Goal: Task Accomplishment & Management: Use online tool/utility

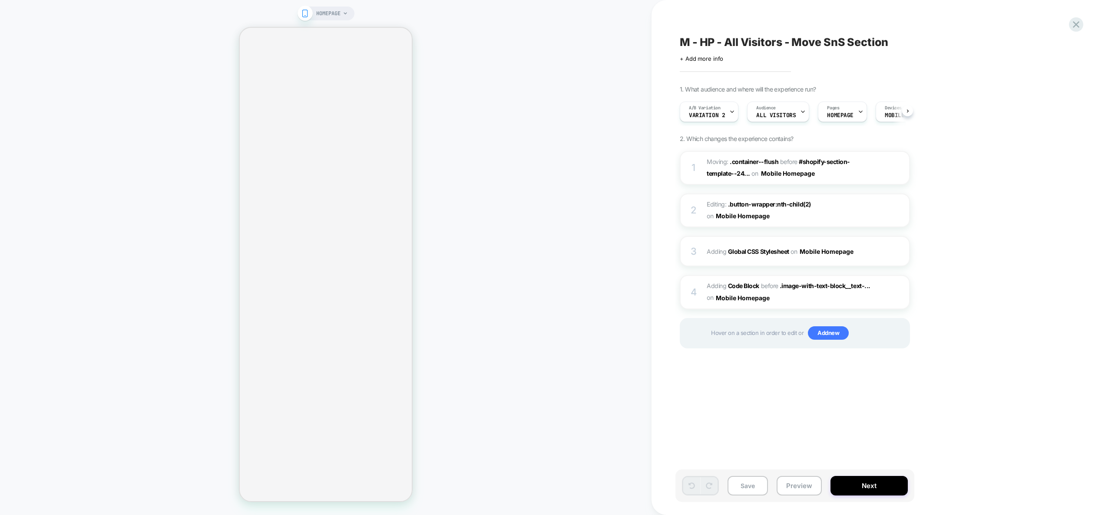
scroll to position [0, 0]
click at [835, 298] on span "Adding Code Block BEFORE .image-with-text-block__text-... .image-with-text-bloc…" at bounding box center [788, 291] width 165 height 23
click at [818, 300] on span "Adding Code Block BEFORE .image-with-text-block__text-... .image-with-text-bloc…" at bounding box center [788, 291] width 165 height 23
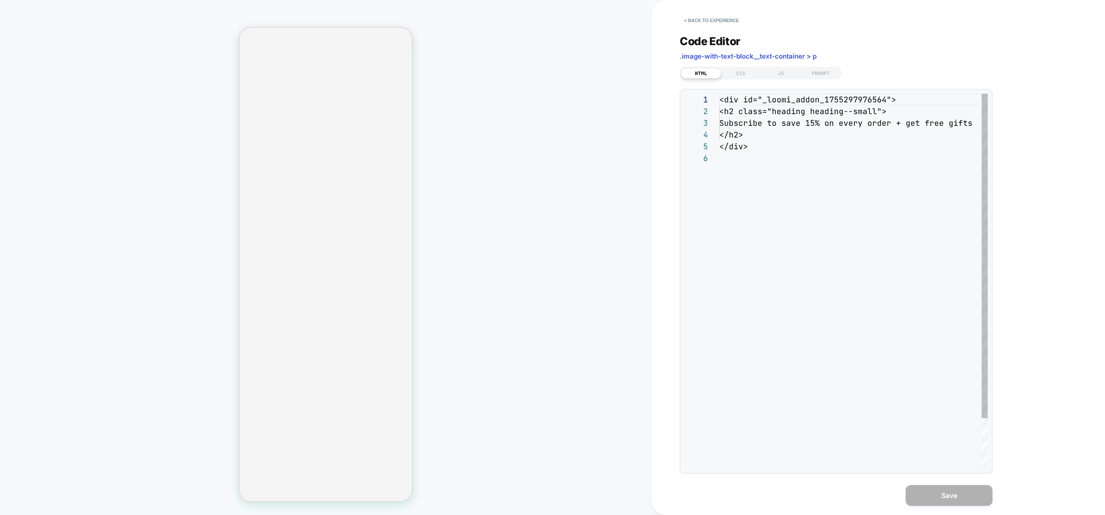
scroll to position [59, 0]
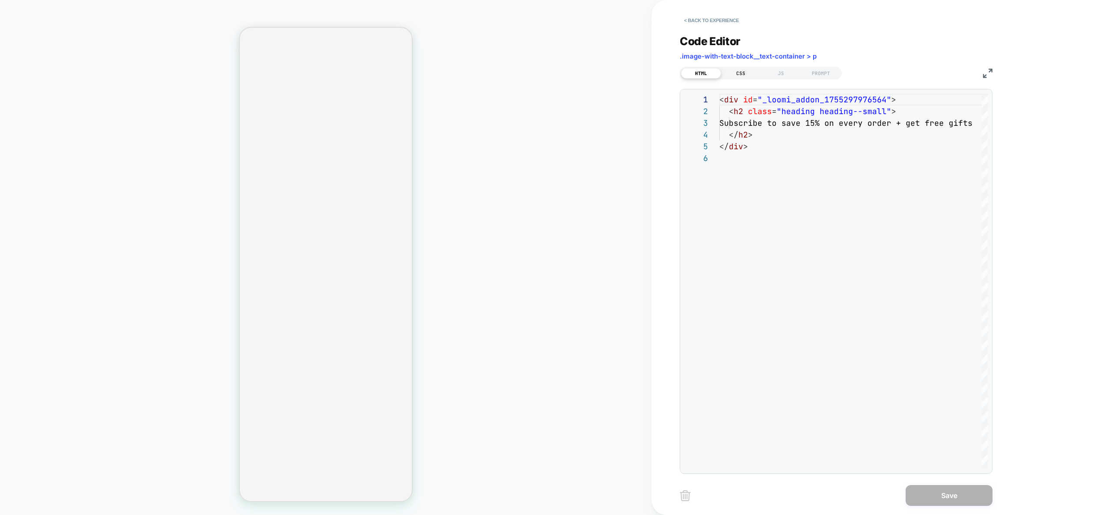
click at [752, 75] on div "CSS" at bounding box center [741, 73] width 40 height 10
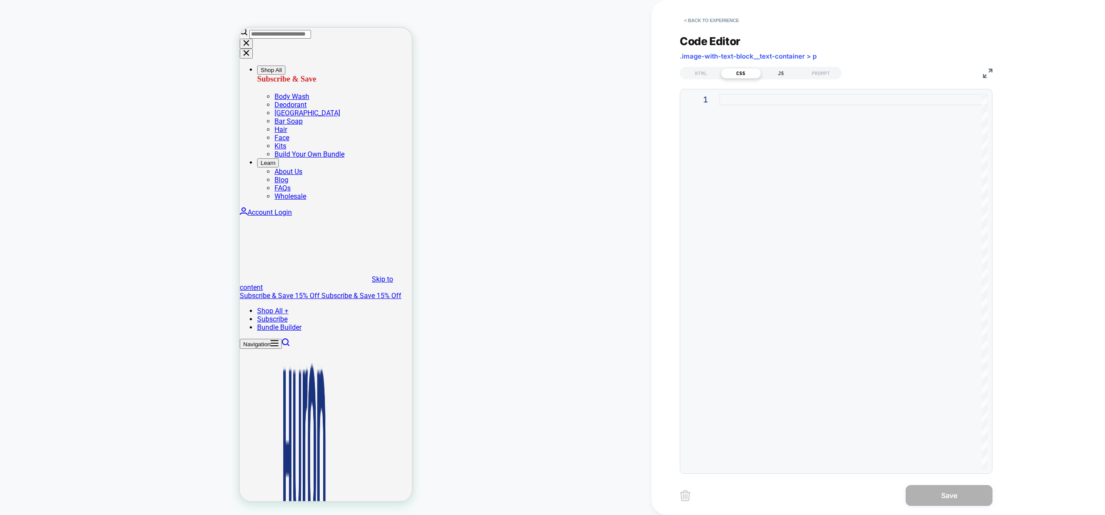
scroll to position [0, 0]
click at [789, 71] on div "JS" at bounding box center [781, 73] width 40 height 10
click at [832, 70] on div "PROMPT" at bounding box center [821, 73] width 40 height 10
click at [777, 73] on div "JS" at bounding box center [781, 73] width 40 height 10
click at [743, 74] on div "CSS" at bounding box center [741, 73] width 40 height 10
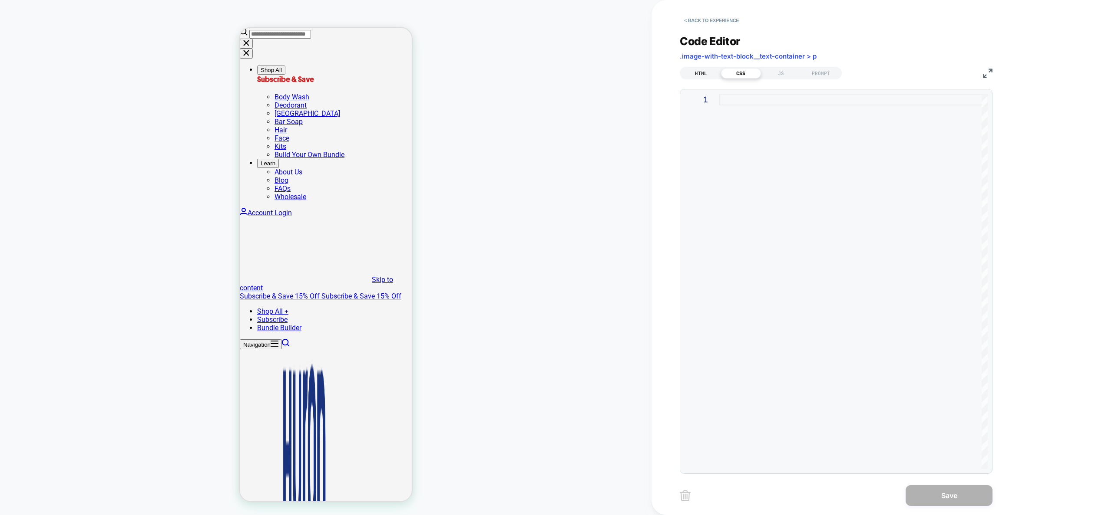
click at [692, 73] on div "HTML" at bounding box center [701, 73] width 40 height 10
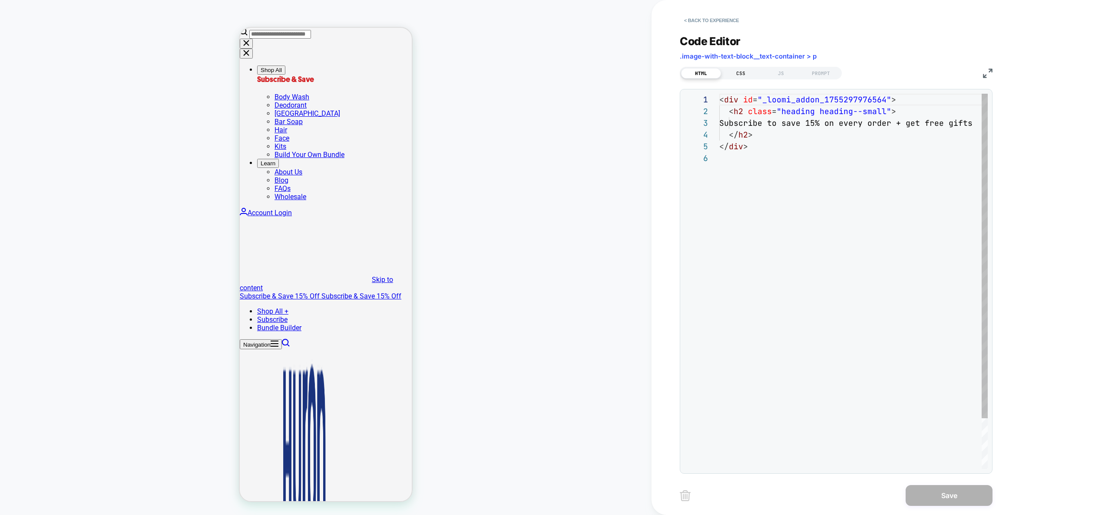
scroll to position [59, 0]
click at [712, 18] on button "< Back to experience" at bounding box center [710, 20] width 63 height 14
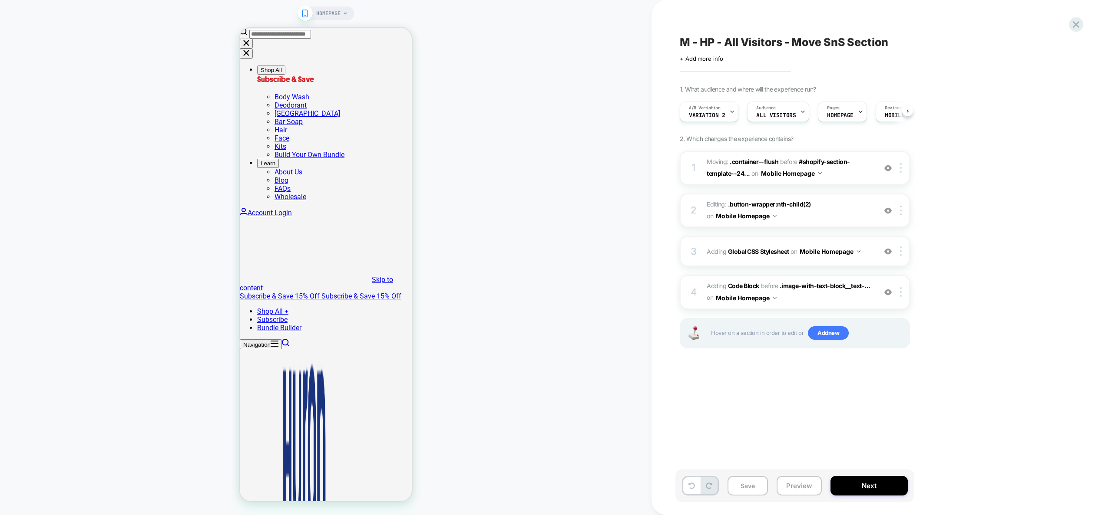
scroll to position [0, 0]
click at [888, 291] on img at bounding box center [887, 292] width 7 height 7
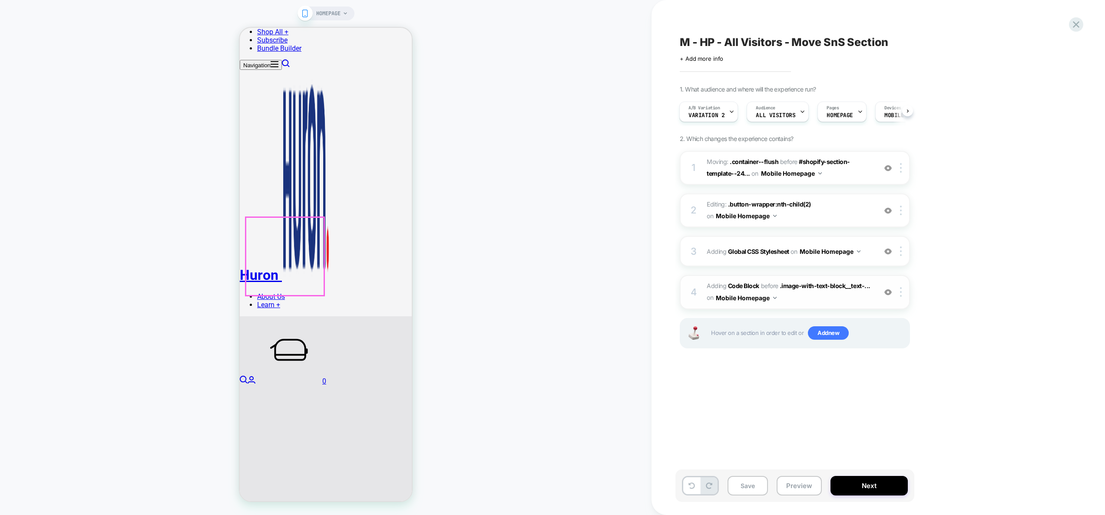
scroll to position [359, 0]
click at [887, 294] on img at bounding box center [887, 292] width 7 height 7
click at [896, 289] on div at bounding box center [902, 292] width 14 height 10
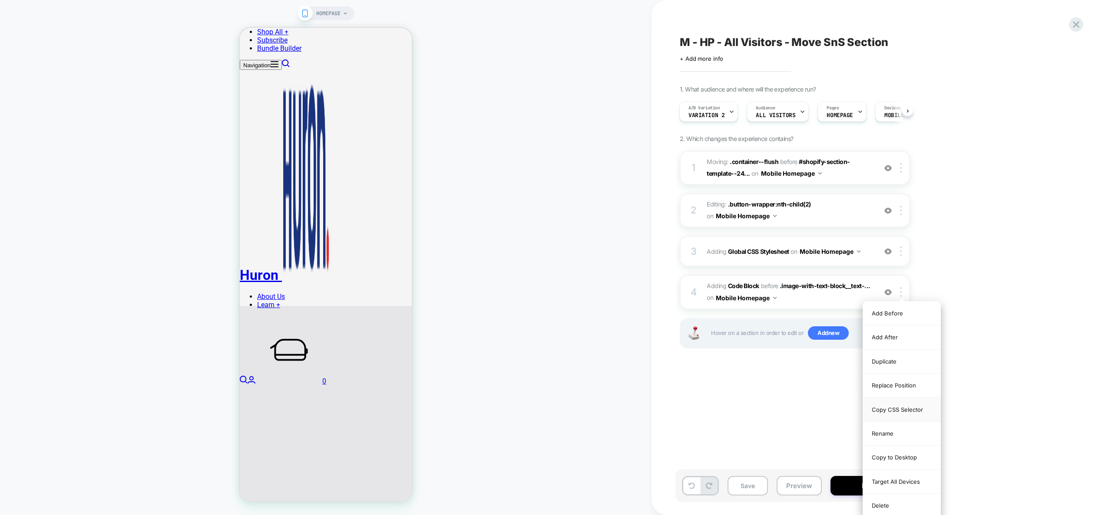
click at [910, 410] on div "Copy CSS Selector" at bounding box center [901, 410] width 77 height 24
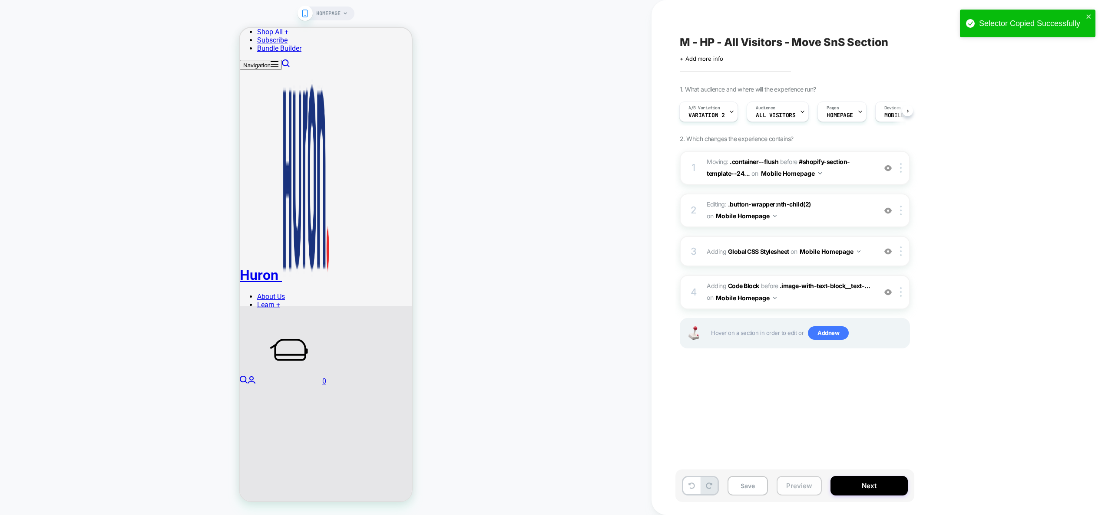
click at [794, 485] on button "Preview" at bounding box center [798, 486] width 45 height 20
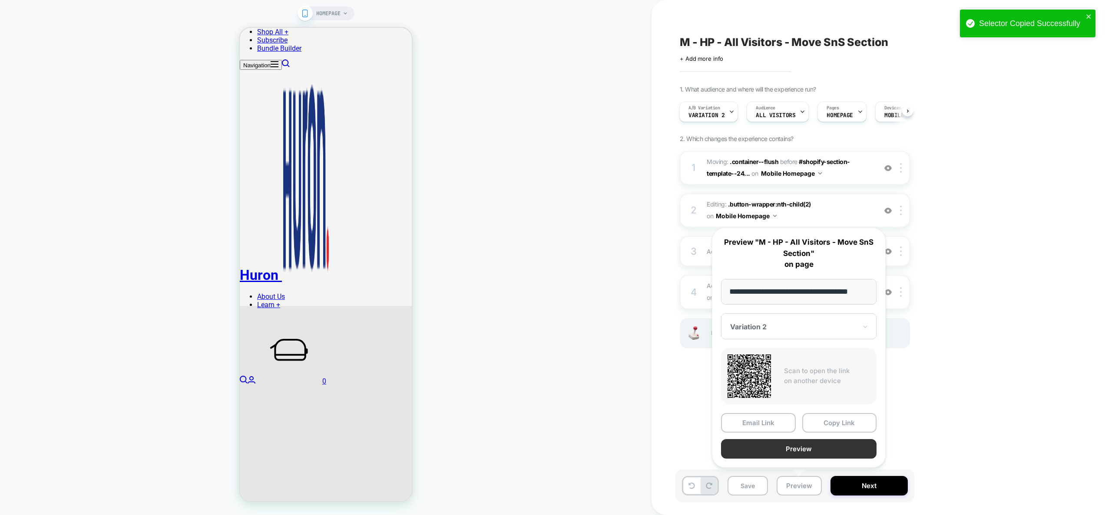
scroll to position [0, 0]
click at [799, 446] on button "Preview" at bounding box center [798, 449] width 155 height 20
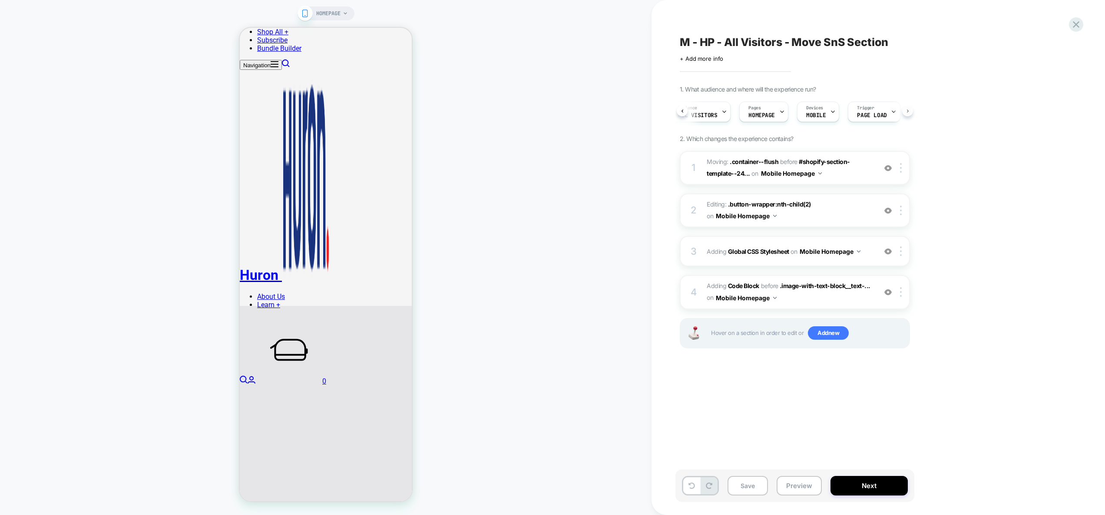
scroll to position [0, 84]
click at [797, 297] on span "Adding Code Block BEFORE .image-with-text-block__text-... .image-with-text-bloc…" at bounding box center [788, 291] width 165 height 23
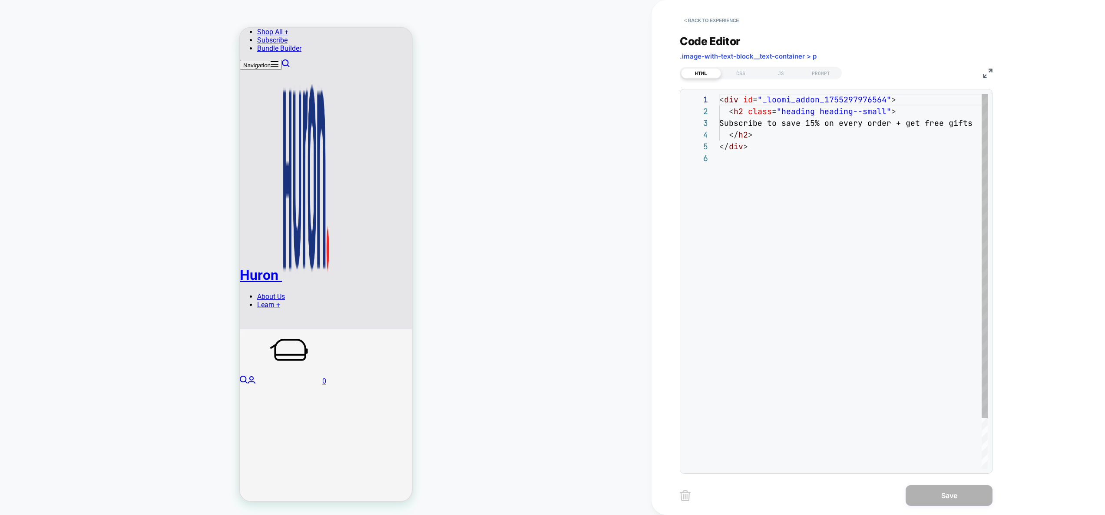
scroll to position [816, 0]
click at [748, 78] on div "CSS" at bounding box center [741, 73] width 40 height 10
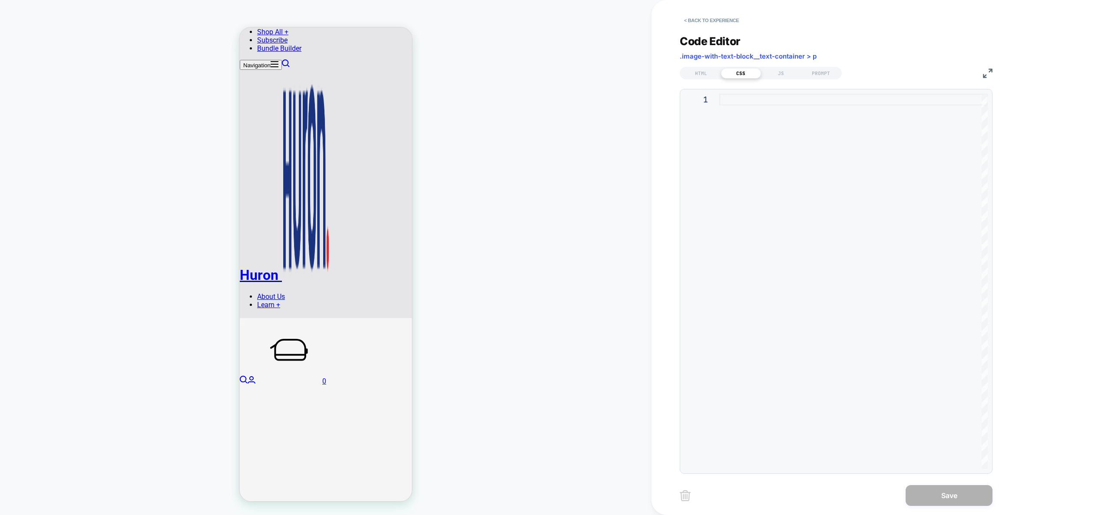
click at [676, 74] on div "< Back to experience Code Editor .image-with-text-block__text-container > p HTM…" at bounding box center [842, 257] width 382 height 515
click at [690, 75] on div "HTML" at bounding box center [701, 73] width 40 height 10
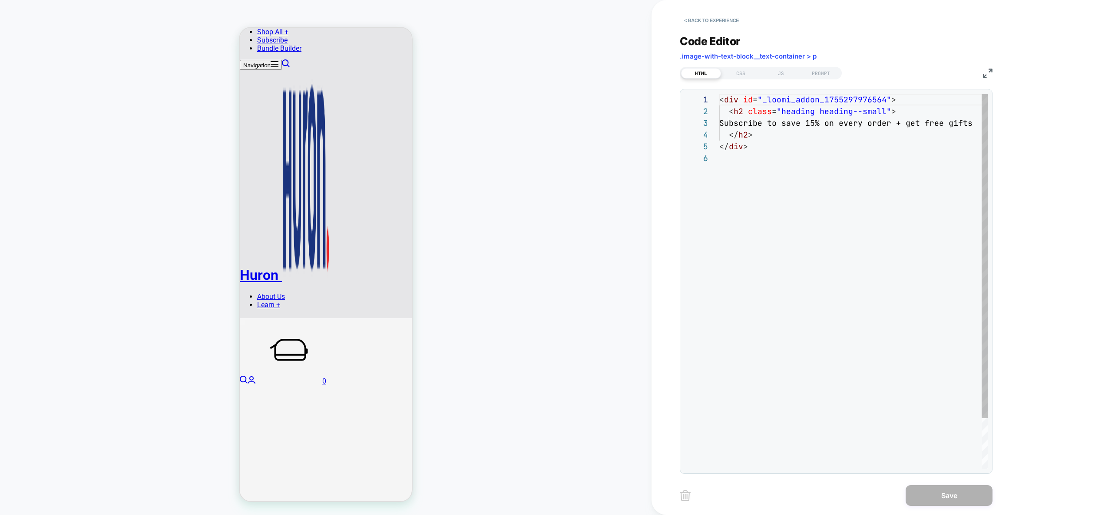
scroll to position [59, 0]
click at [738, 72] on div "CSS" at bounding box center [741, 73] width 40 height 10
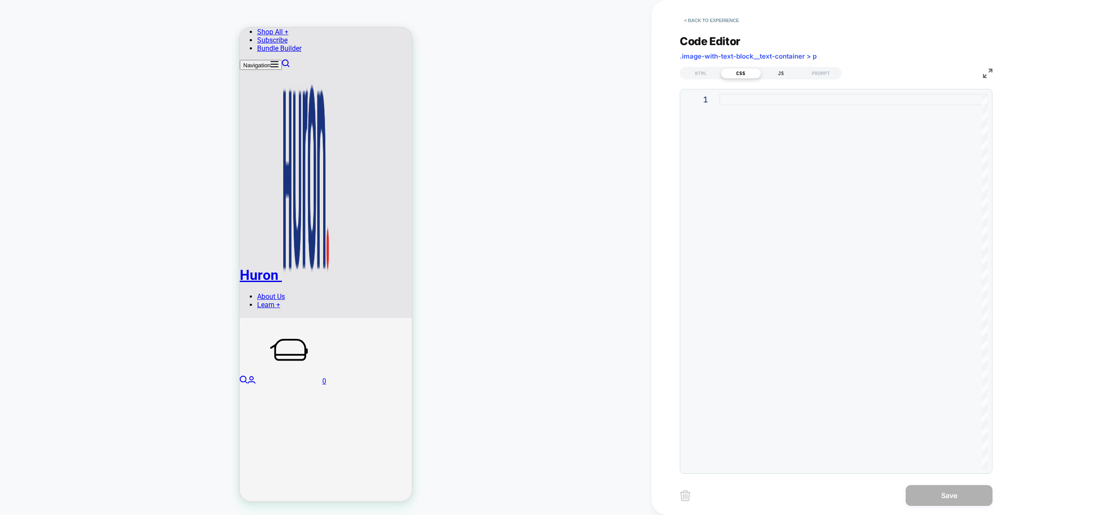
click at [782, 76] on div "JS" at bounding box center [781, 73] width 40 height 10
click at [692, 73] on div "HTML" at bounding box center [701, 73] width 40 height 10
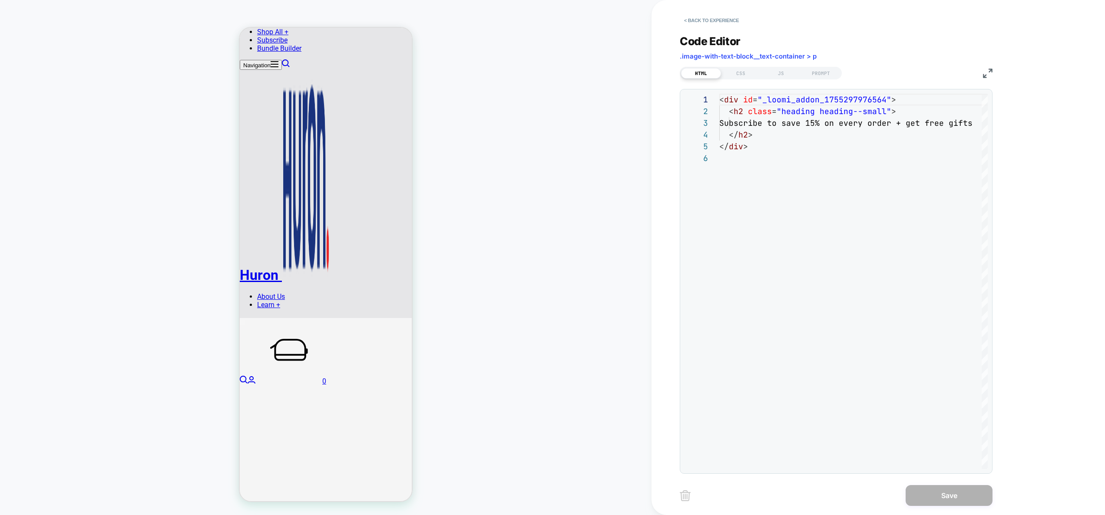
click at [820, 79] on div "HTML CSS JS PROMPT" at bounding box center [760, 73] width 162 height 13
click at [821, 76] on div "PROMPT" at bounding box center [821, 73] width 40 height 10
type textarea "*"
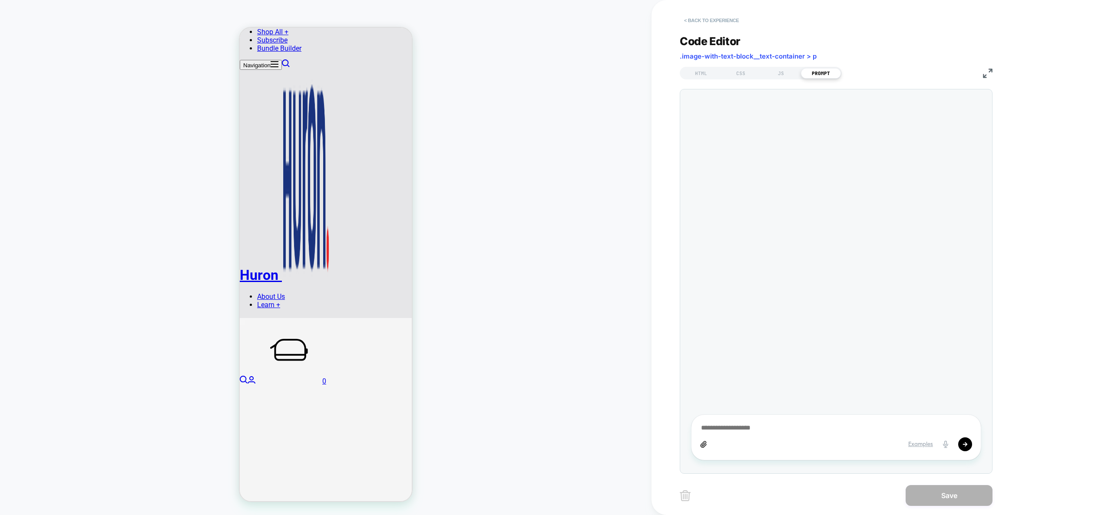
click at [713, 21] on button "< Back to experience" at bounding box center [710, 20] width 63 height 14
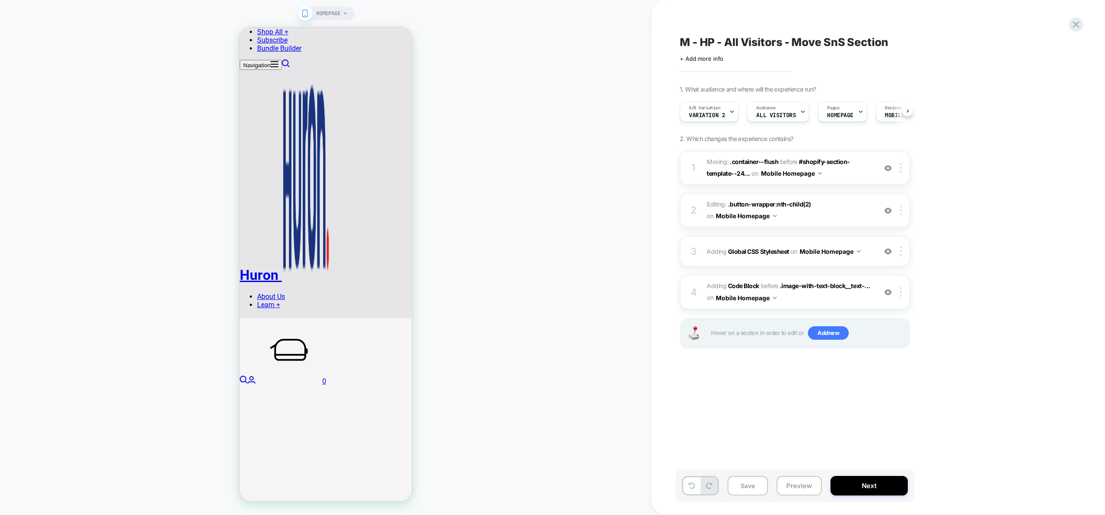
scroll to position [0, 0]
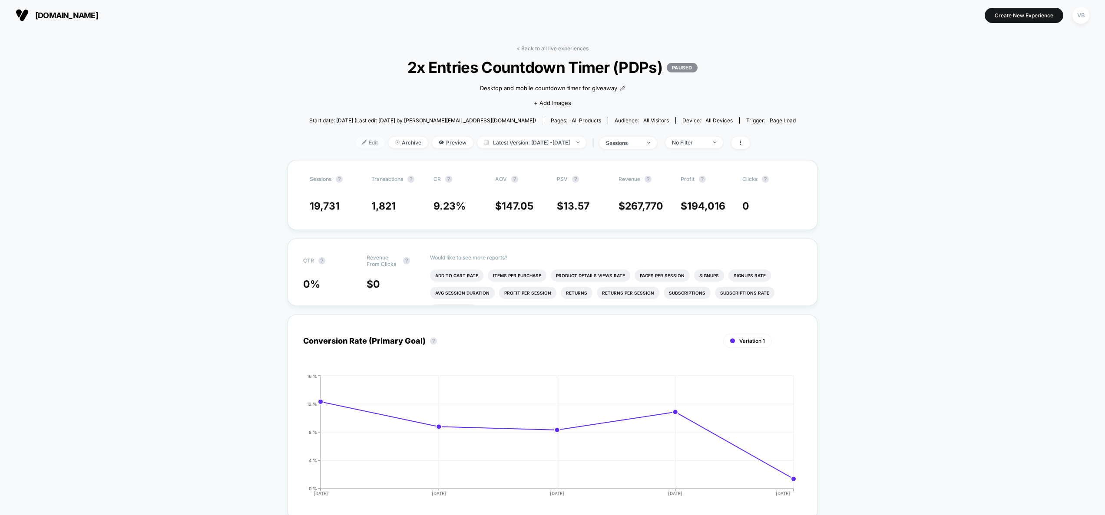
click at [362, 140] on span "Edit" at bounding box center [370, 143] width 29 height 12
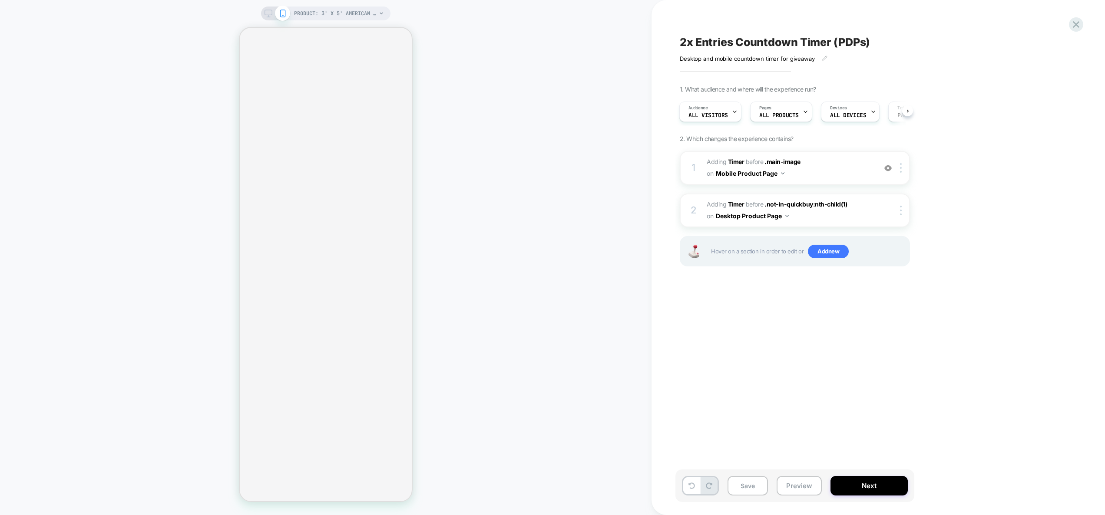
scroll to position [0, 1]
click at [795, 491] on button "Preview" at bounding box center [798, 486] width 45 height 20
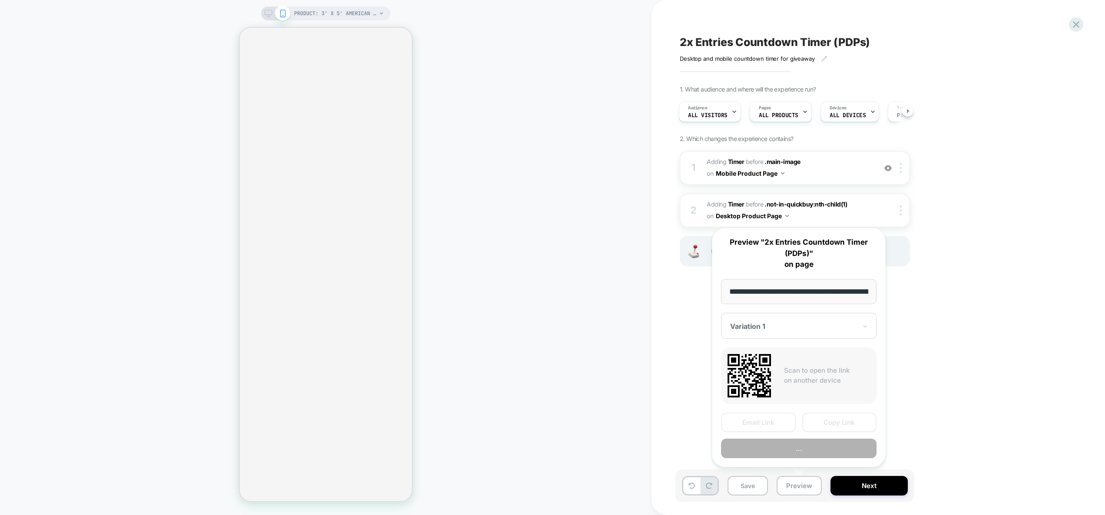
scroll to position [0, 165]
click at [801, 455] on button "Preview" at bounding box center [798, 449] width 155 height 20
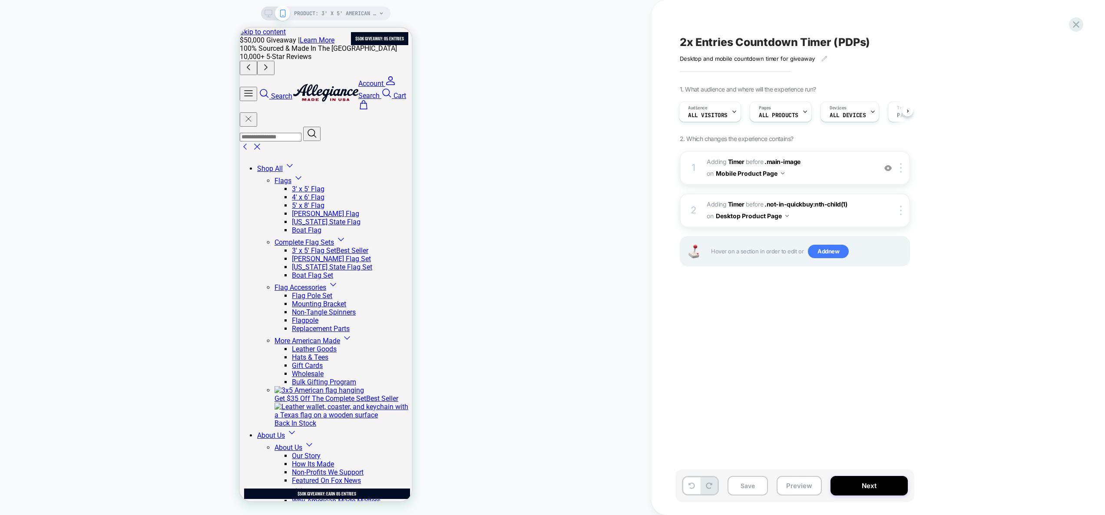
scroll to position [0, 0]
click at [901, 171] on img at bounding box center [901, 168] width 2 height 10
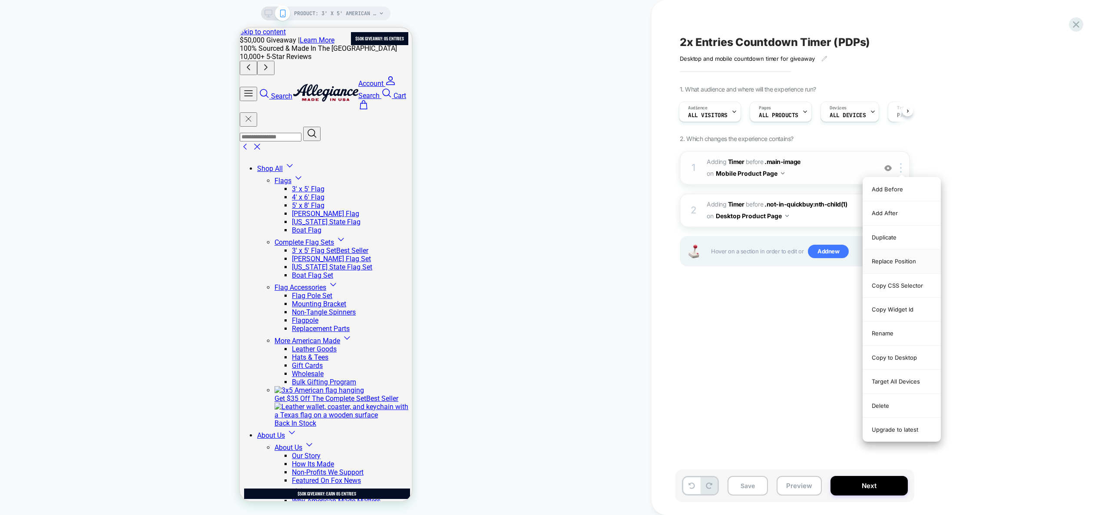
click at [905, 260] on div "Replace Position" at bounding box center [901, 262] width 77 height 24
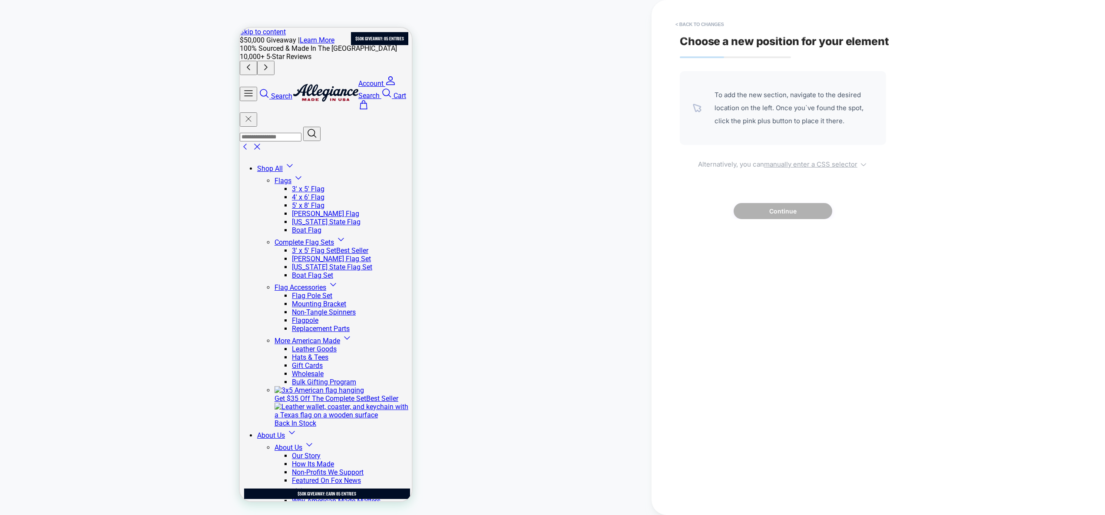
click at [775, 162] on u "manually enter a CSS selector" at bounding box center [810, 164] width 93 height 8
click at [725, 235] on select "**********" at bounding box center [712, 234] width 45 height 14
select select "**********"
click at [690, 227] on select "**********" at bounding box center [712, 234] width 45 height 14
click at [791, 241] on input at bounding box center [808, 234] width 133 height 14
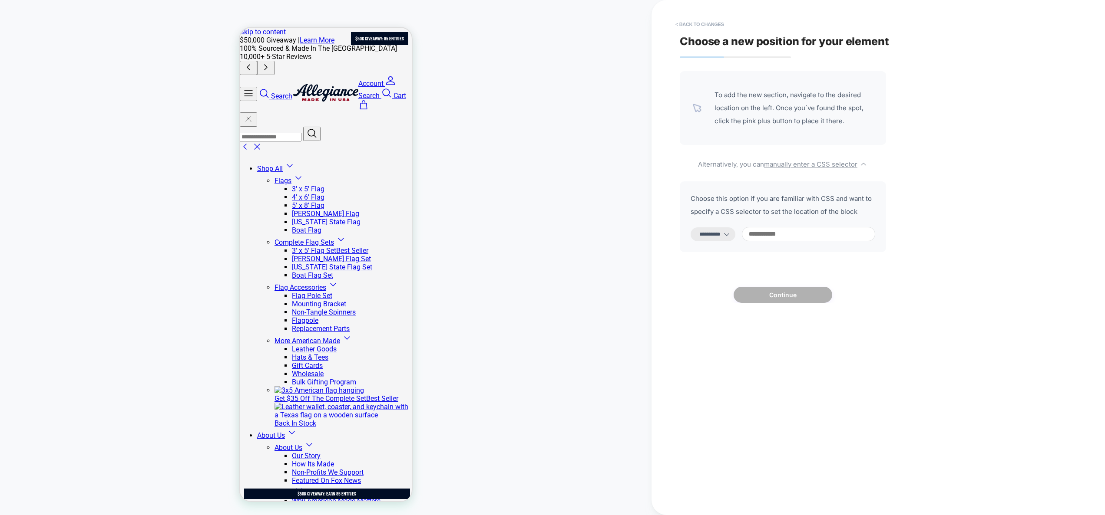
paste input "**********"
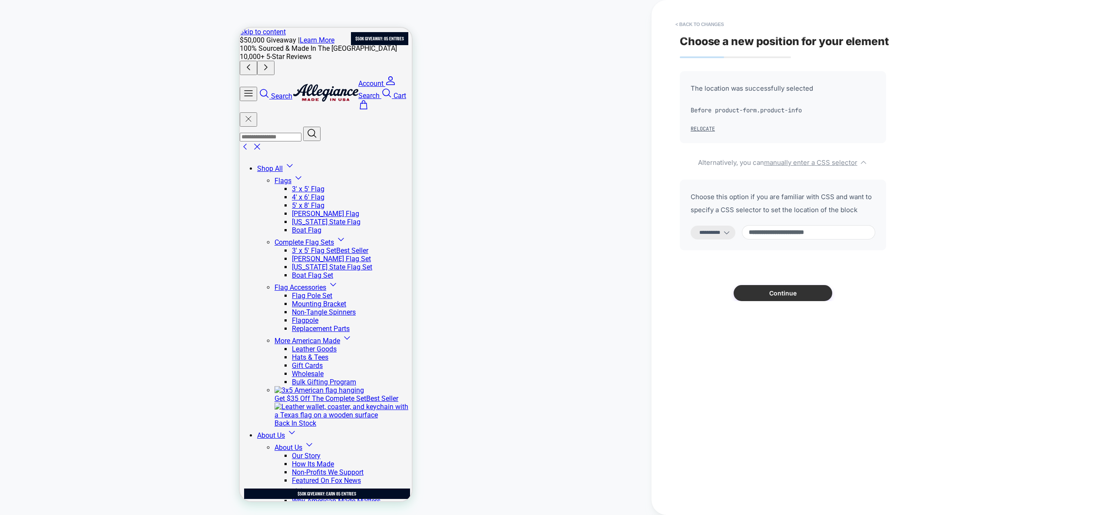
type input "**********"
click at [795, 296] on button "Continue" at bounding box center [782, 293] width 99 height 16
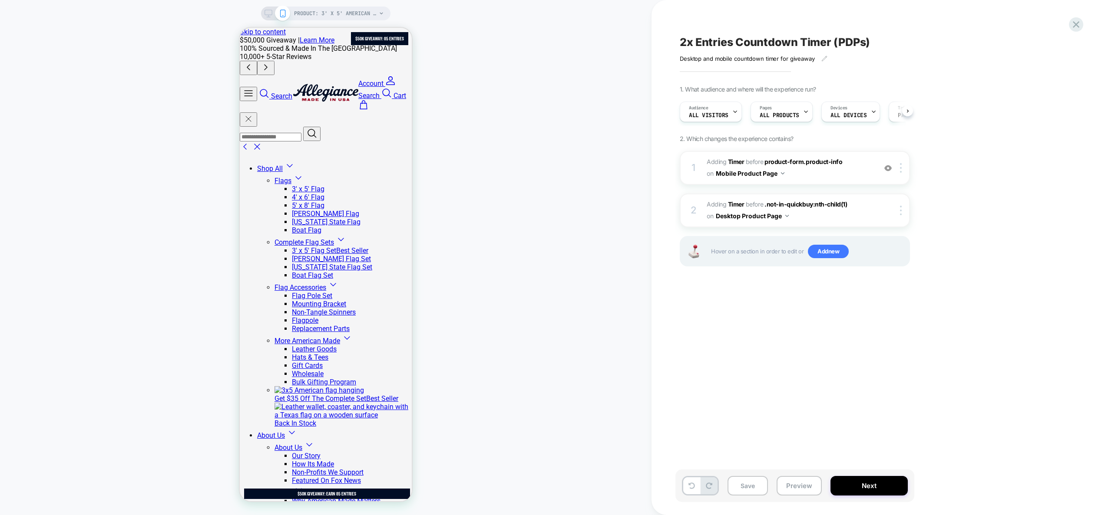
scroll to position [0, 0]
click at [754, 485] on button "Save" at bounding box center [747, 486] width 40 height 20
click at [267, 13] on icon at bounding box center [268, 14] width 8 height 8
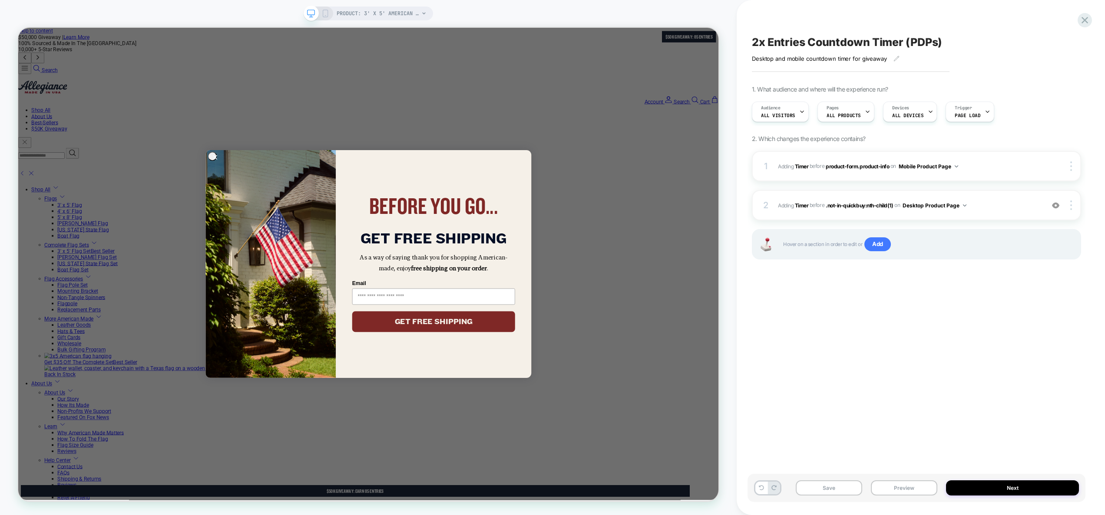
click at [328, 12] on icon at bounding box center [325, 14] width 8 height 8
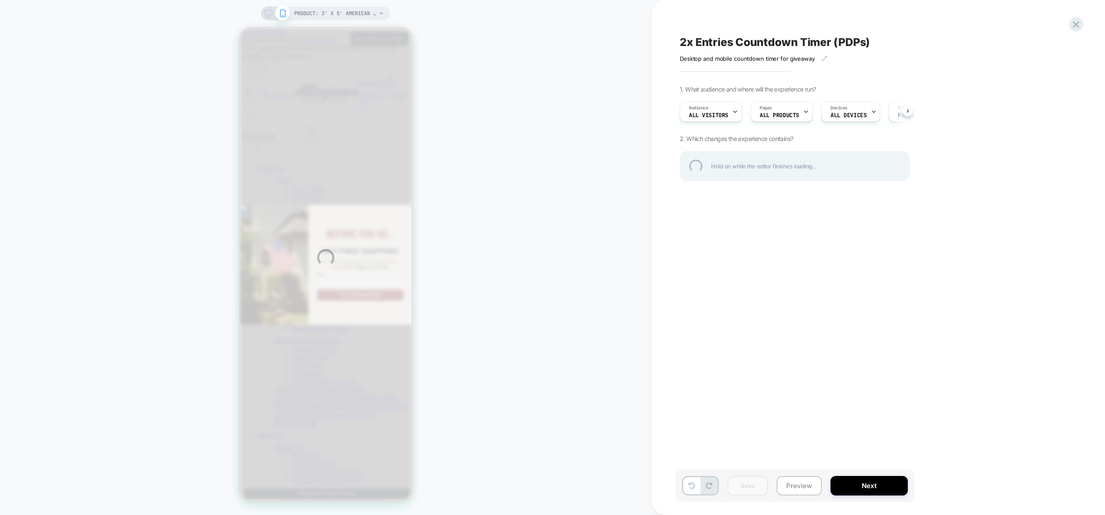
click at [799, 482] on div "PRODUCT: 3' x 5' American Flag [allegiance] PRODUCT: 3' x 5' American Flag [all…" at bounding box center [552, 257] width 1105 height 515
click at [801, 481] on div "PRODUCT: 3' x 5' American Flag [allegiance] PRODUCT: 3' x 5' American Flag [all…" at bounding box center [552, 257] width 1105 height 515
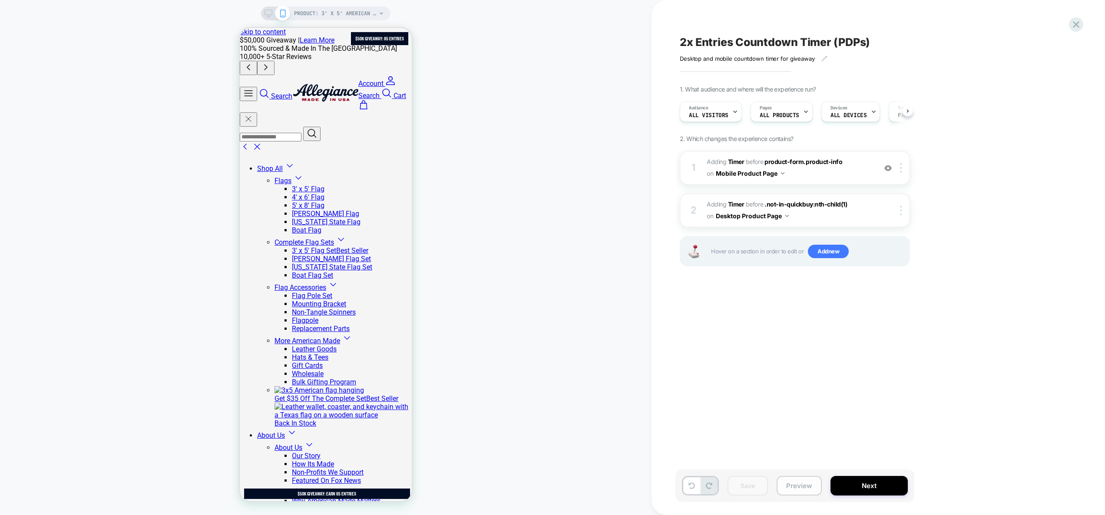
click at [794, 489] on button "Preview" at bounding box center [798, 486] width 45 height 20
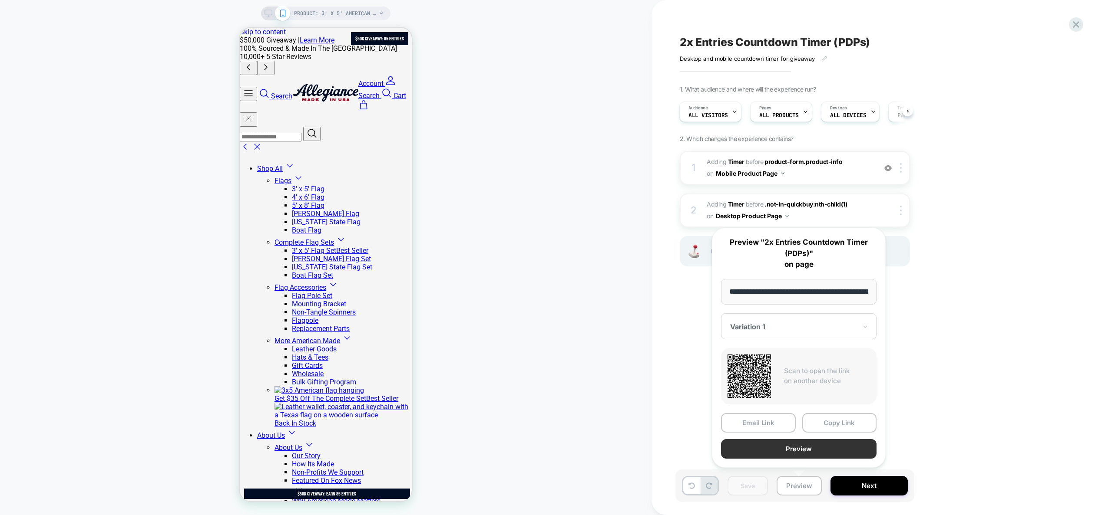
click at [805, 454] on button "Preview" at bounding box center [798, 449] width 155 height 20
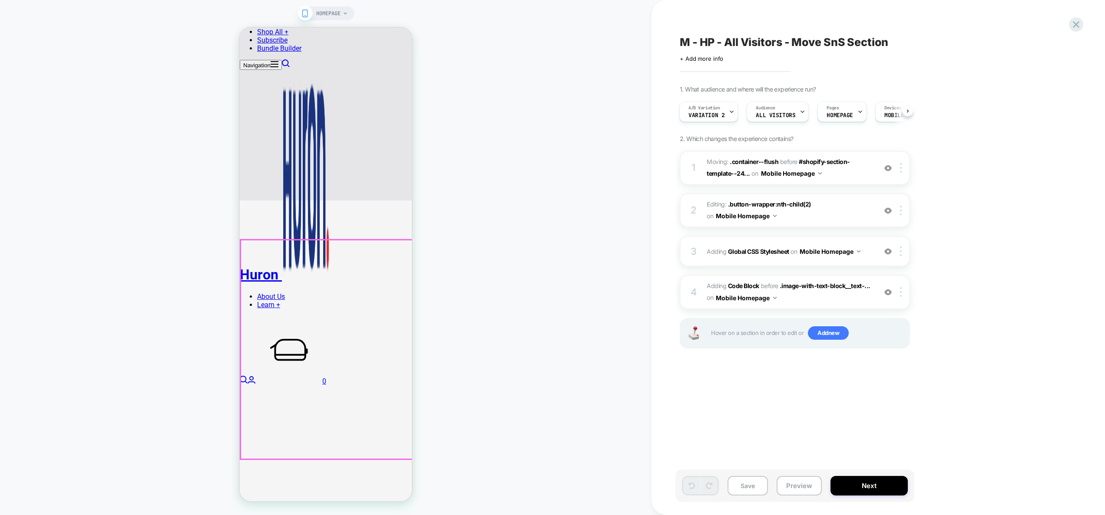
scroll to position [810, 0]
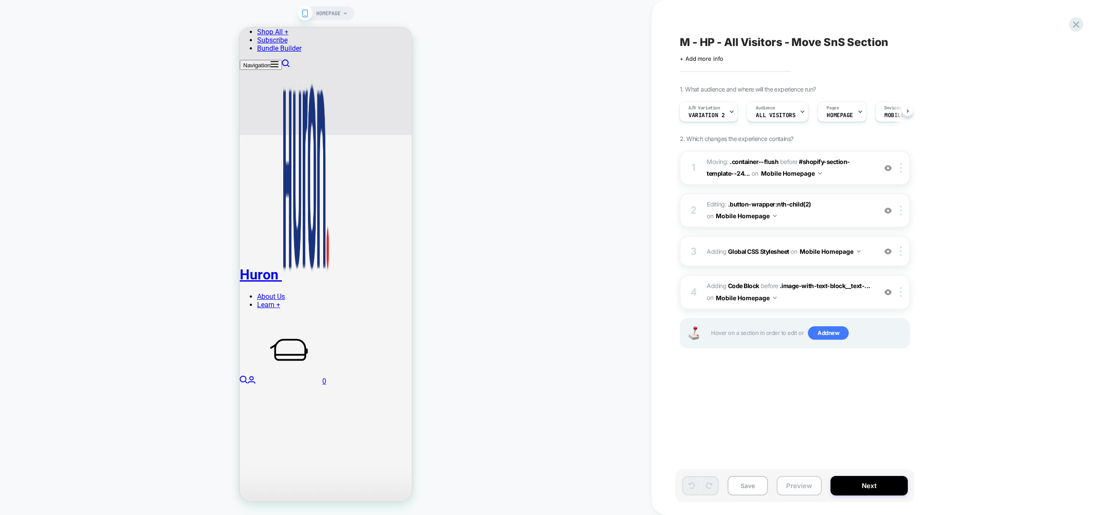
click at [808, 491] on button "Preview" at bounding box center [798, 486] width 45 height 20
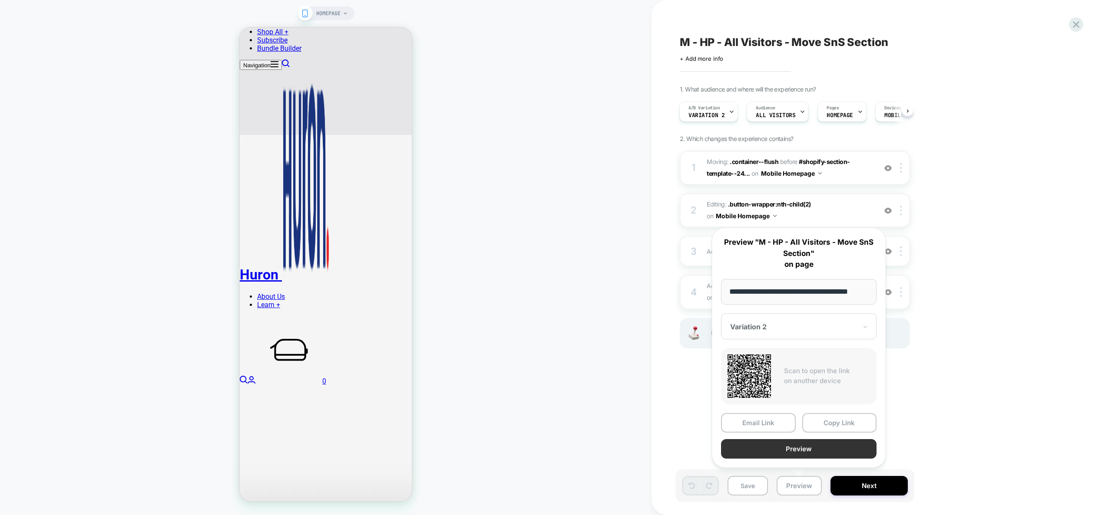
scroll to position [0, 0]
click at [802, 453] on button "Preview" at bounding box center [798, 449] width 155 height 20
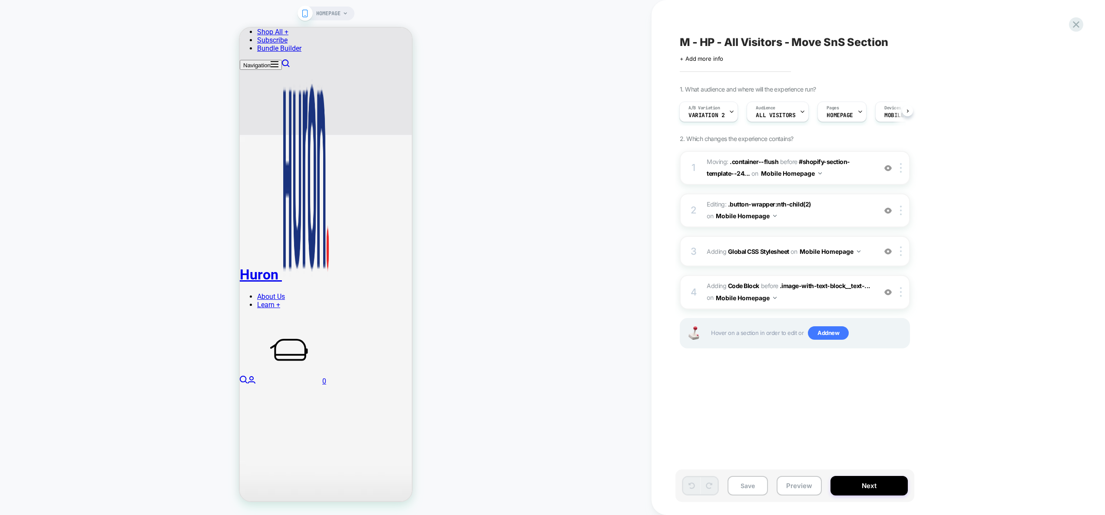
scroll to position [992, 0]
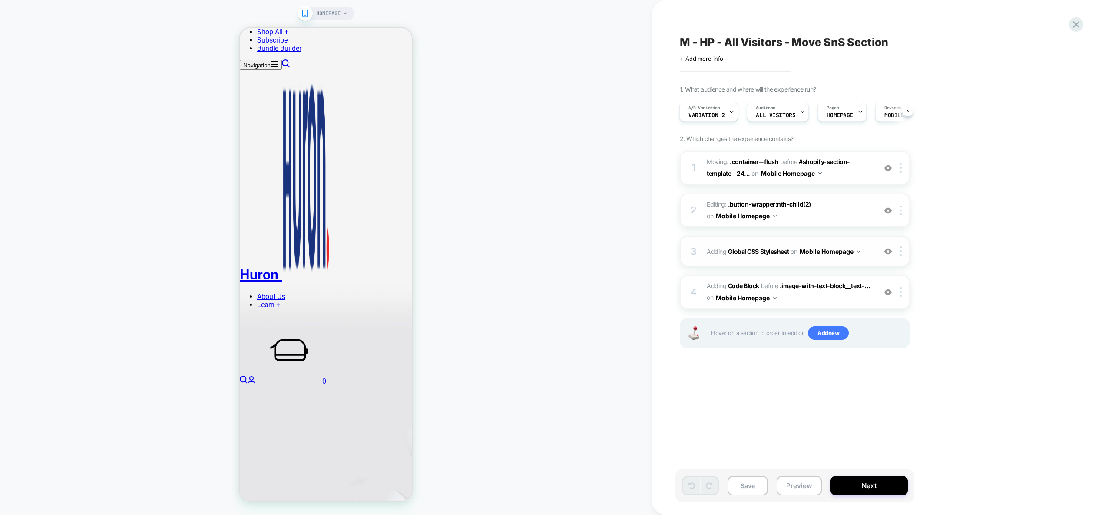
click at [867, 260] on div "3 Adding Global CSS Stylesheet on Mobile Homepage Add Before Add After Copy to …" at bounding box center [794, 251] width 230 height 30
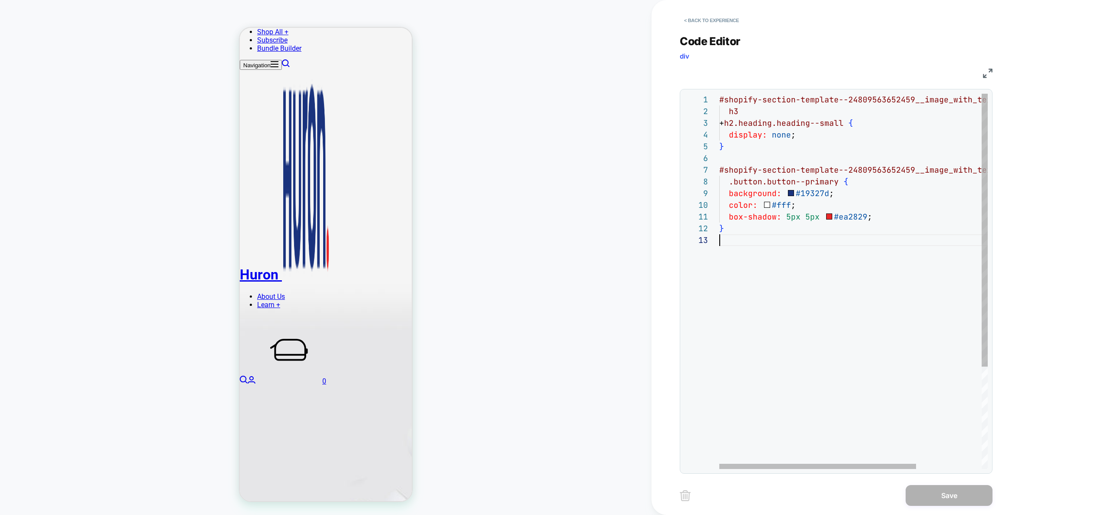
scroll to position [23, 0]
click at [758, 304] on div "#shopify-section-template--24809563652459__image_w ith_text_block_yGfmUj h3 + h…" at bounding box center [898, 352] width 358 height 516
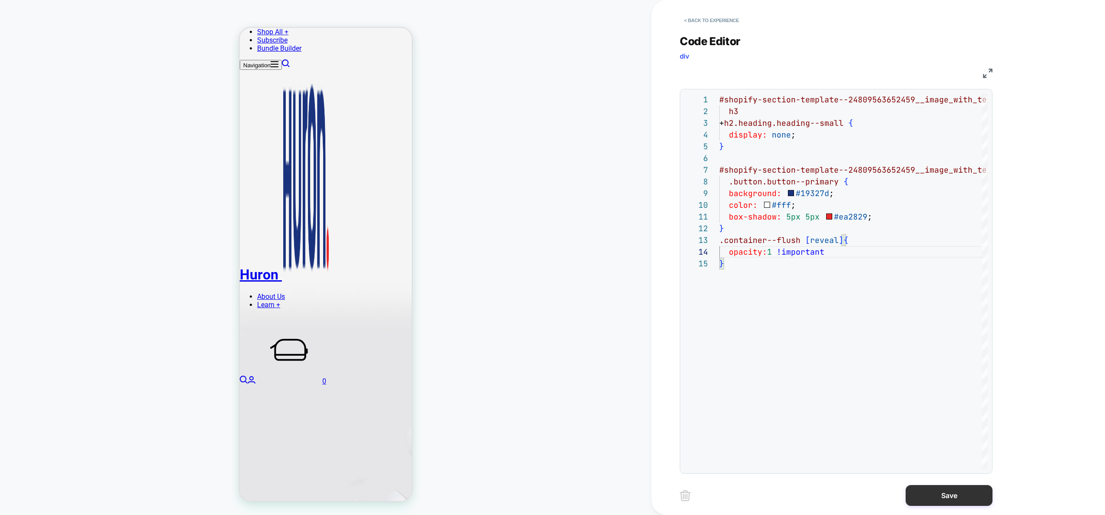
type textarea "**********"
drag, startPoint x: 944, startPoint y: 493, endPoint x: 930, endPoint y: 493, distance: 13.9
click at [943, 493] on button "Save" at bounding box center [948, 495] width 87 height 21
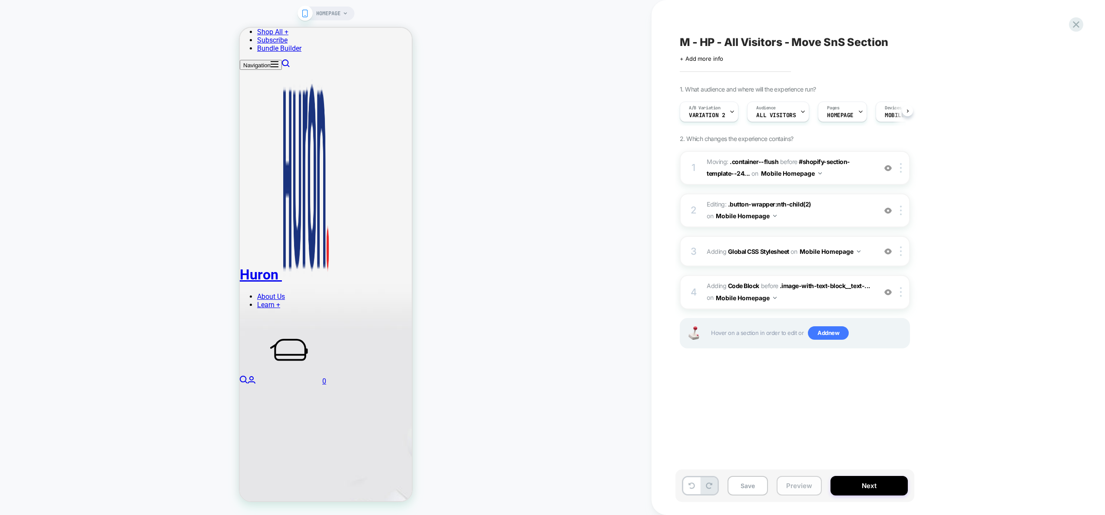
click at [797, 485] on button "Preview" at bounding box center [798, 486] width 45 height 20
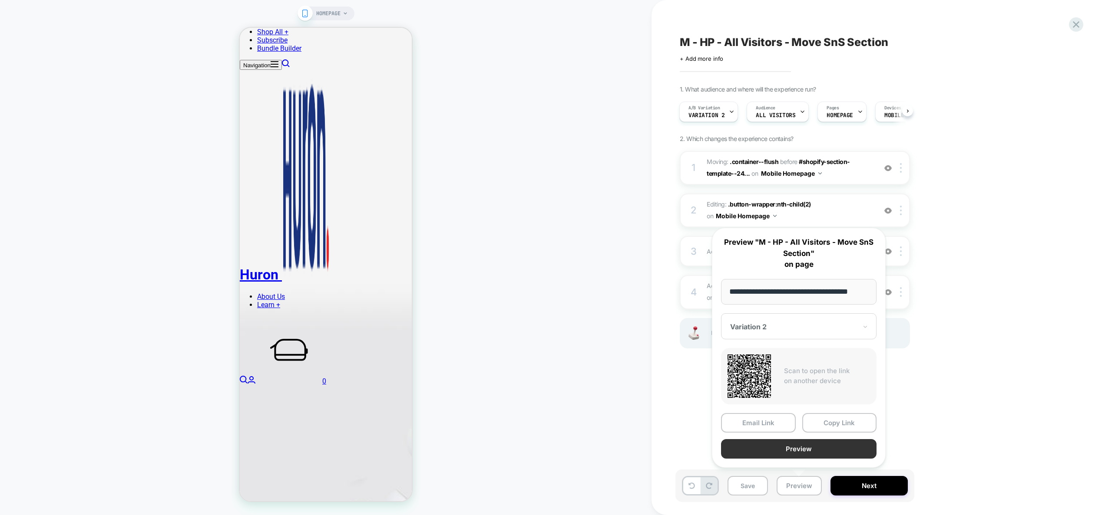
scroll to position [0, 0]
click at [794, 445] on button "Preview" at bounding box center [798, 449] width 155 height 20
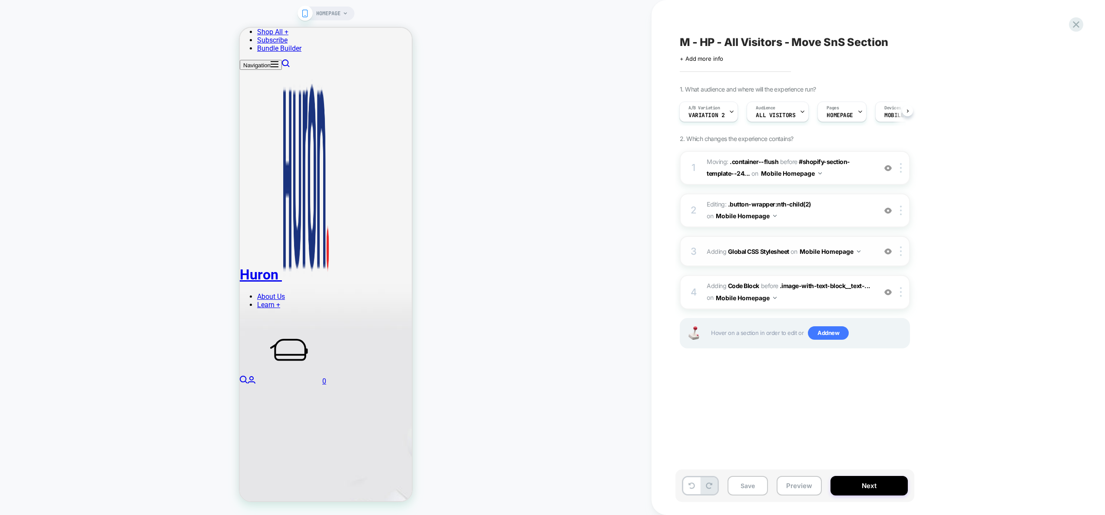
click at [868, 254] on span "Adding Global CSS Stylesheet on Mobile Homepage" at bounding box center [788, 251] width 165 height 13
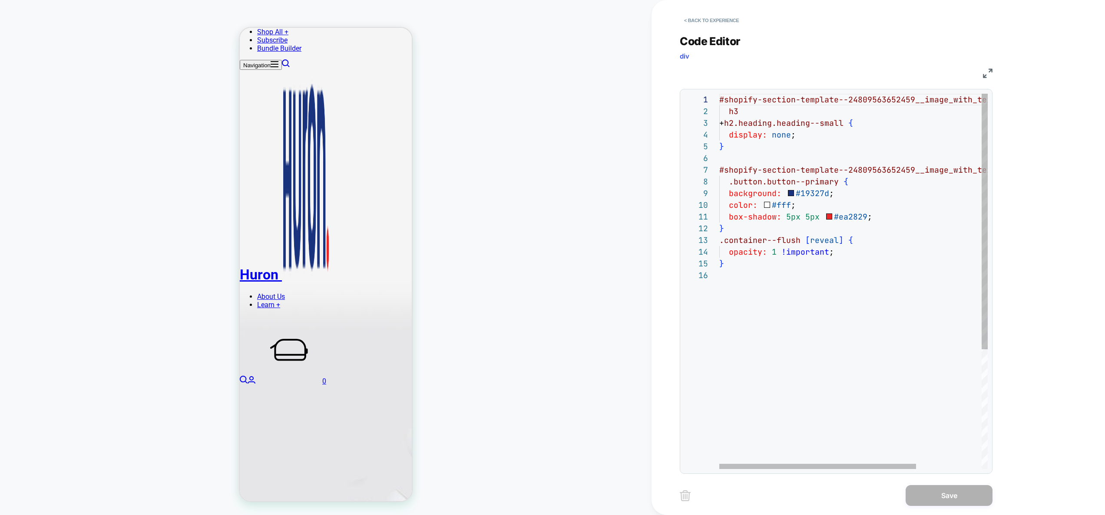
scroll to position [47, 5]
click at [765, 265] on div "#shopify-section-template--24809563652459__image_w ith_text_block_yGfmUj h3 + h…" at bounding box center [898, 369] width 358 height 551
drag, startPoint x: 800, startPoint y: 241, endPoint x: 675, endPoint y: 236, distance: 125.6
click at [719, 236] on div "#shopify-section-template--24809563652459__image_w ith_text_block_yGfmUj h3 + h…" at bounding box center [898, 381] width 358 height 575
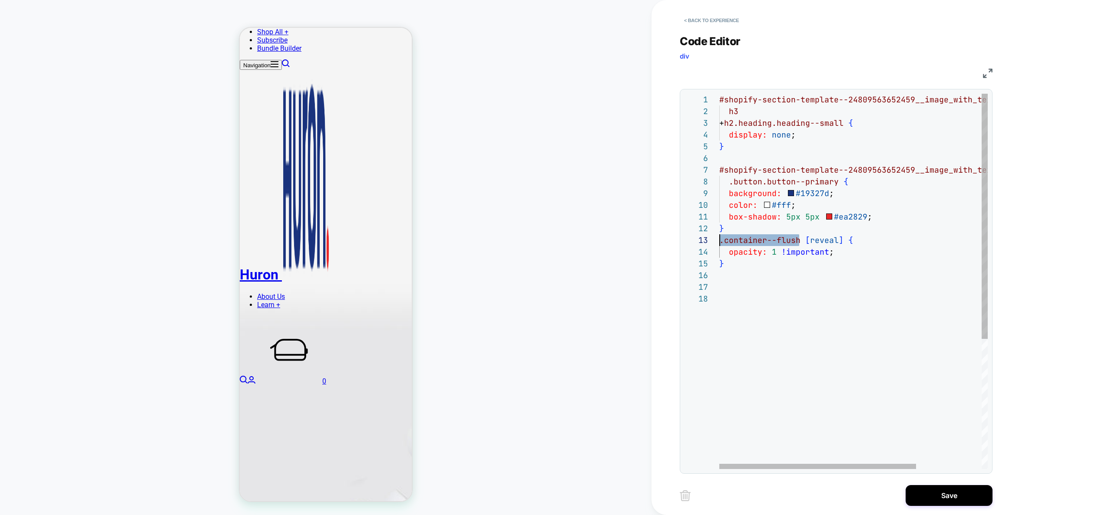
click at [745, 324] on div "#shopify-section-template--24809563652459__image_w ith_text_block_yGfmUj h3 + h…" at bounding box center [898, 381] width 358 height 575
drag, startPoint x: 732, startPoint y: 274, endPoint x: 732, endPoint y: 279, distance: 4.4
click at [732, 274] on div "#shopify-section-template--24809563652459__image_w ith_text_block_yGfmUj h3 + h…" at bounding box center [898, 381] width 358 height 575
click at [730, 287] on div "#shopify-section-template--24809563652459__image_w ith_text_block_yGfmUj h3 + h…" at bounding box center [898, 381] width 358 height 575
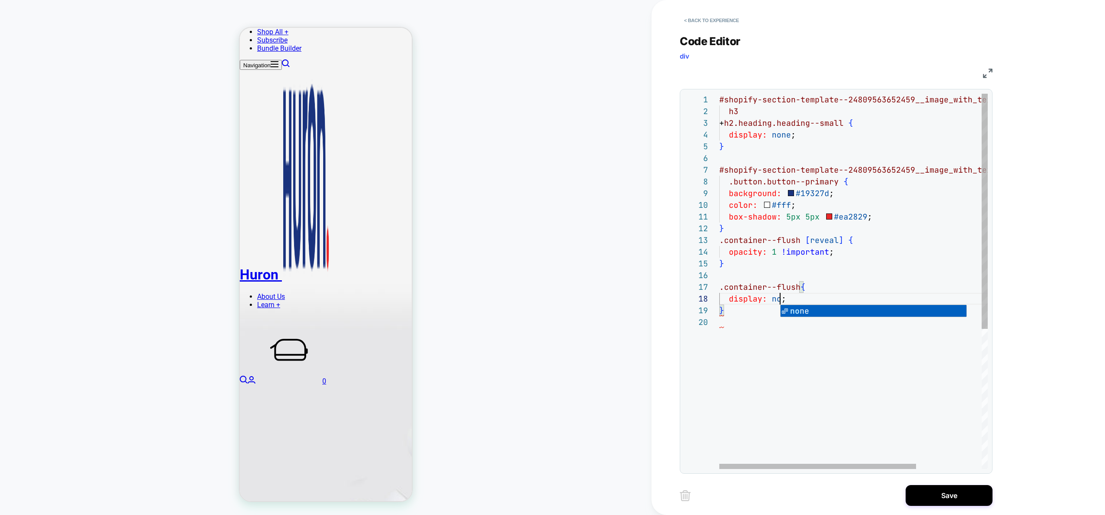
scroll to position [82, 70]
click at [797, 286] on div "#shopify-section-template--24809563652459__image_w ith_text_block_yGfmUj h3 + h…" at bounding box center [898, 393] width 358 height 598
click at [861, 254] on div "#shopify-section-template--24809563652459__image_w ith_text_block_yGfmUj h3 + h…" at bounding box center [898, 393] width 358 height 598
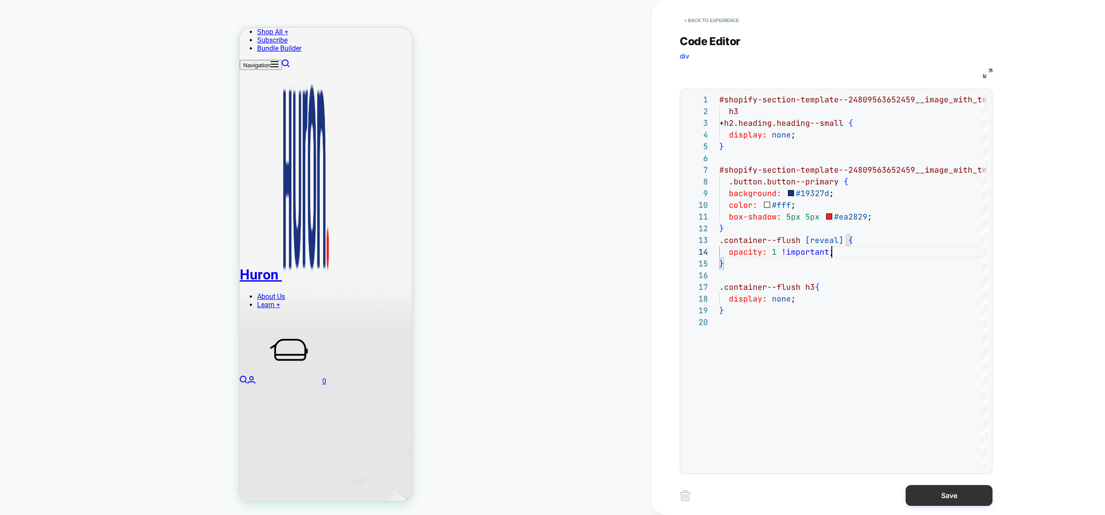
type textarea "**********"
click at [936, 497] on button "Save" at bounding box center [948, 495] width 87 height 21
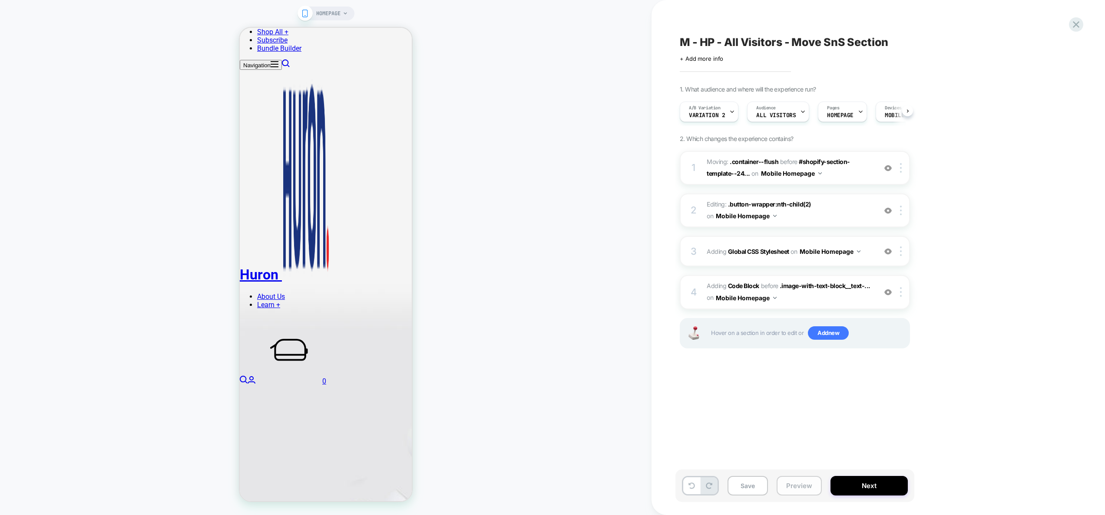
click at [783, 484] on button "Preview" at bounding box center [798, 486] width 45 height 20
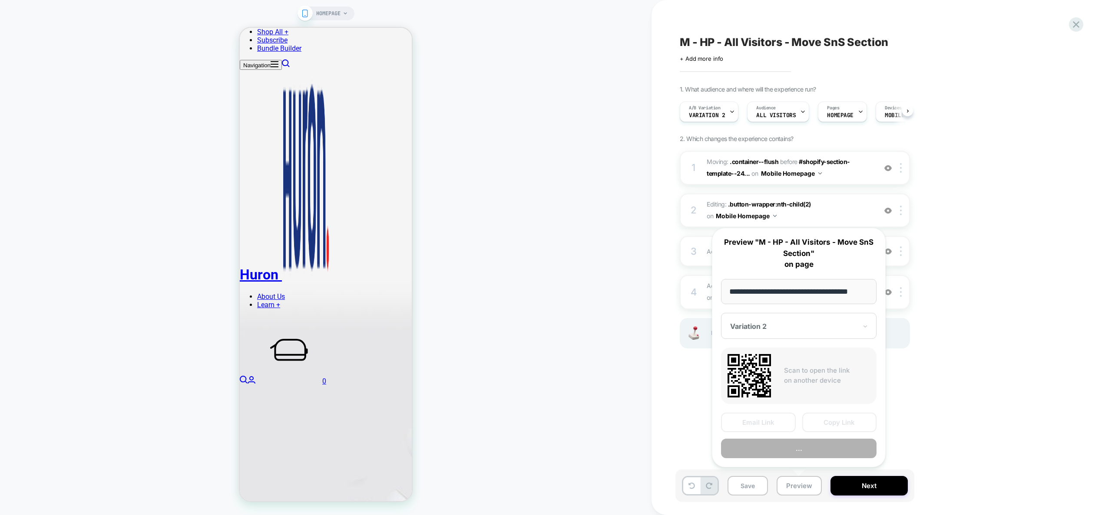
scroll to position [0, 0]
click at [798, 447] on button "Preview" at bounding box center [798, 449] width 155 height 20
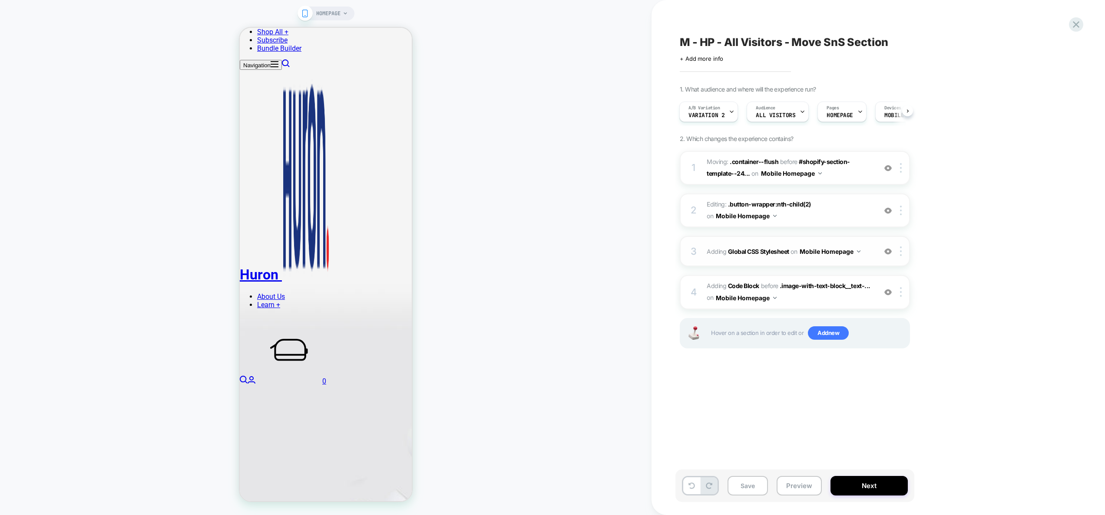
click at [876, 262] on div "3 Adding Global CSS Stylesheet on Mobile Homepage Add Before Add After Copy to …" at bounding box center [794, 251] width 230 height 30
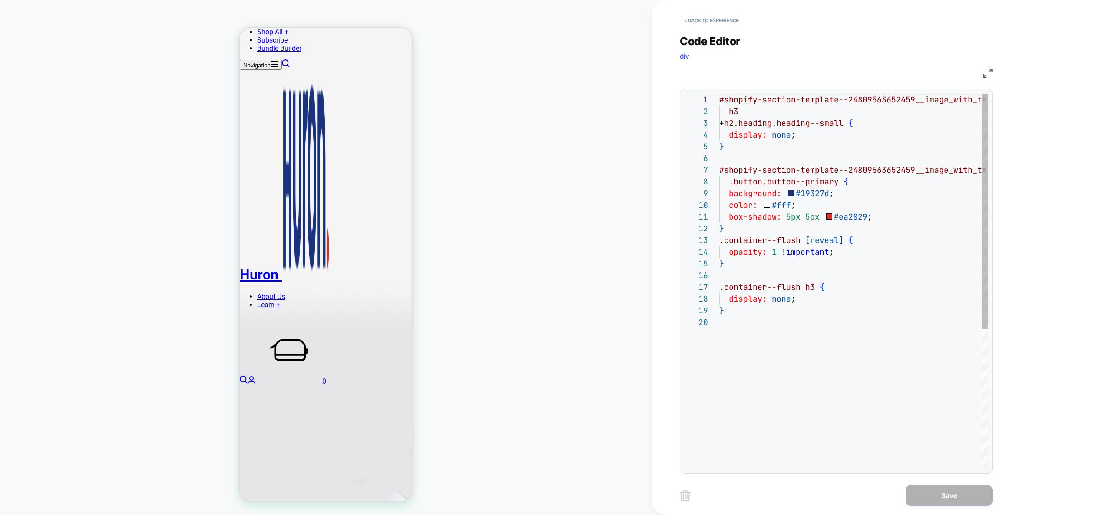
scroll to position [117, 0]
drag, startPoint x: 815, startPoint y: 290, endPoint x: 804, endPoint y: 290, distance: 11.8
click at [804, 290] on div "#shopify-section-template--24809563652459__image_w ith_text_block_yGfmUj h3 + h…" at bounding box center [898, 393] width 358 height 598
type textarea "**********"
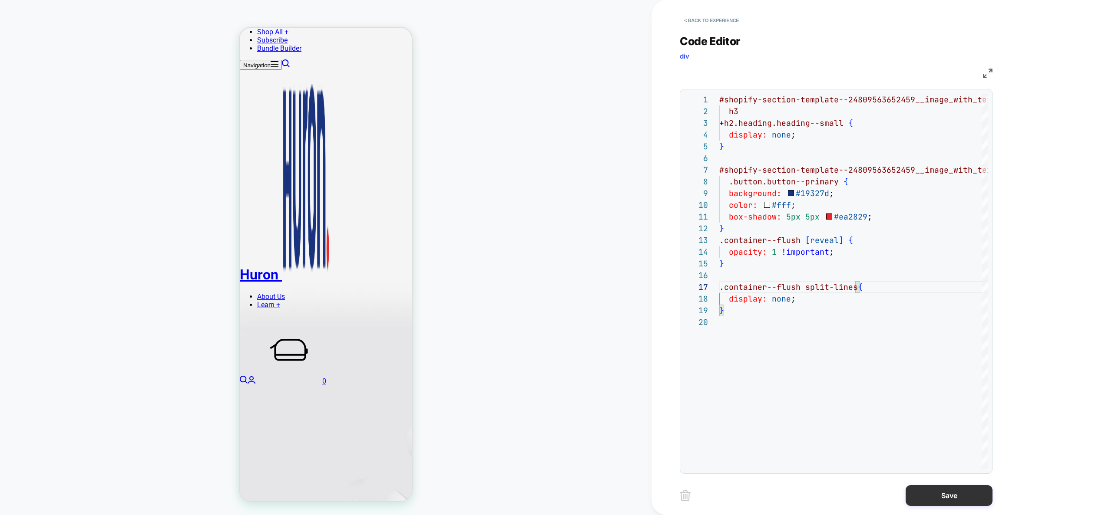
click at [941, 498] on button "Save" at bounding box center [948, 495] width 87 height 21
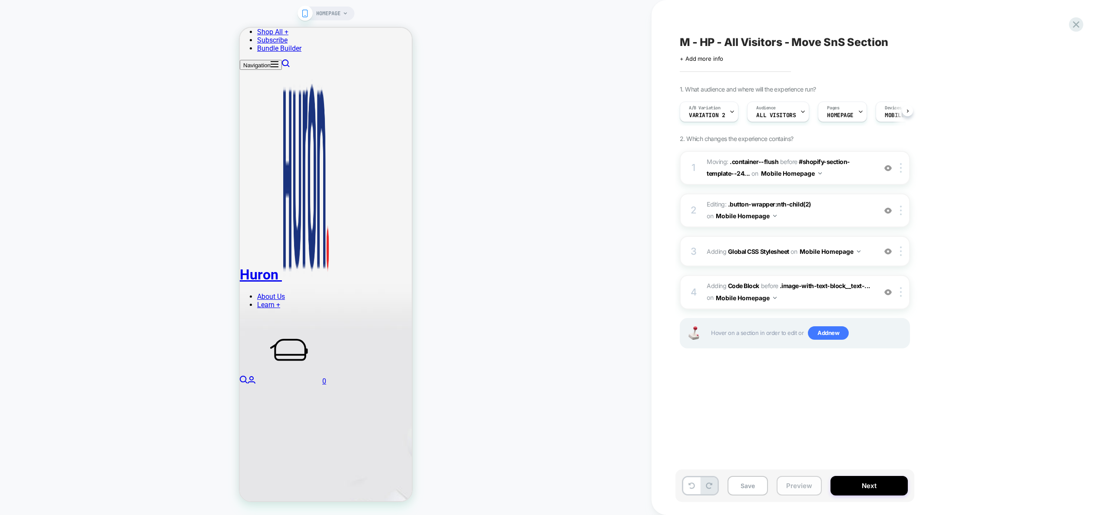
click at [801, 485] on button "Preview" at bounding box center [798, 486] width 45 height 20
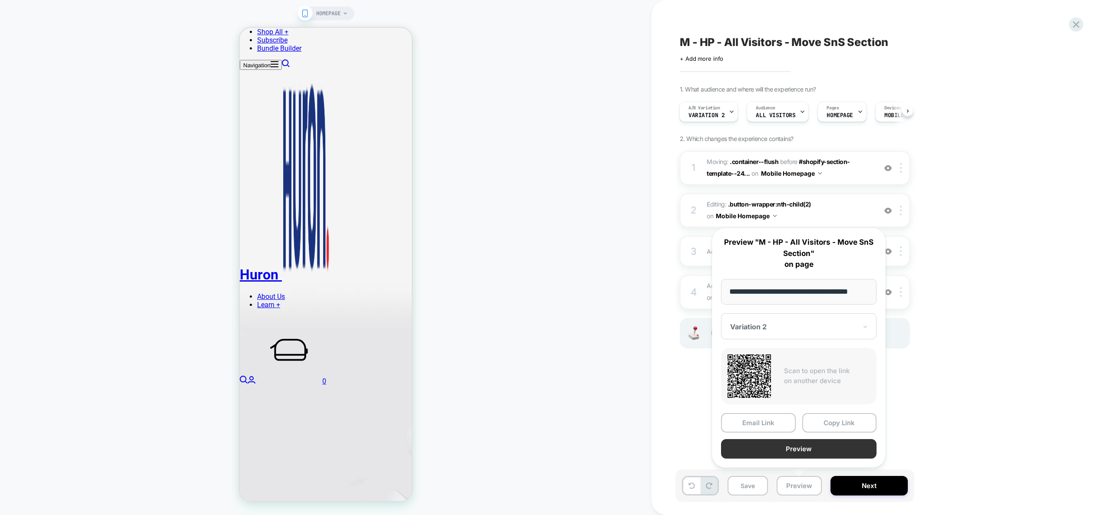
scroll to position [0, 0]
click at [809, 449] on button "Preview" at bounding box center [798, 449] width 155 height 20
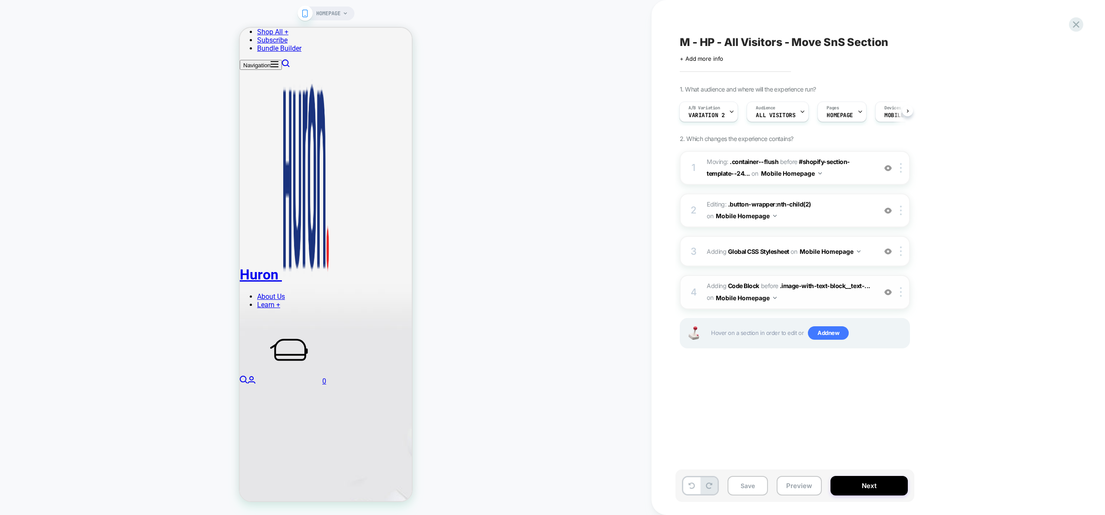
click at [862, 297] on span "Adding Code Block BEFORE .image-with-text-block__text-... .image-with-text-bloc…" at bounding box center [788, 291] width 165 height 23
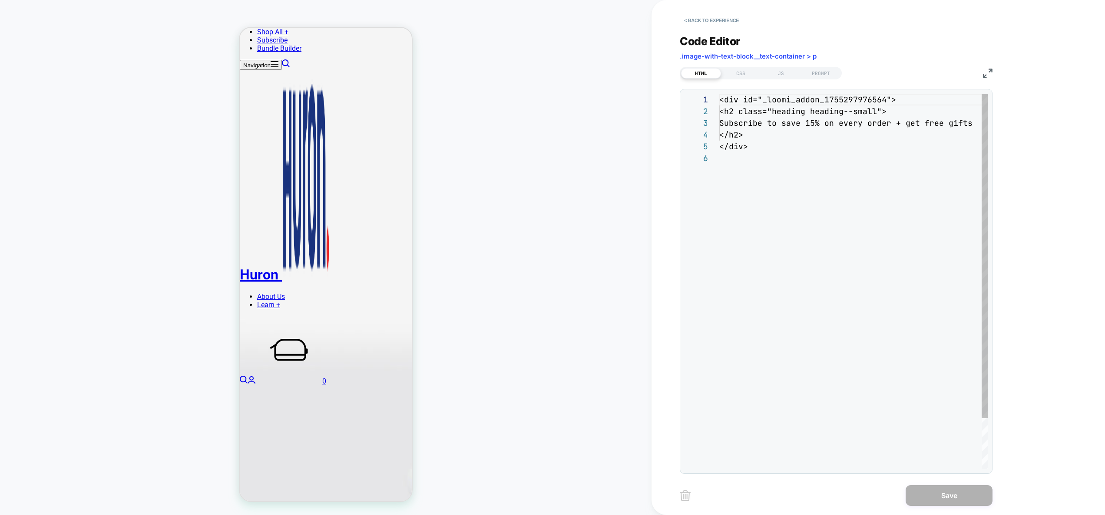
scroll to position [944, 0]
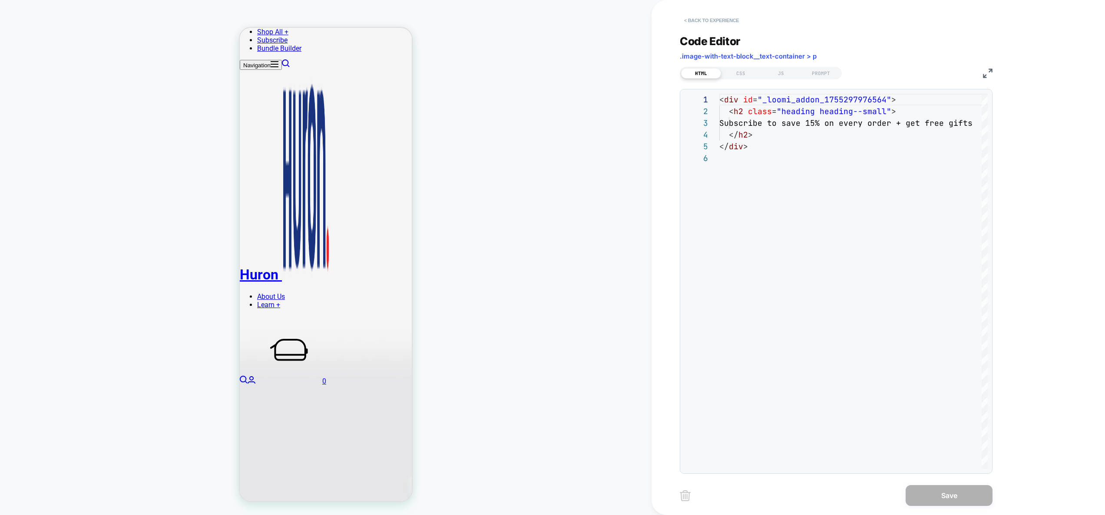
click at [716, 20] on button "< Back to experience" at bounding box center [710, 20] width 63 height 14
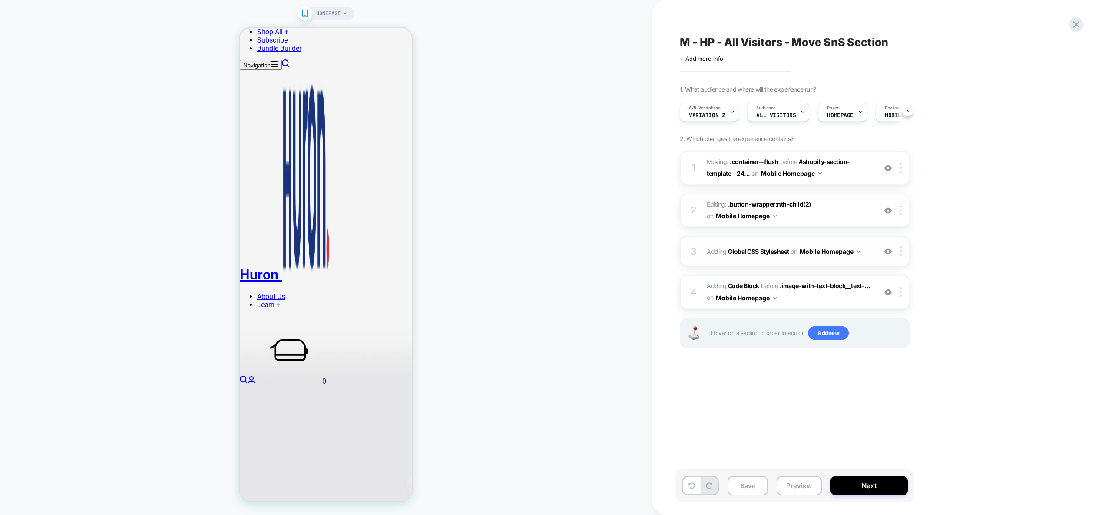
scroll to position [0, 0]
click at [827, 259] on div "3 Adding Global CSS Stylesheet on Mobile Homepage Add Before Add After Copy to …" at bounding box center [794, 251] width 230 height 30
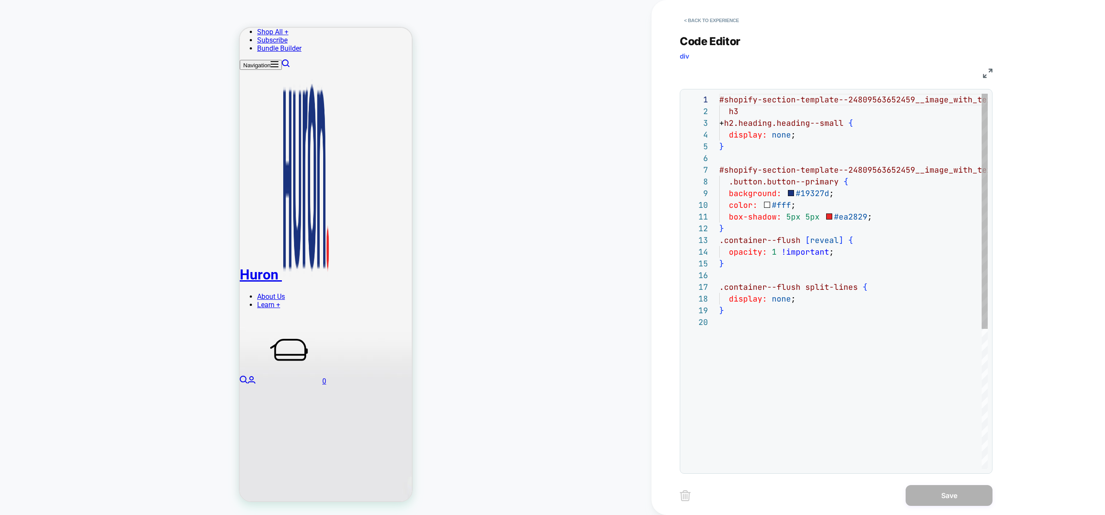
scroll to position [117, 0]
drag, startPoint x: 804, startPoint y: 288, endPoint x: 854, endPoint y: 289, distance: 49.9
click at [854, 289] on div "#shopify-section-template--24809563652459__image_w ith_text_block_yGfmUj h3 + h…" at bounding box center [898, 393] width 358 height 598
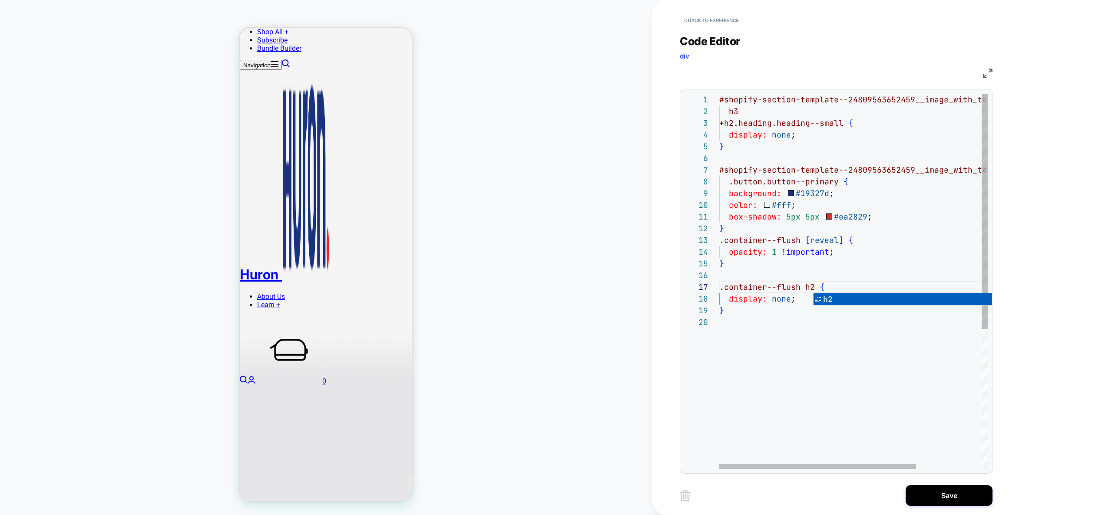
click at [848, 266] on div "#shopify-section-template--24809563652459__image_w ith_text_block_yGfmUj h3 + h…" at bounding box center [898, 393] width 358 height 598
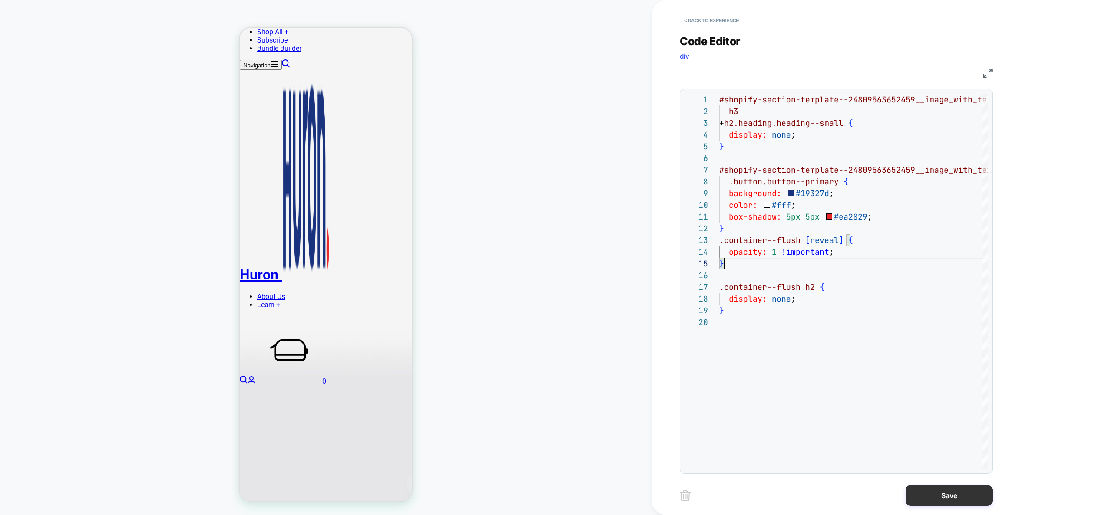
type textarea "**********"
drag, startPoint x: 949, startPoint y: 491, endPoint x: 936, endPoint y: 489, distance: 13.1
click at [949, 491] on button "Save" at bounding box center [948, 495] width 87 height 21
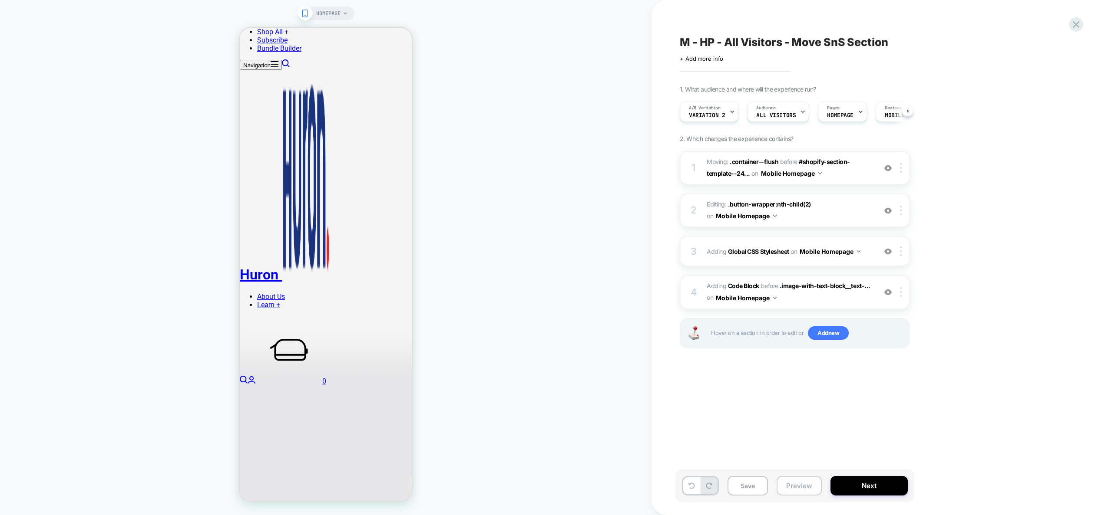
click at [795, 481] on button "Preview" at bounding box center [798, 486] width 45 height 20
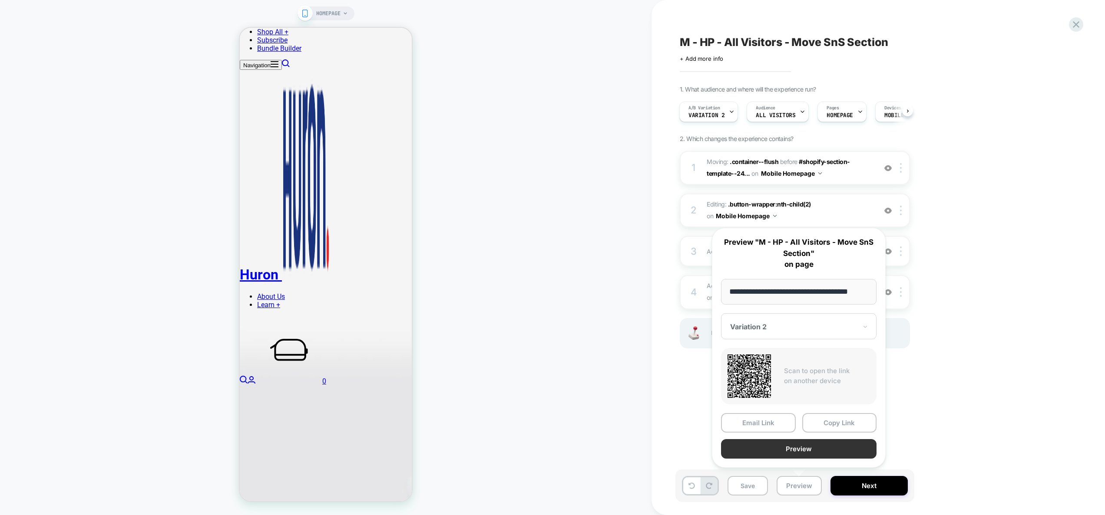
scroll to position [0, 0]
click at [800, 450] on button "Preview" at bounding box center [798, 449] width 155 height 20
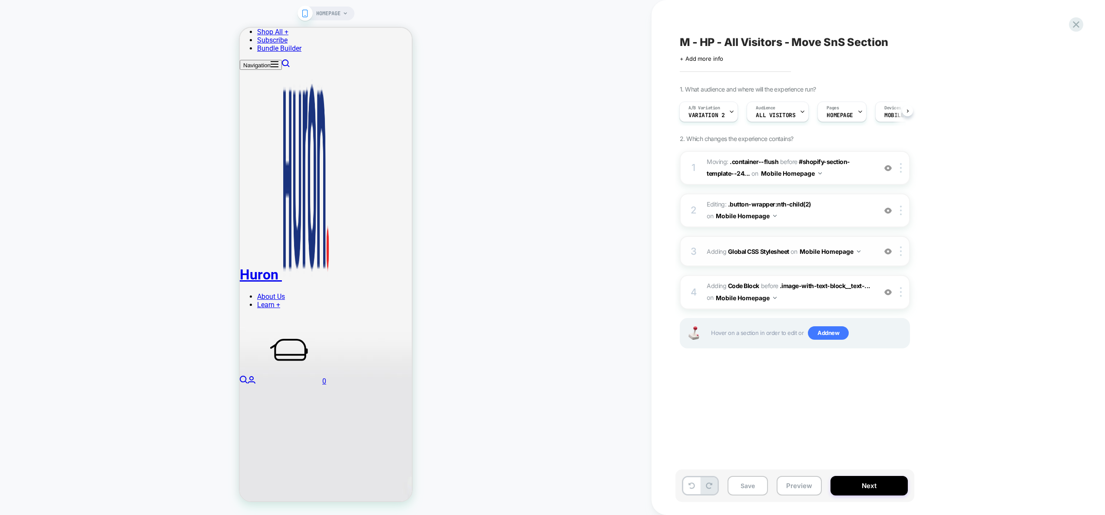
click at [866, 266] on div "3 Adding Global CSS Stylesheet on Mobile Homepage Add Before Add After Copy to …" at bounding box center [794, 251] width 230 height 30
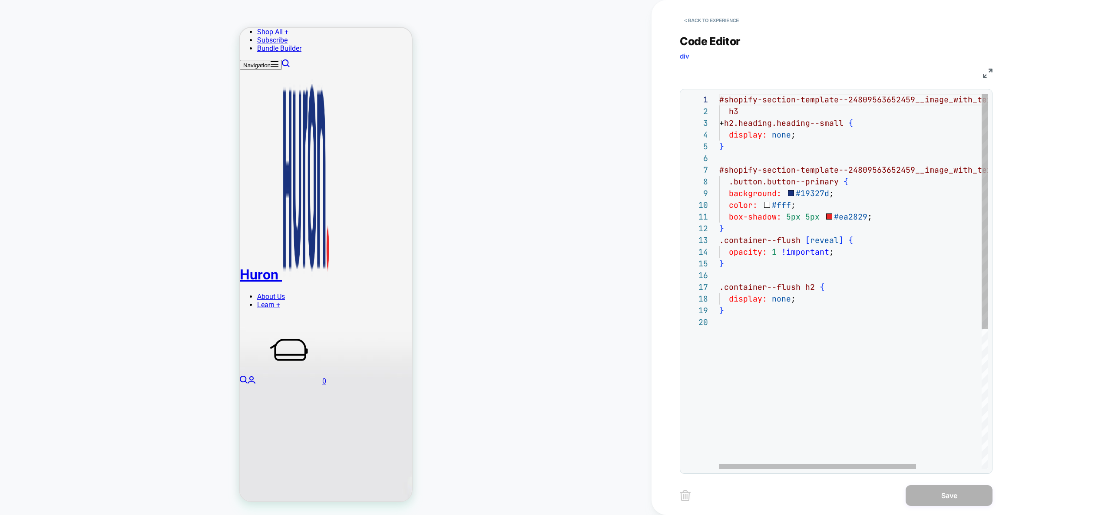
scroll to position [106, 0]
click at [757, 328] on div "#shopify-section-template--24809563652459__image_w ith_text_block_yGfmUj h3 + h…" at bounding box center [898, 393] width 358 height 598
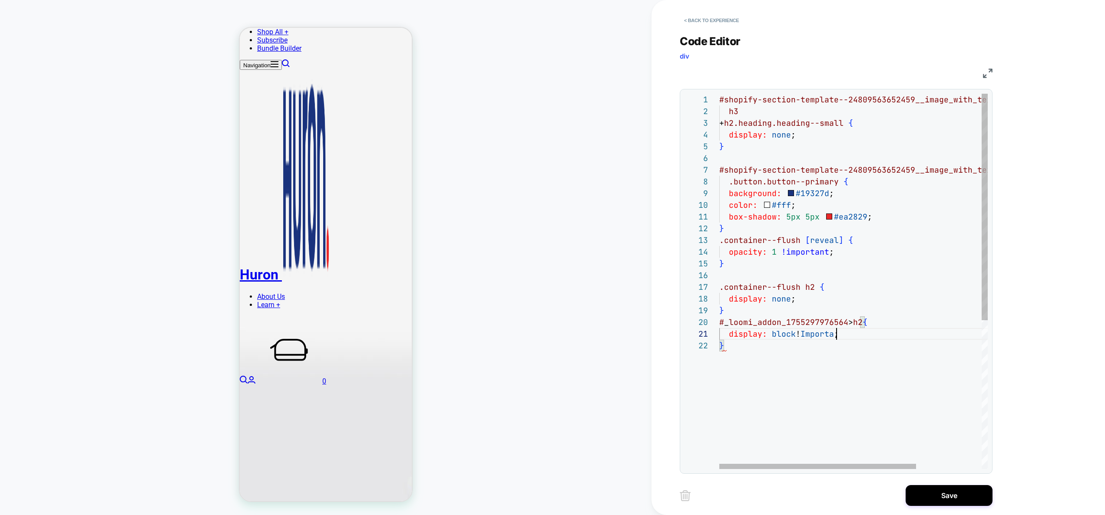
scroll to position [0, 127]
drag, startPoint x: 991, startPoint y: 492, endPoint x: 964, endPoint y: 494, distance: 27.0
click at [990, 492] on div "**********" at bounding box center [842, 257] width 326 height 515
drag, startPoint x: 964, startPoint y: 494, endPoint x: 842, endPoint y: 351, distance: 187.9
click at [843, 352] on div "**********" at bounding box center [842, 257] width 326 height 515
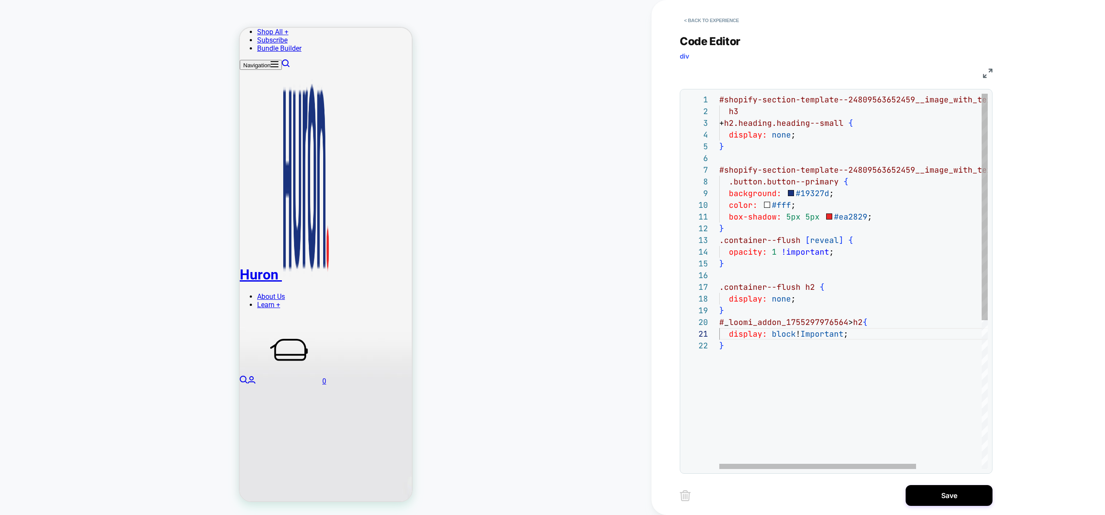
click at [809, 332] on div "#shopify-section-template--24809563652459__image_w ith_text_block_yGfmUj h3 + h…" at bounding box center [898, 405] width 358 height 622
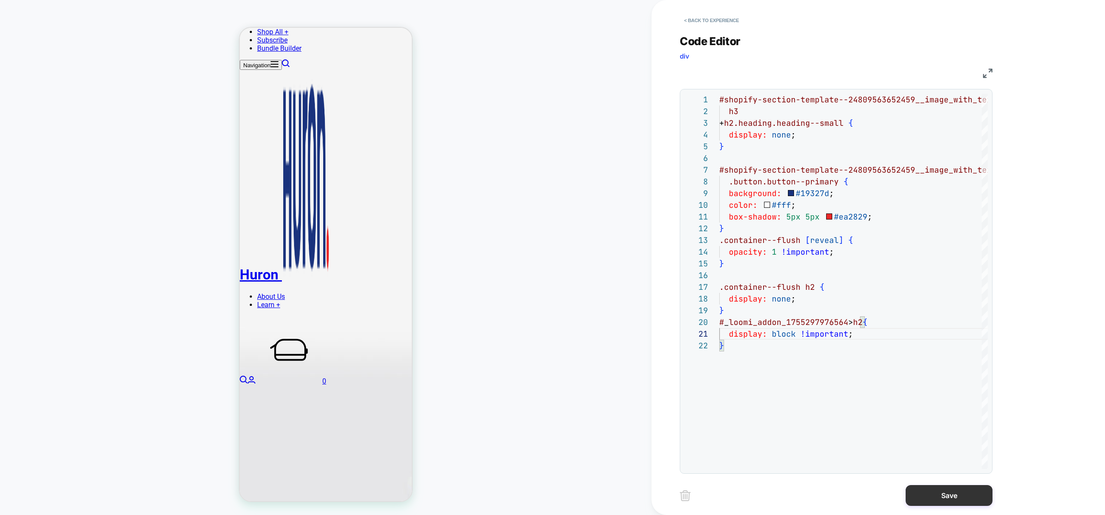
type textarea "**********"
drag, startPoint x: 933, startPoint y: 491, endPoint x: 926, endPoint y: 492, distance: 6.6
click at [932, 491] on button "Save" at bounding box center [948, 495] width 87 height 21
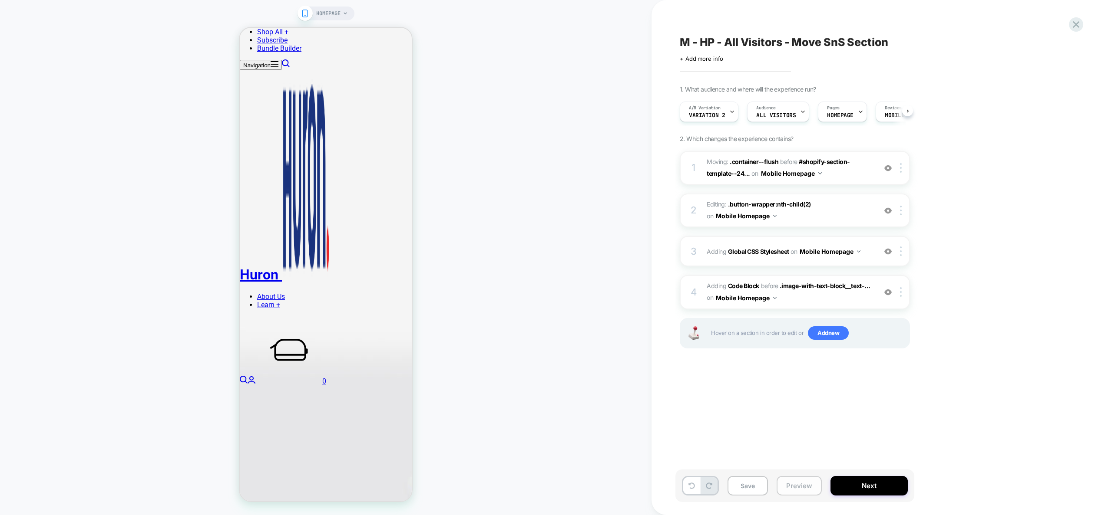
click at [795, 491] on button "Preview" at bounding box center [798, 486] width 45 height 20
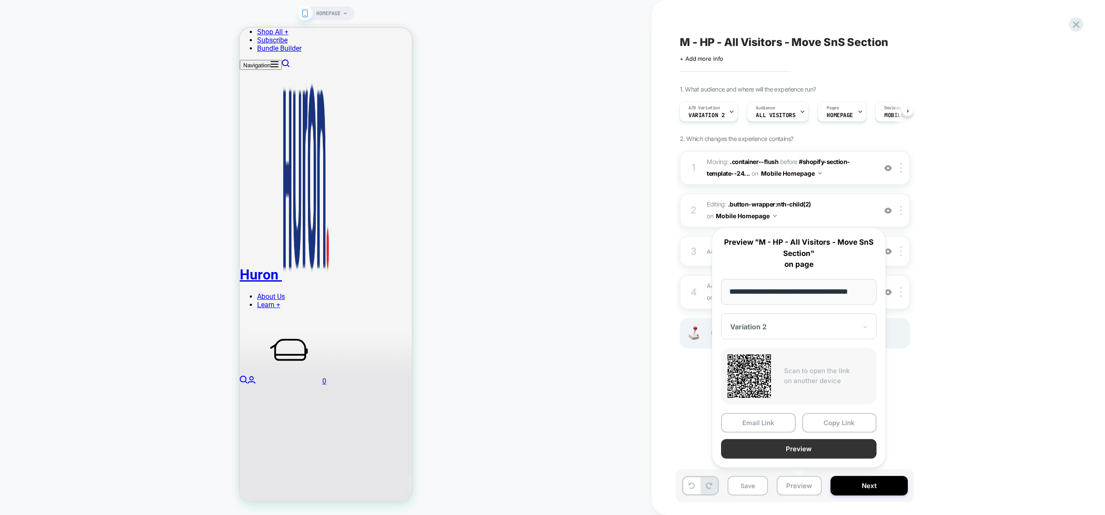
scroll to position [0, 0]
click at [796, 453] on button "Preview" at bounding box center [798, 449] width 155 height 20
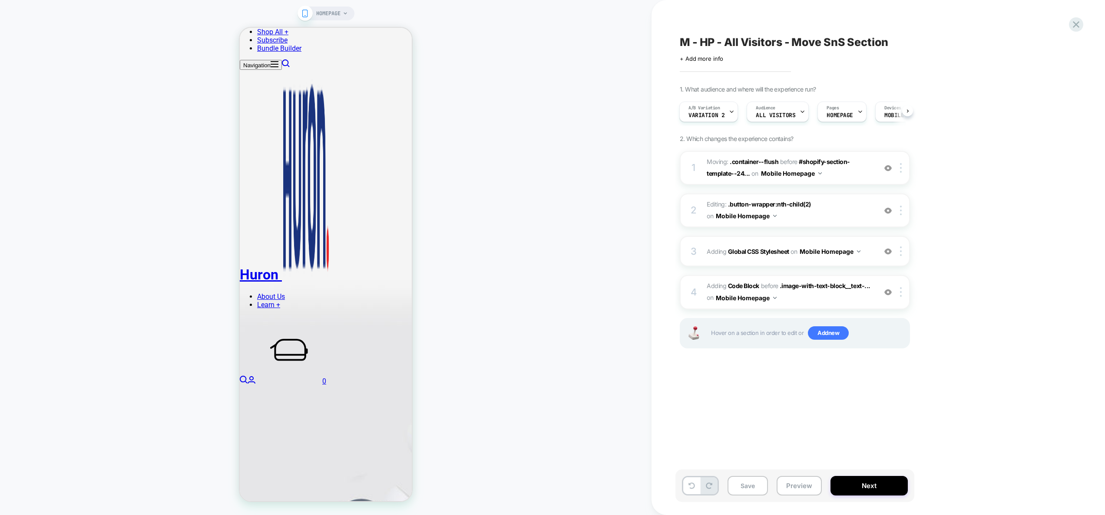
scroll to position [1030, 0]
click at [887, 254] on img at bounding box center [887, 251] width 7 height 7
click at [888, 295] on img at bounding box center [887, 292] width 7 height 7
drag, startPoint x: 807, startPoint y: 492, endPoint x: 807, endPoint y: 484, distance: 8.3
click at [807, 492] on button "Preview" at bounding box center [798, 486] width 45 height 20
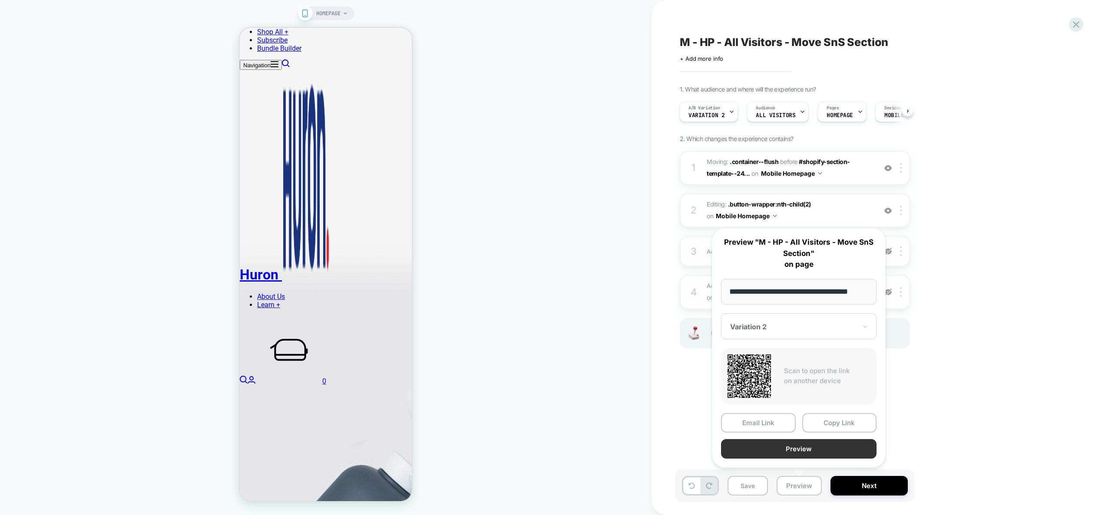
scroll to position [0, 0]
click at [806, 452] on button "Preview" at bounding box center [798, 449] width 155 height 20
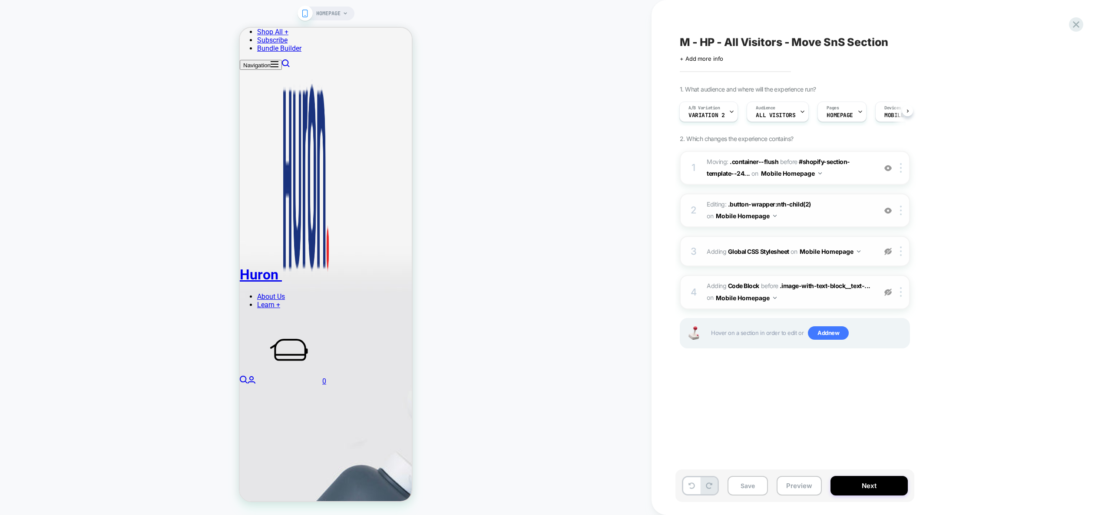
click at [888, 209] on img at bounding box center [887, 210] width 7 height 7
click at [887, 171] on img at bounding box center [887, 168] width 7 height 7
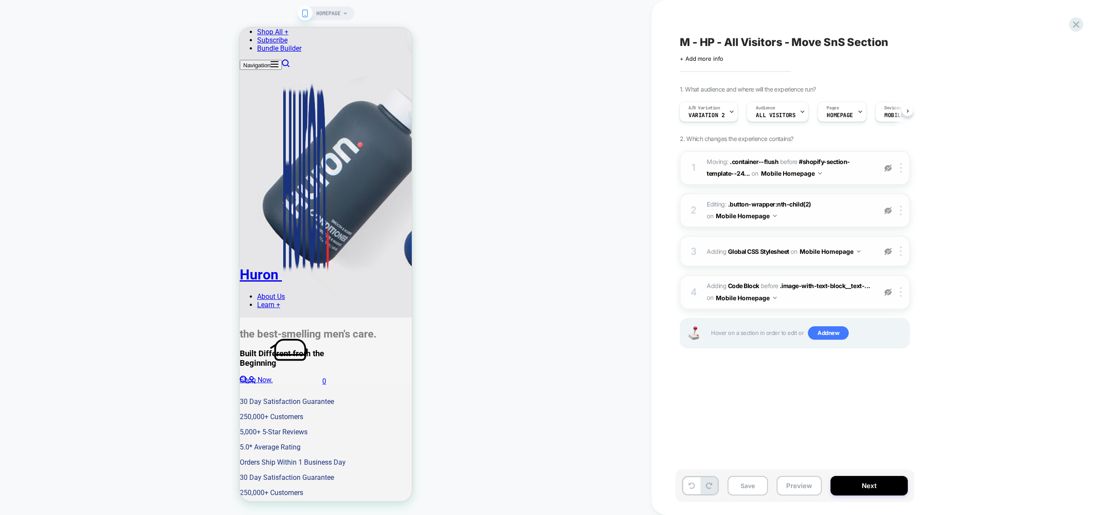
scroll to position [1350, 0]
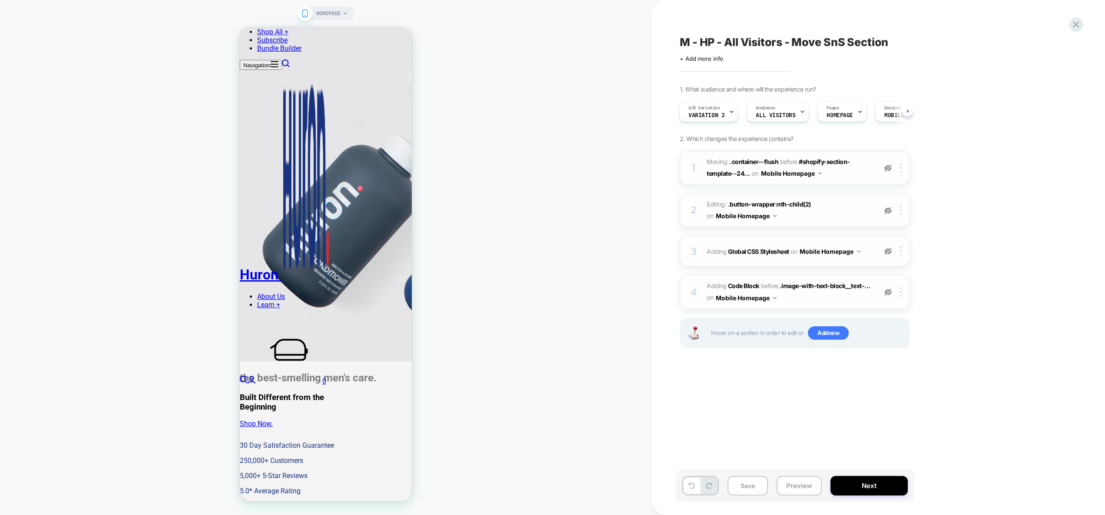
click at [890, 168] on img at bounding box center [887, 168] width 7 height 7
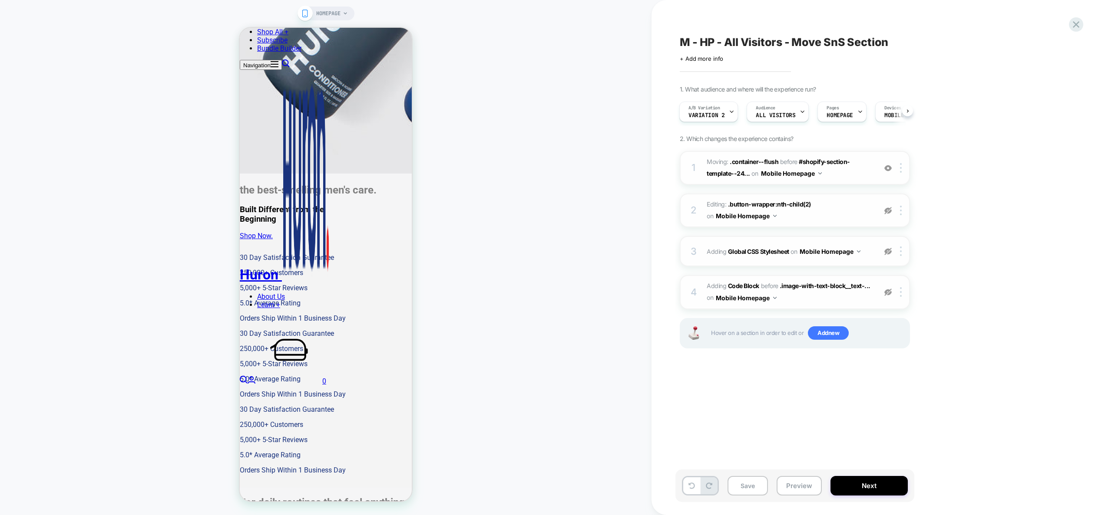
click at [888, 212] on img at bounding box center [887, 210] width 7 height 7
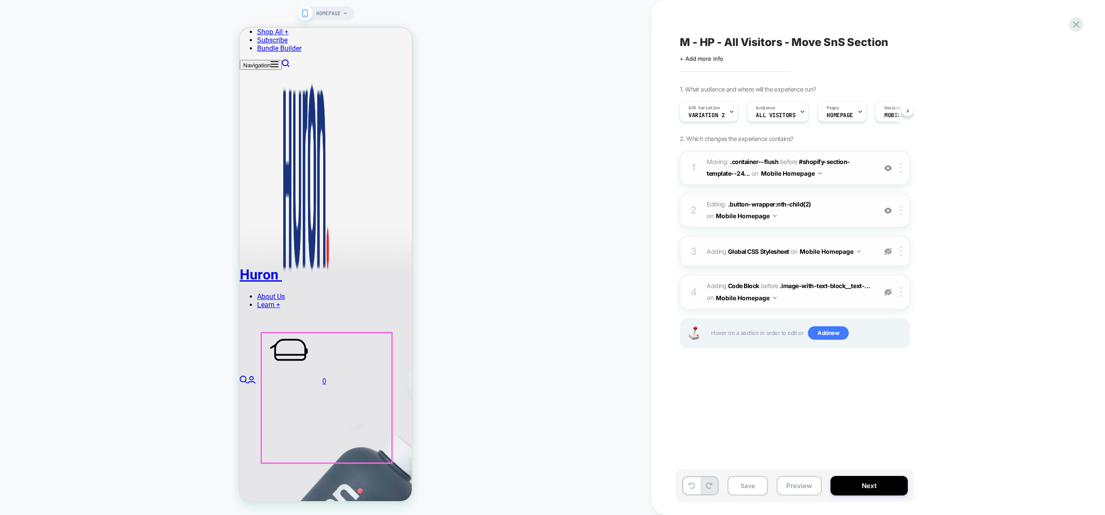
scroll to position [1040, 0]
click at [888, 171] on img at bounding box center [887, 168] width 7 height 7
click at [889, 211] on img at bounding box center [887, 210] width 7 height 7
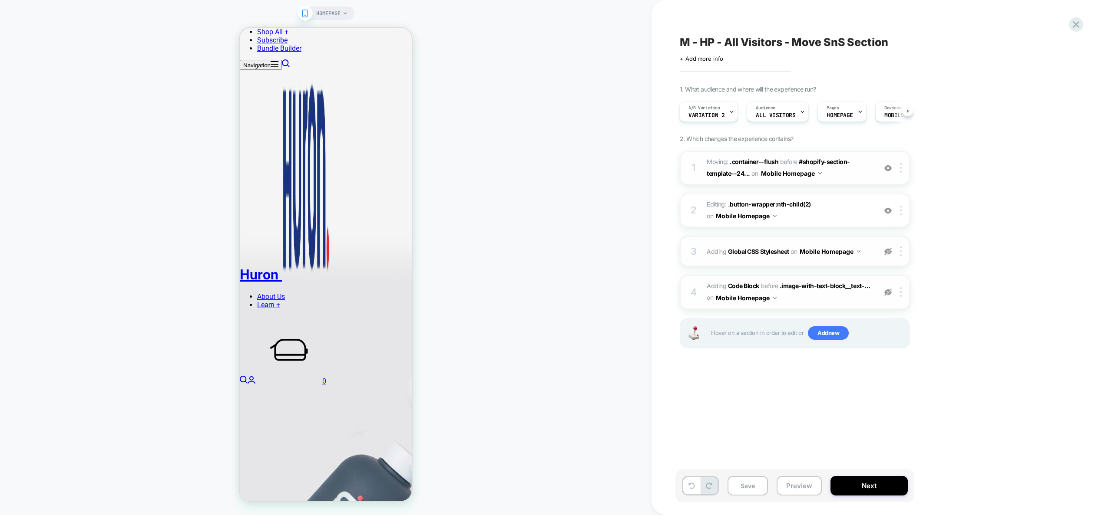
click at [887, 168] on img at bounding box center [887, 168] width 7 height 7
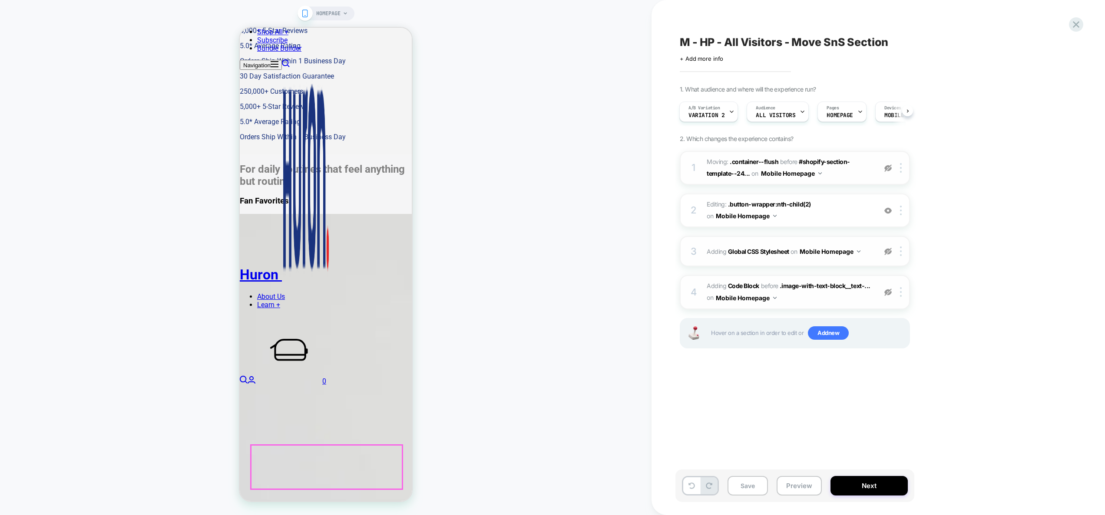
scroll to position [1725, 0]
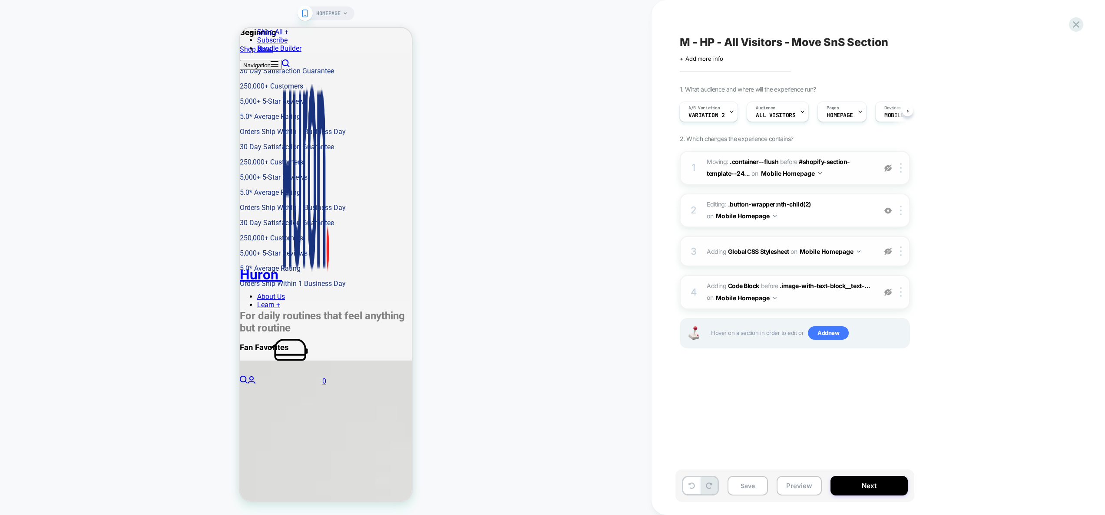
click at [889, 169] on img at bounding box center [887, 168] width 7 height 7
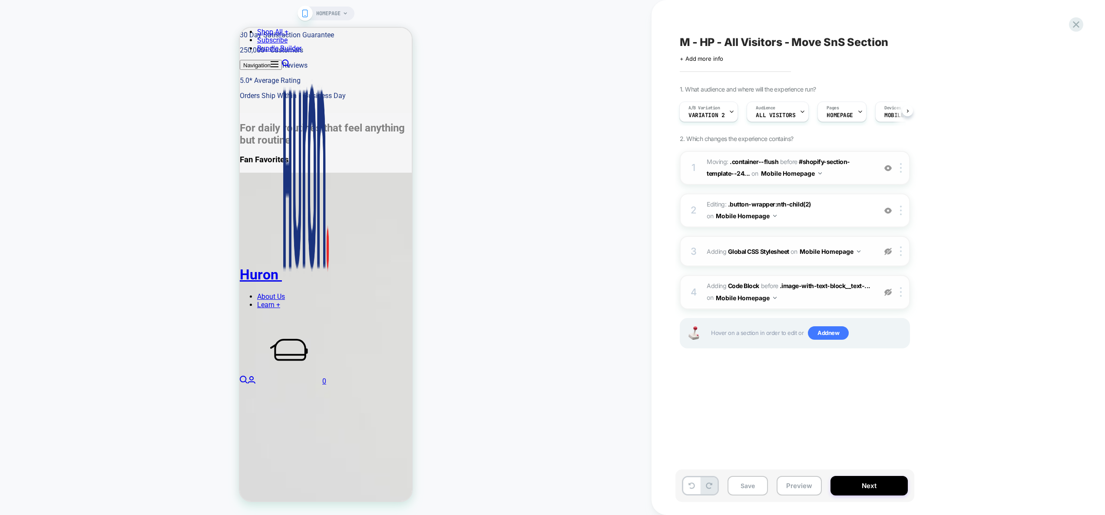
click at [889, 169] on img at bounding box center [887, 168] width 7 height 7
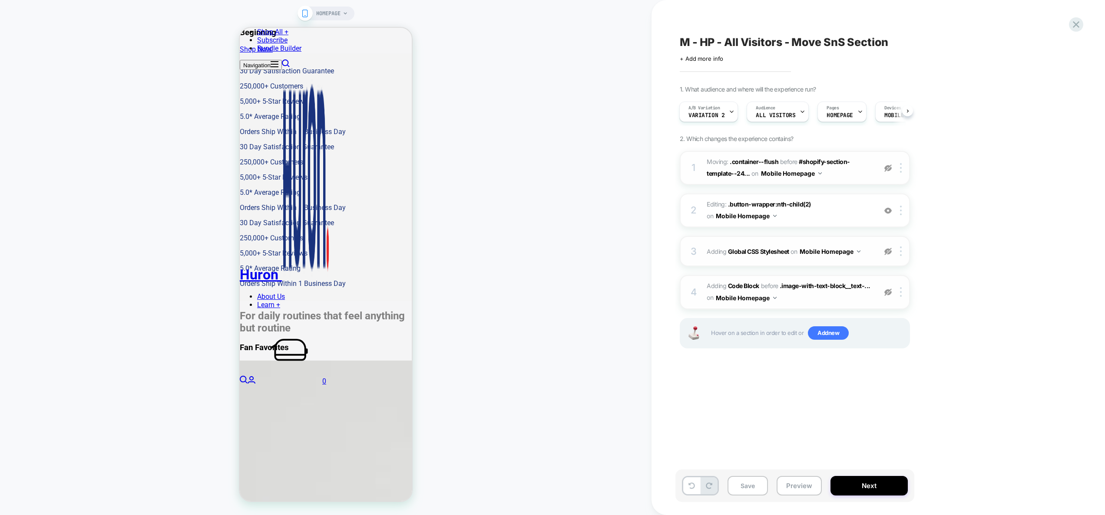
click at [889, 169] on img at bounding box center [887, 168] width 7 height 7
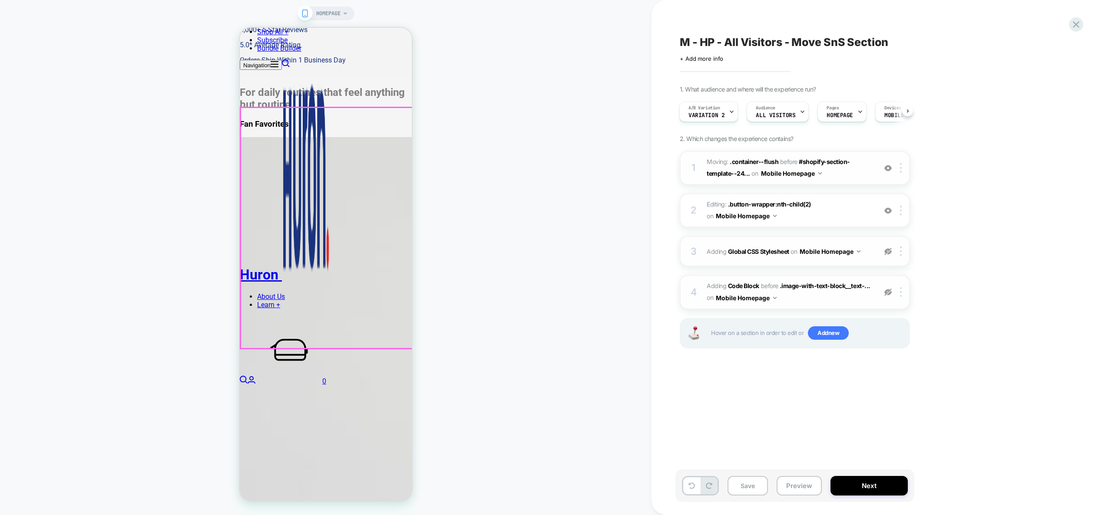
scroll to position [2075, 0]
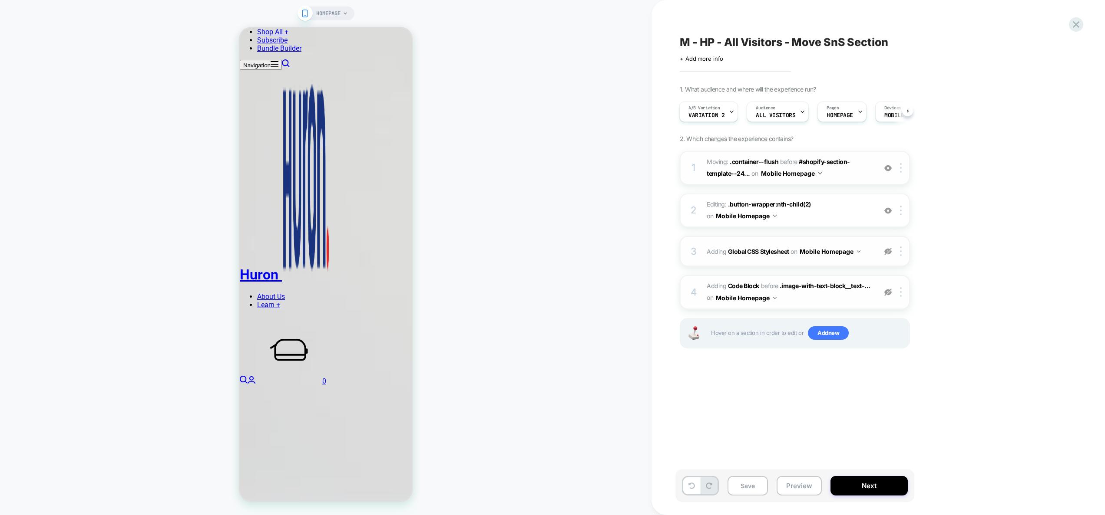
click at [890, 168] on img at bounding box center [887, 168] width 7 height 7
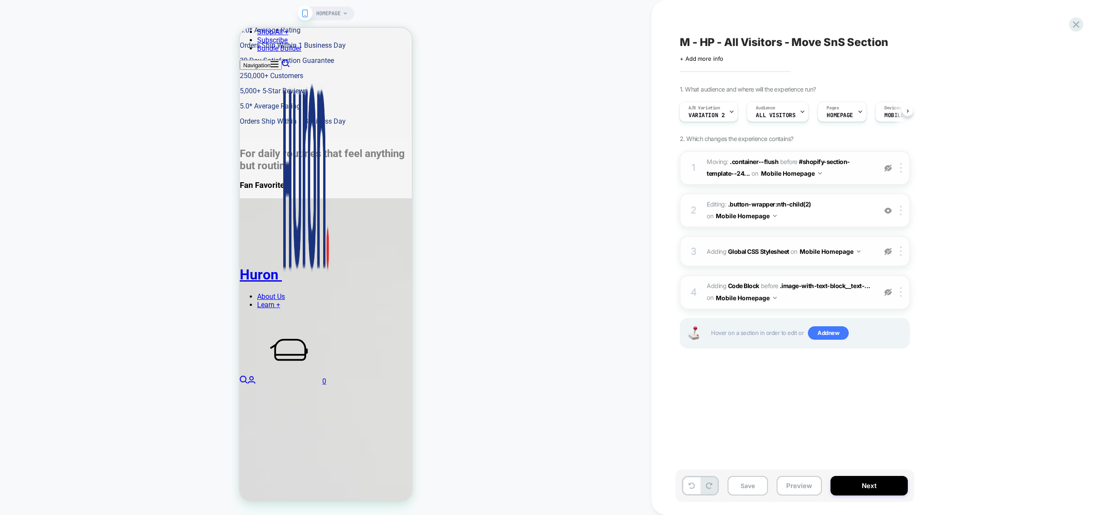
click at [890, 168] on img at bounding box center [887, 168] width 7 height 7
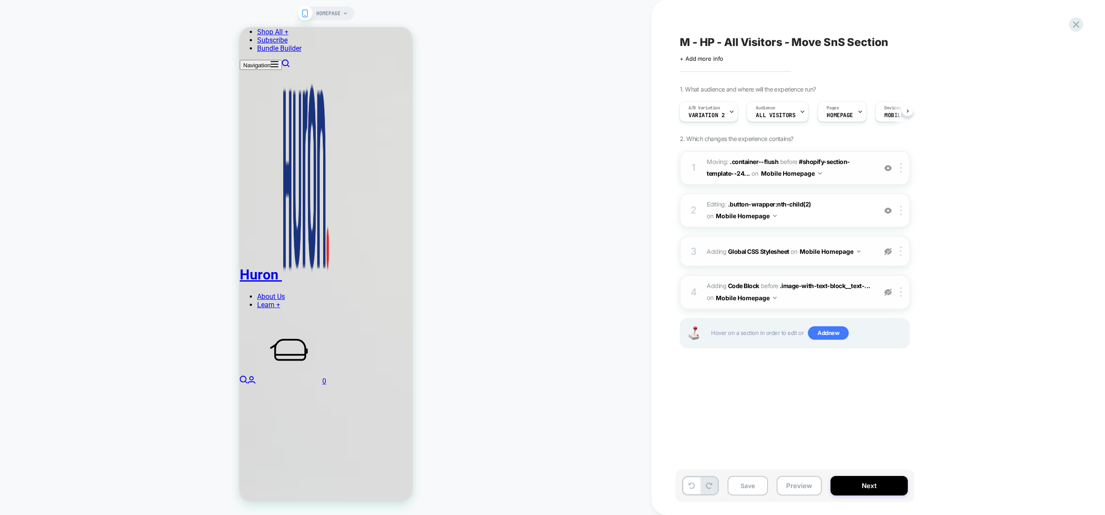
click at [890, 168] on img at bounding box center [887, 168] width 7 height 7
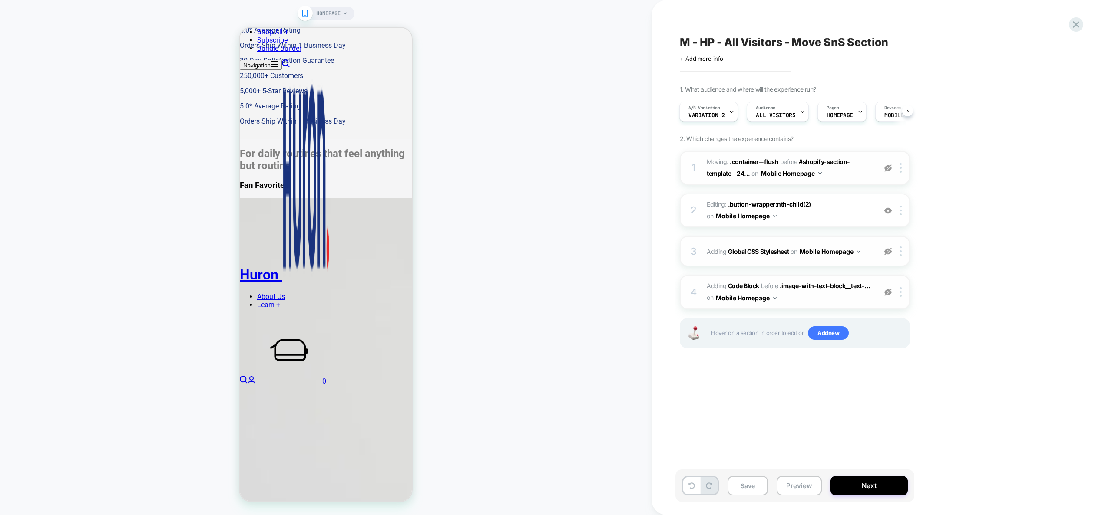
click at [890, 168] on img at bounding box center [887, 168] width 7 height 7
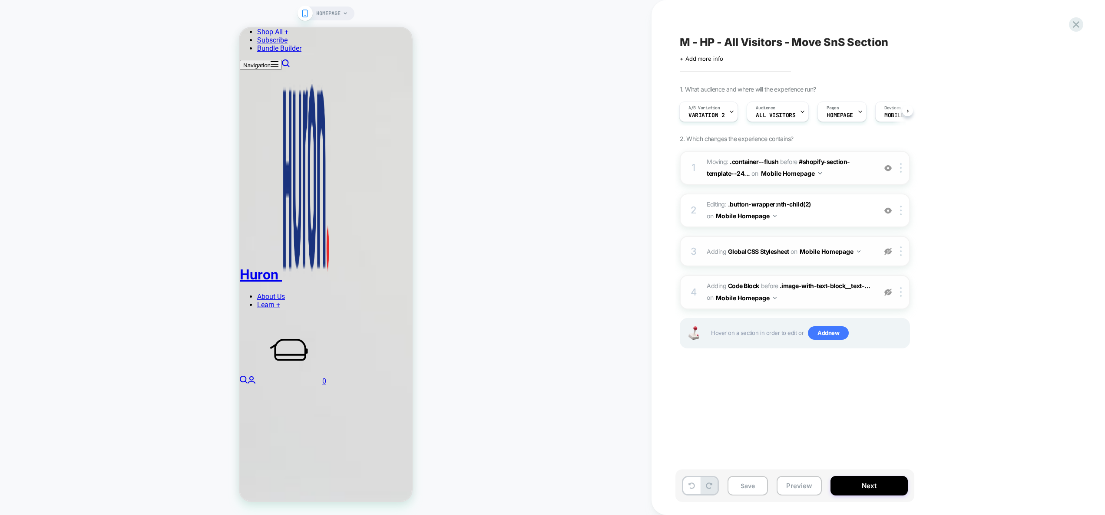
click at [890, 168] on img at bounding box center [887, 168] width 7 height 7
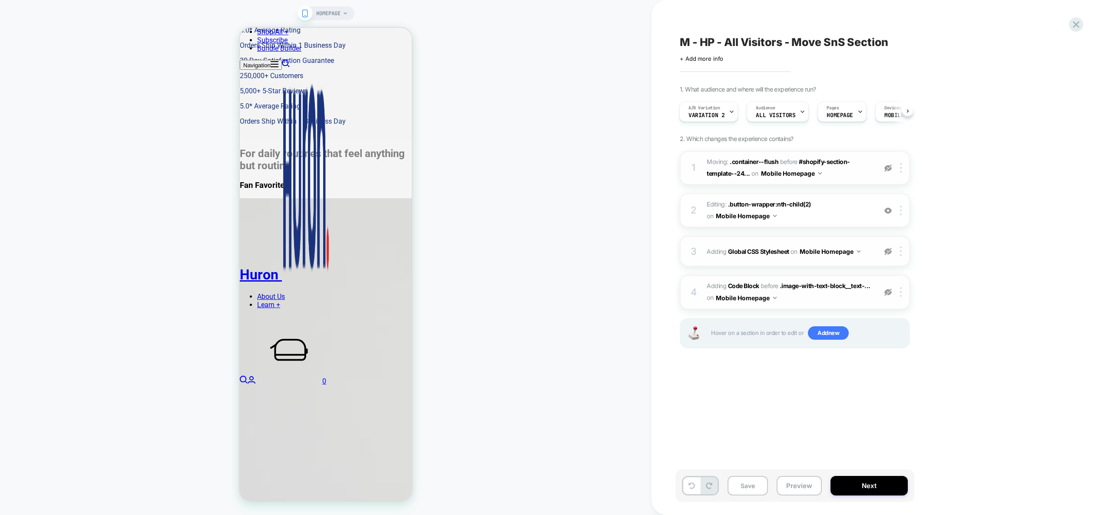
click at [890, 168] on img at bounding box center [887, 168] width 7 height 7
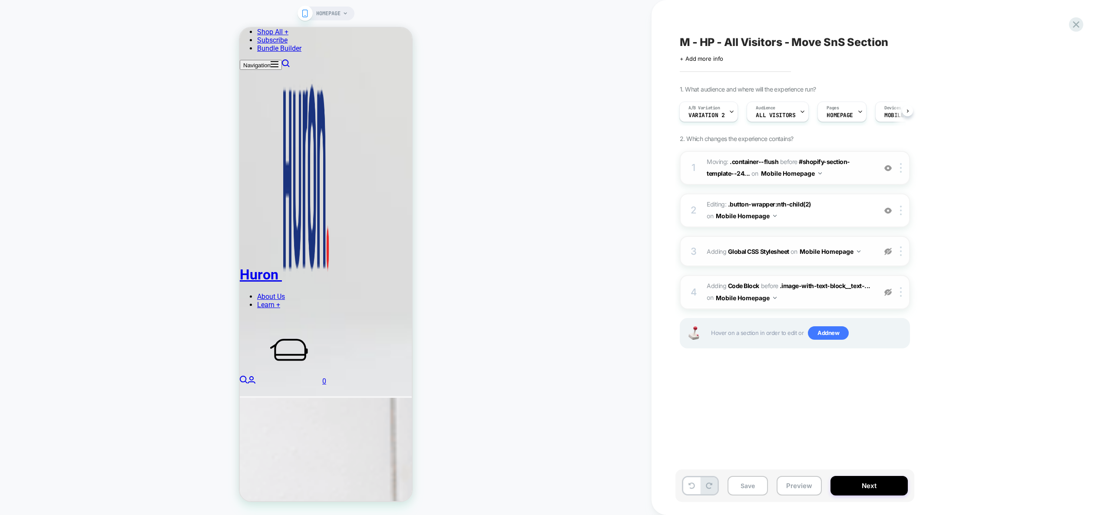
scroll to position [2258, 0]
click at [888, 168] on img at bounding box center [887, 168] width 7 height 7
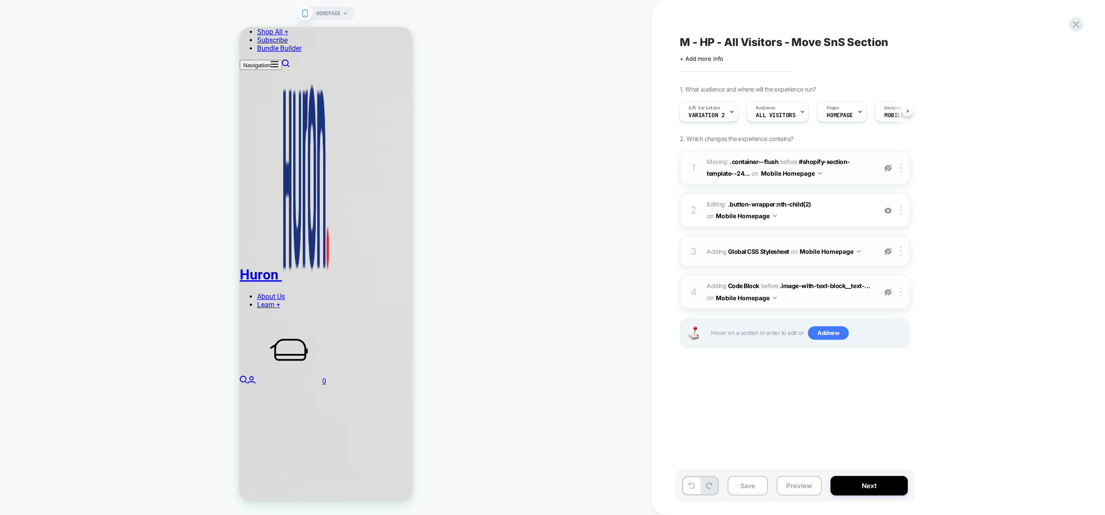
click at [888, 168] on img at bounding box center [887, 168] width 7 height 7
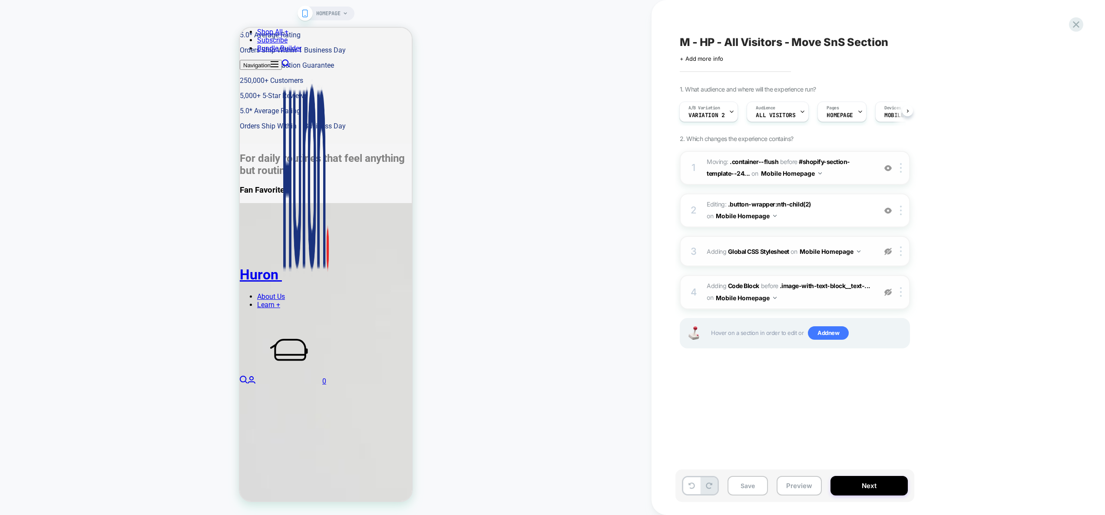
scroll to position [1594, 0]
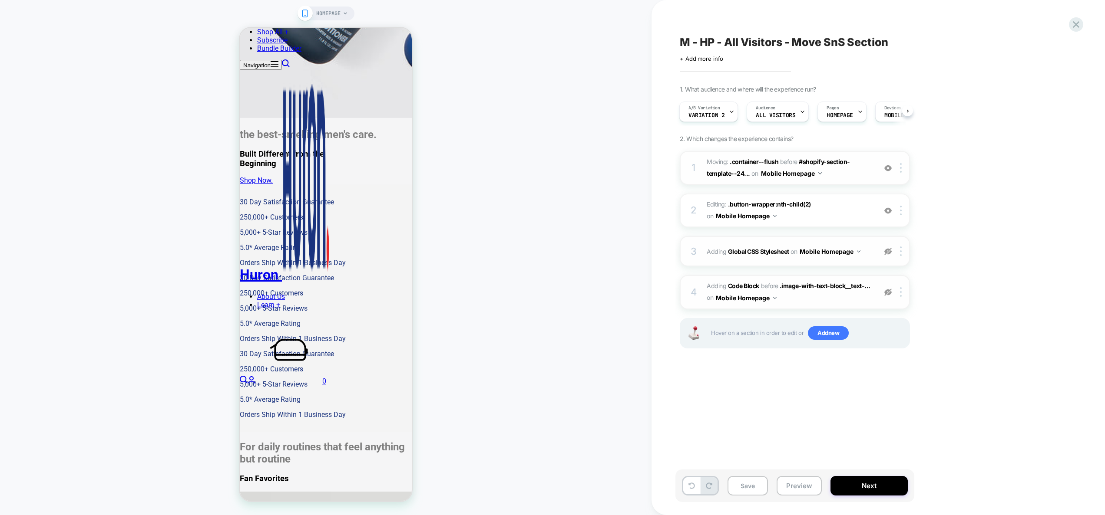
click at [891, 167] on div at bounding box center [887, 168] width 14 height 10
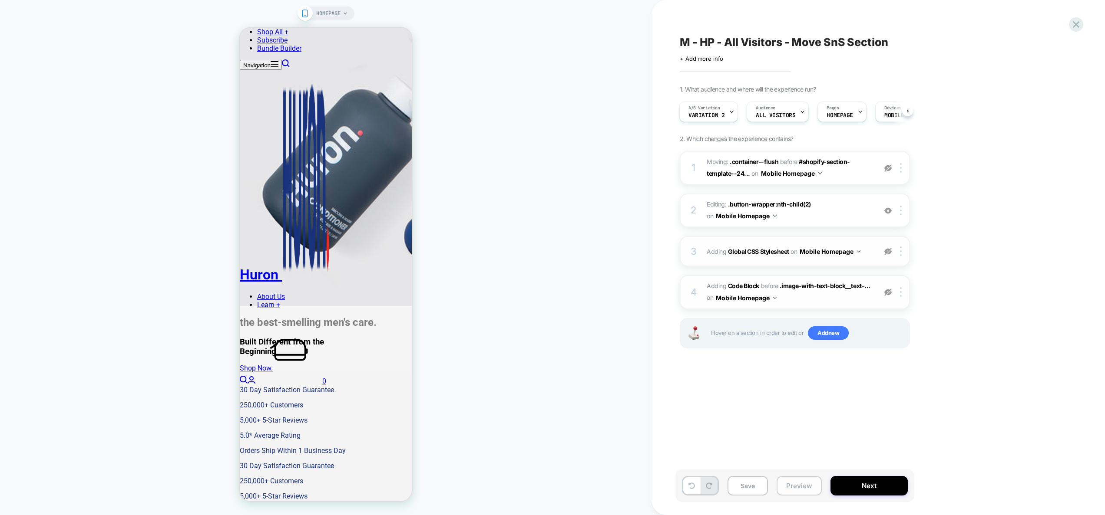
click at [803, 497] on div "Save Preview Next" at bounding box center [794, 486] width 239 height 33
click at [804, 491] on button "Preview" at bounding box center [798, 486] width 45 height 20
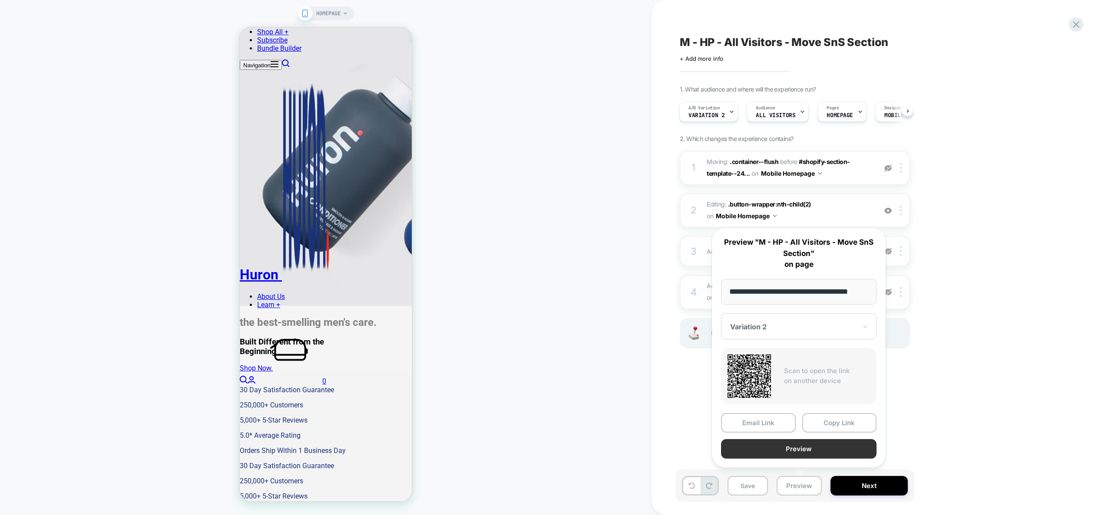
scroll to position [0, 0]
click at [787, 449] on button "Preview" at bounding box center [798, 449] width 155 height 20
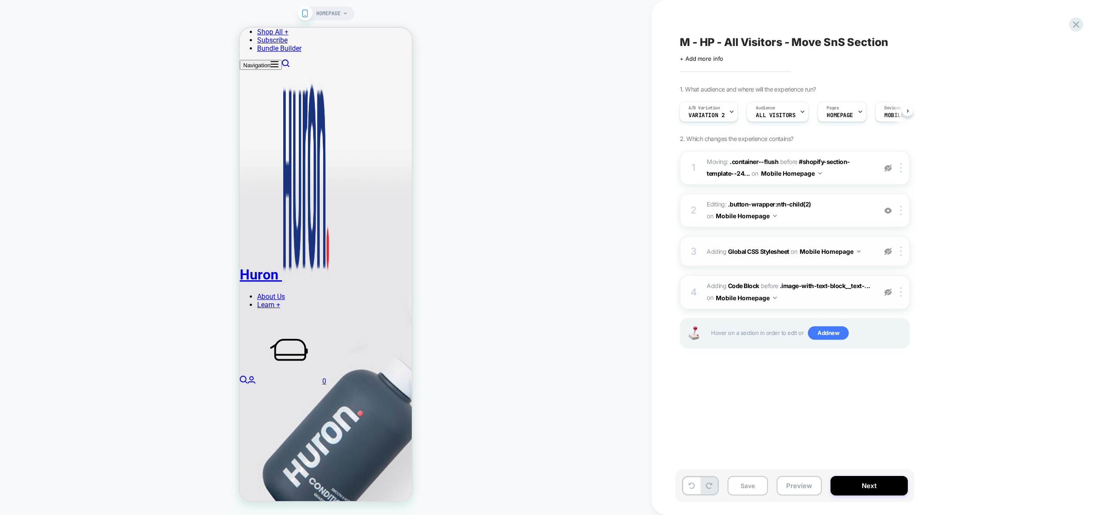
scroll to position [1140, 0]
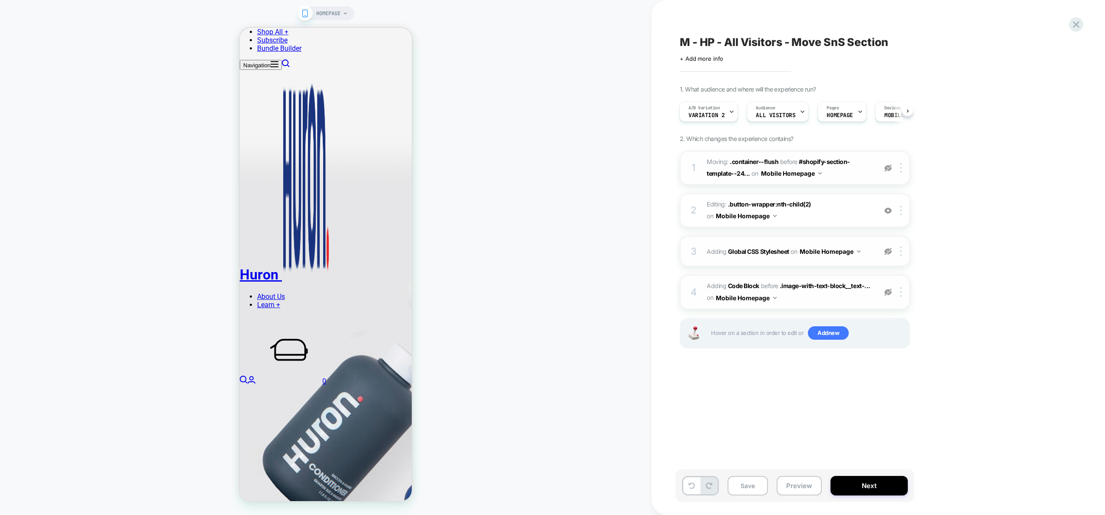
click at [887, 168] on img at bounding box center [887, 168] width 7 height 7
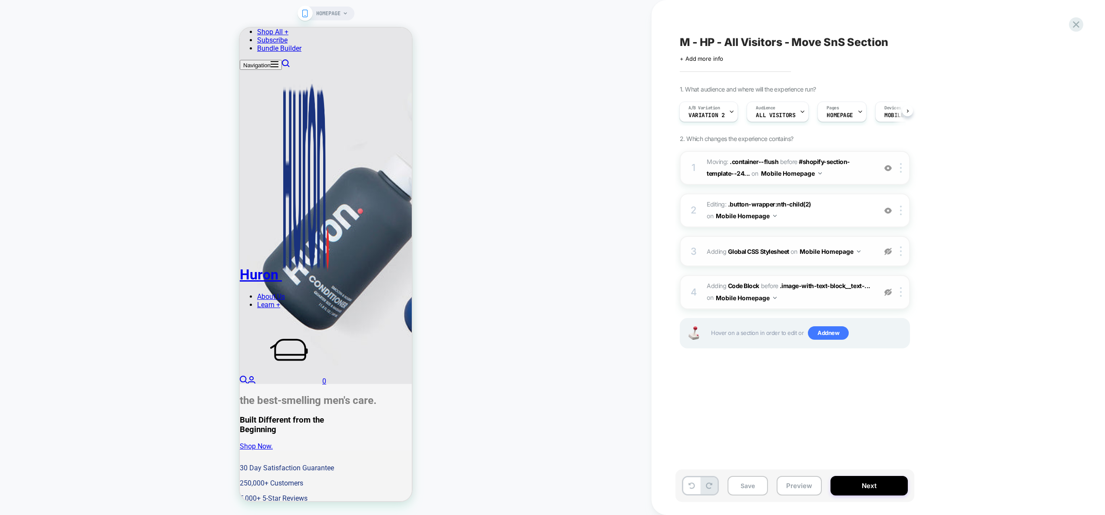
click at [884, 250] on img at bounding box center [887, 251] width 7 height 7
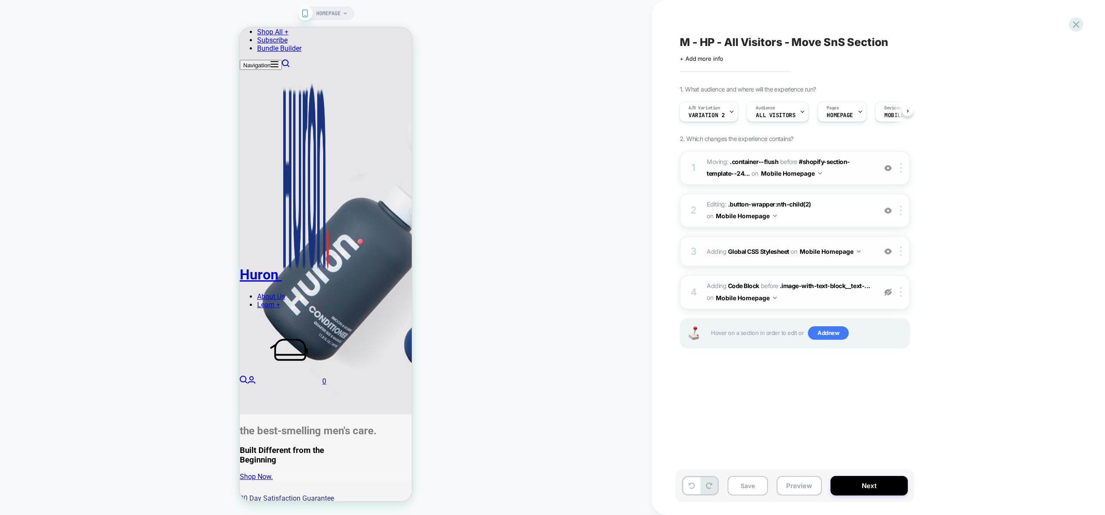
click at [888, 290] on img at bounding box center [887, 292] width 7 height 7
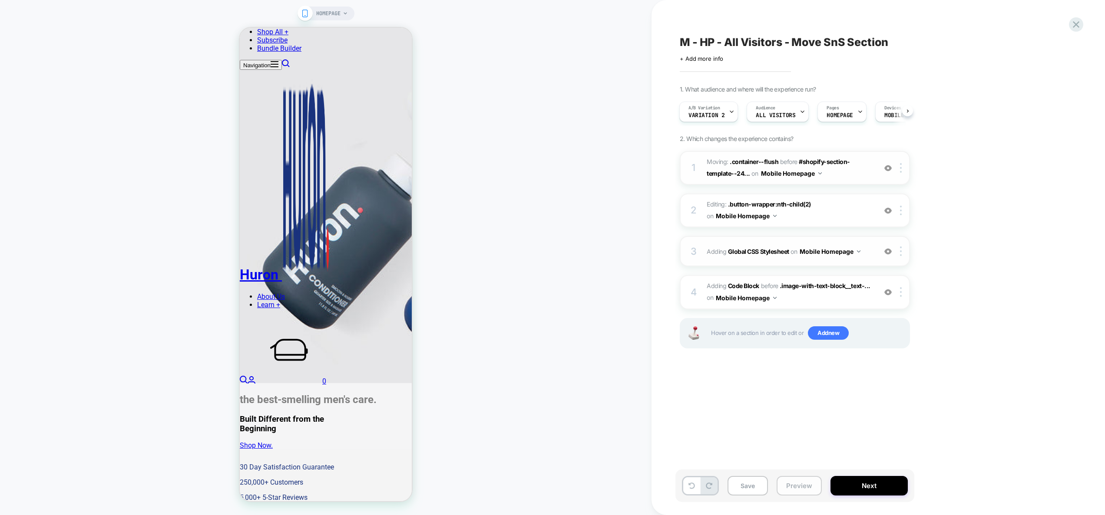
click at [791, 481] on button "Preview" at bounding box center [798, 486] width 45 height 20
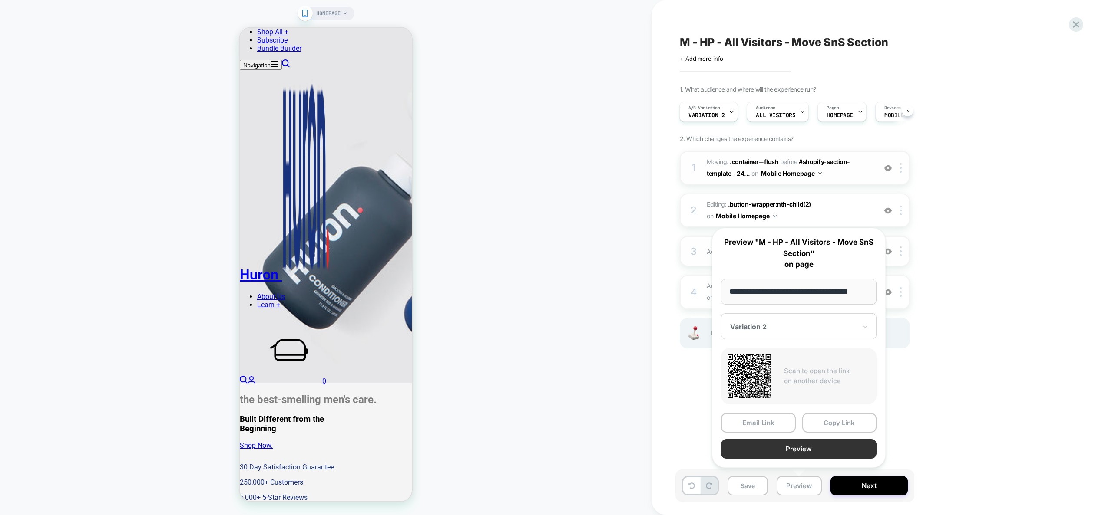
scroll to position [0, 0]
click at [786, 454] on button "Preview" at bounding box center [798, 449] width 155 height 20
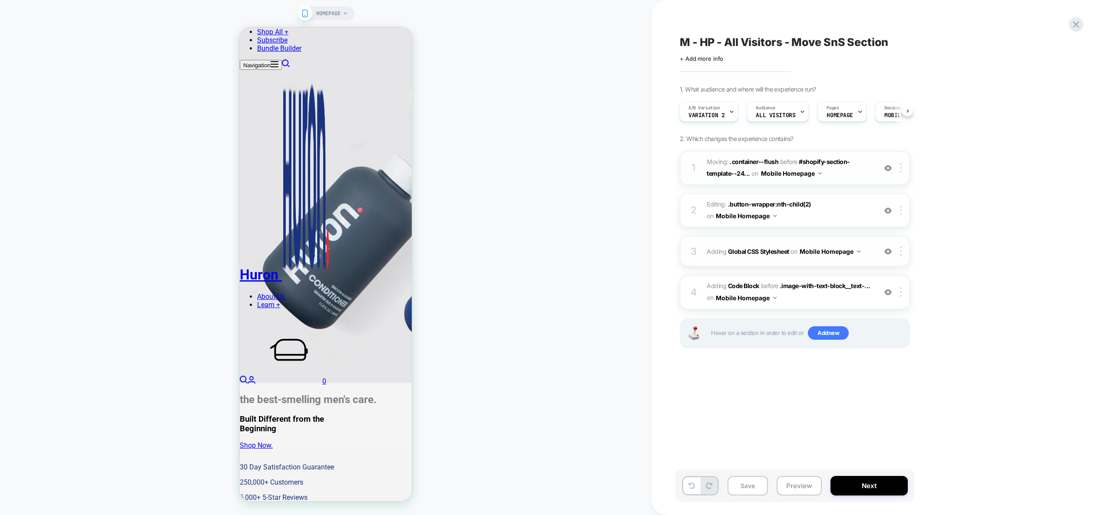
click at [862, 260] on div "3 Adding Global CSS Stylesheet on Mobile Homepage Add Before Add After Copy to …" at bounding box center [794, 251] width 230 height 30
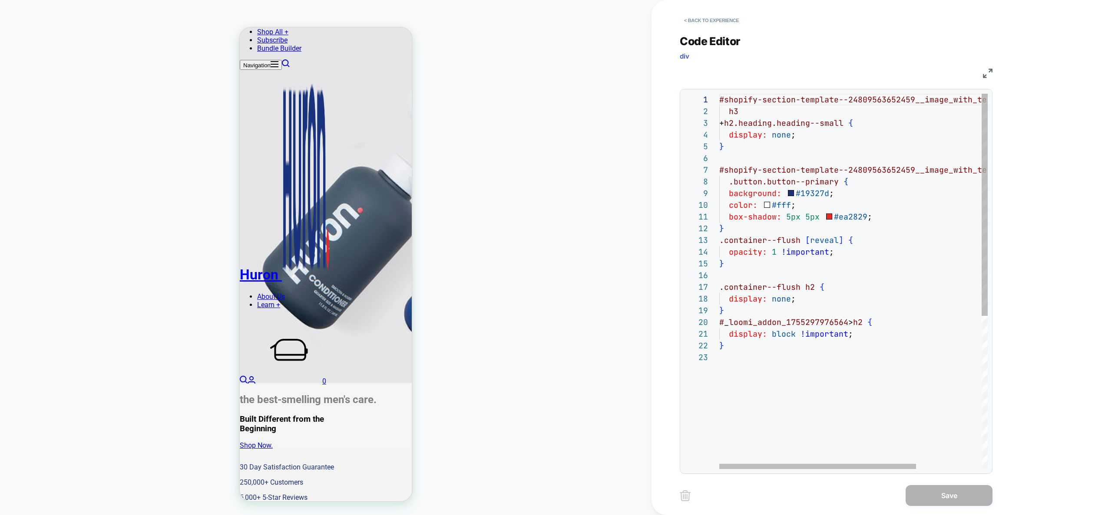
scroll to position [106, 5]
type textarea "**********"
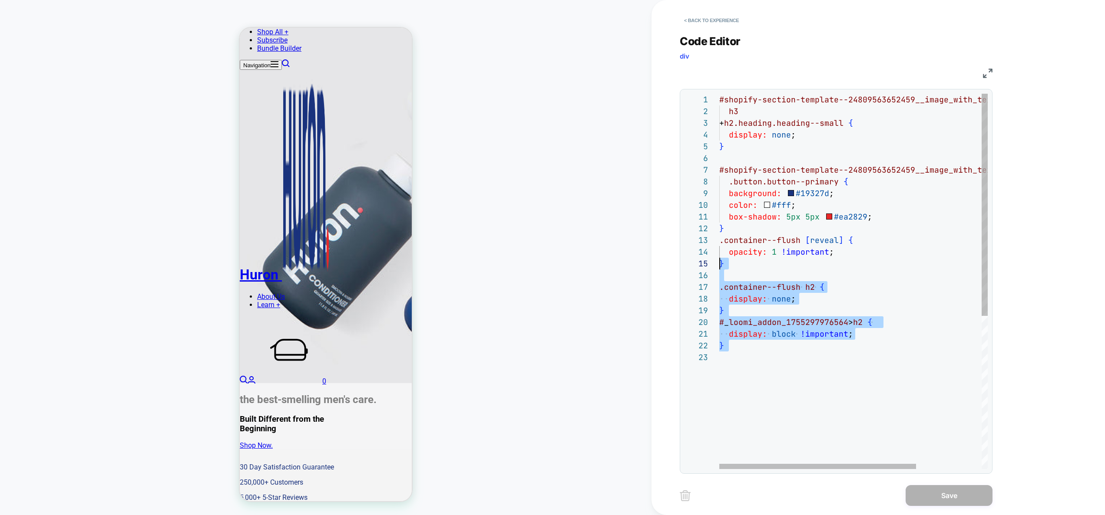
scroll to position [23, 0]
drag, startPoint x: 738, startPoint y: 357, endPoint x: 693, endPoint y: 238, distance: 127.6
click at [719, 238] on div "#shopify-section-template--24809563652459__image_w ith_text_block_yGfmUj h3 + h…" at bounding box center [898, 410] width 358 height 633
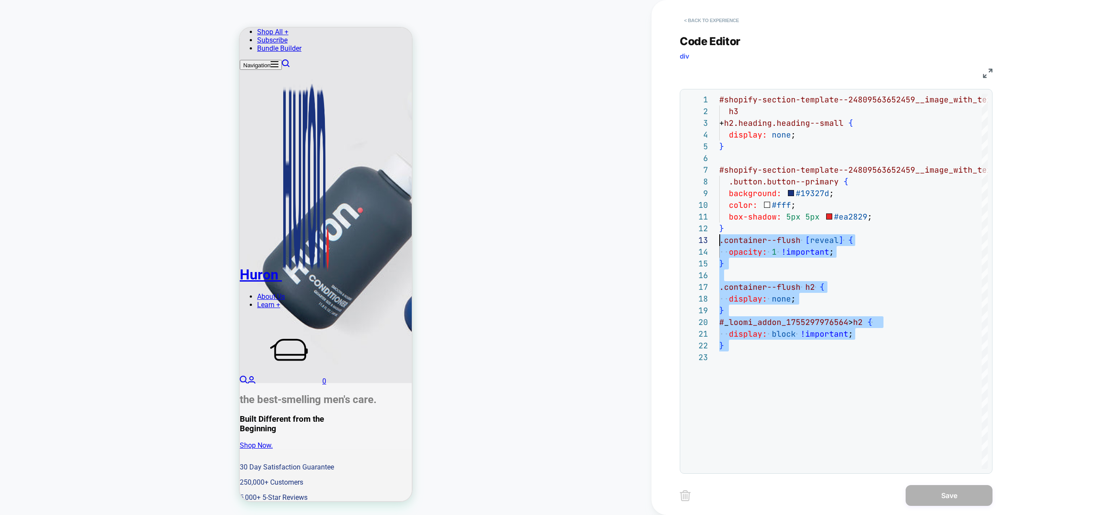
click at [733, 21] on button "< Back to experience" at bounding box center [710, 20] width 63 height 14
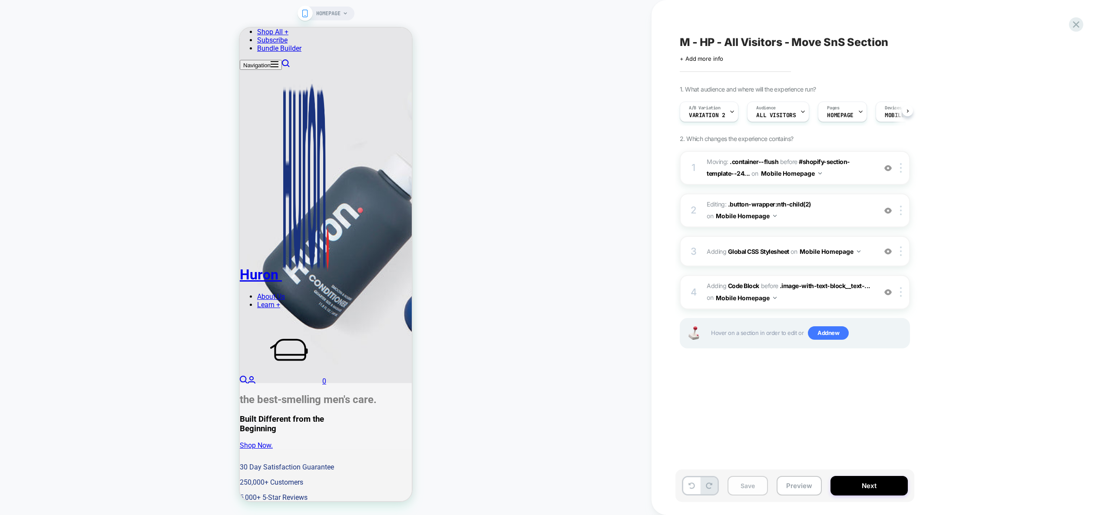
scroll to position [0, 0]
click at [867, 257] on span "Adding Global CSS Stylesheet on Mobile Homepage" at bounding box center [788, 251] width 165 height 13
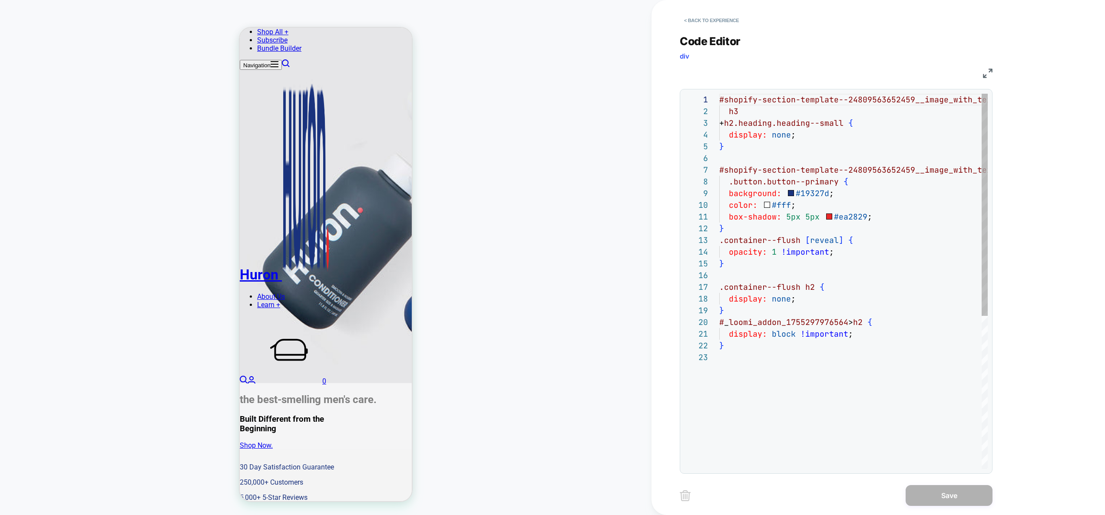
scroll to position [117, 0]
click at [758, 228] on div "#shopify-section-template--24809563652459__image_w ith_text_block_yGfmUj h3 + h…" at bounding box center [898, 410] width 358 height 633
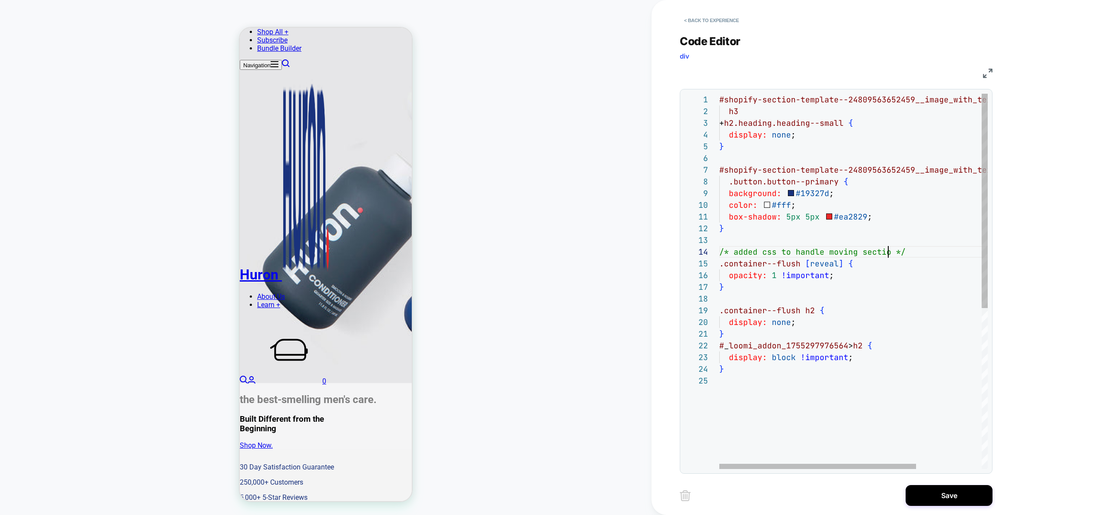
scroll to position [35, 174]
type textarea "**********"
click at [968, 491] on button "Save" at bounding box center [948, 495] width 87 height 21
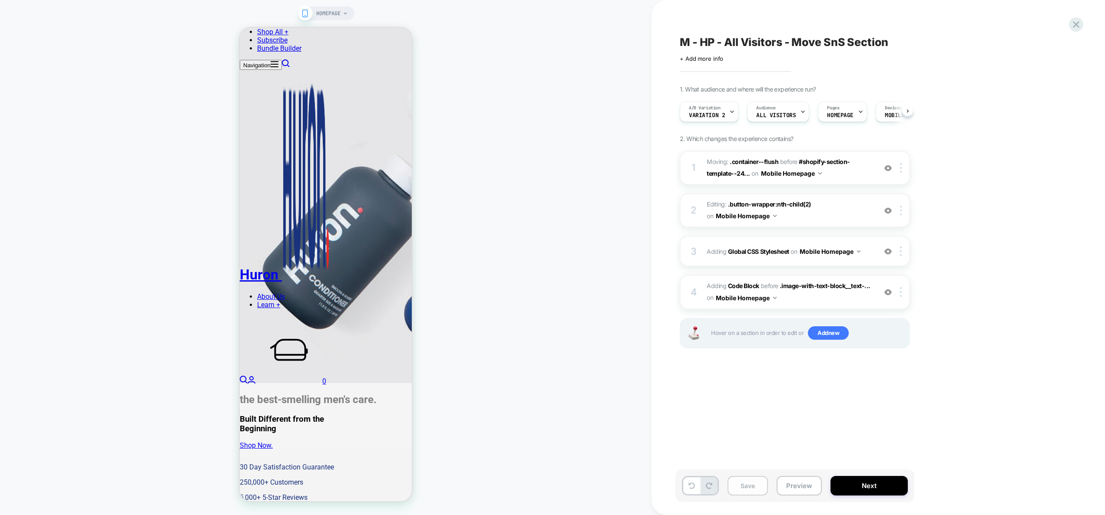
scroll to position [0, 0]
drag, startPoint x: 750, startPoint y: 486, endPoint x: 760, endPoint y: 488, distance: 10.6
click at [750, 487] on button "Save" at bounding box center [747, 486] width 40 height 20
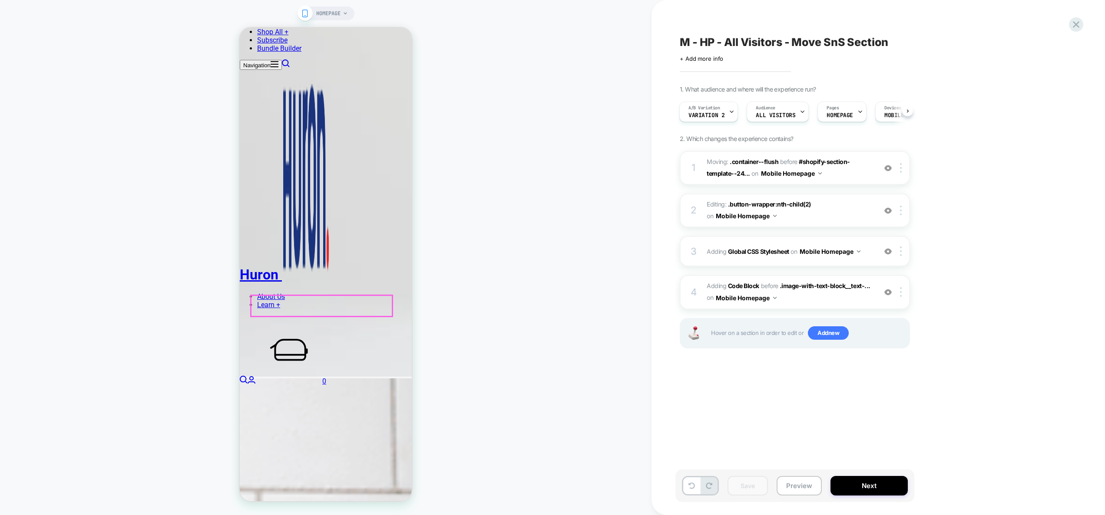
scroll to position [1991, 0]
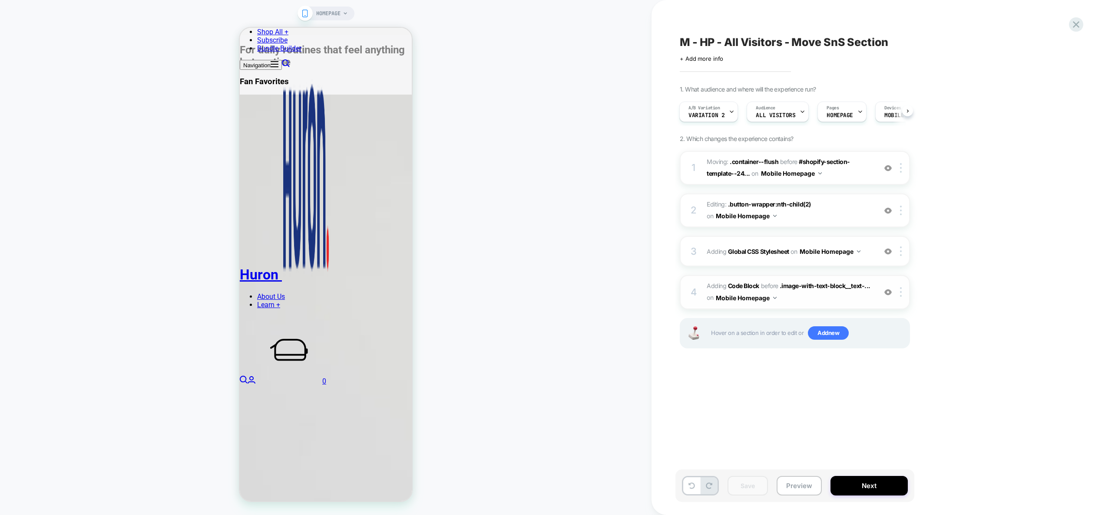
click at [841, 302] on span "Adding Code Block BEFORE .image-with-text-block__text-... .image-with-text-bloc…" at bounding box center [788, 291] width 165 height 23
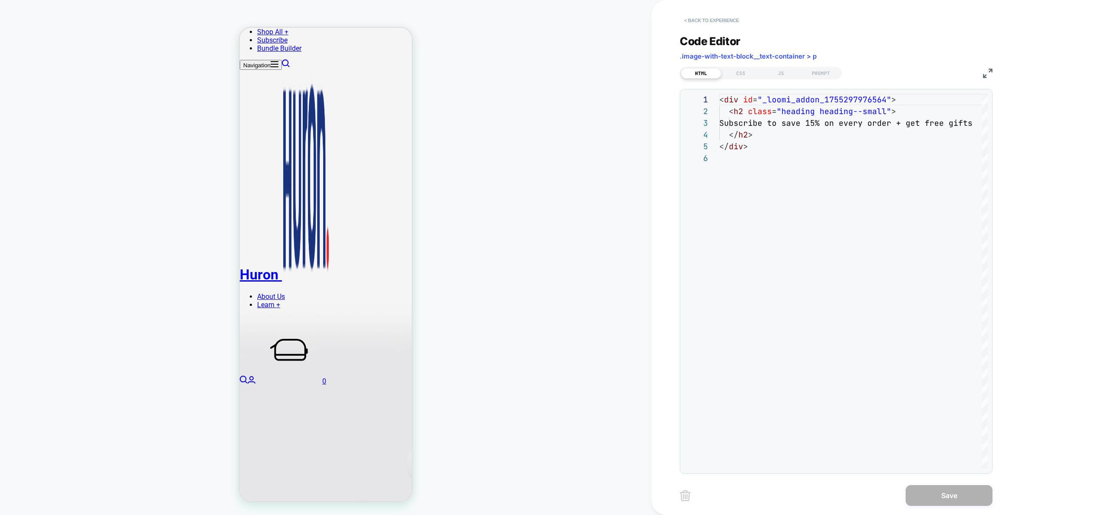
scroll to position [968, 0]
click at [699, 21] on button "< Back to experience" at bounding box center [710, 20] width 63 height 14
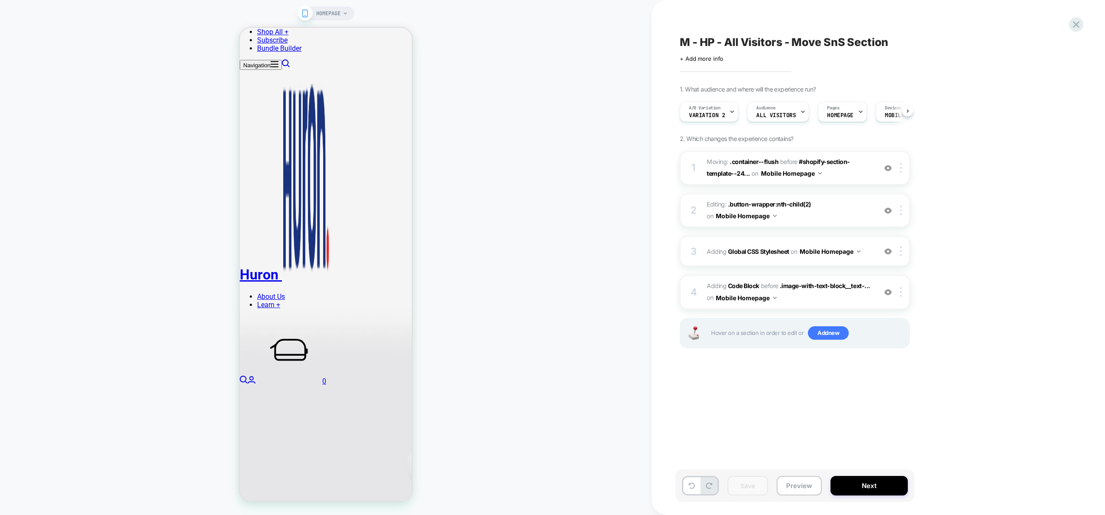
scroll to position [0, 0]
click at [870, 263] on div "3 Adding Global CSS Stylesheet on Mobile Homepage Add Before Add After Copy to …" at bounding box center [794, 251] width 230 height 30
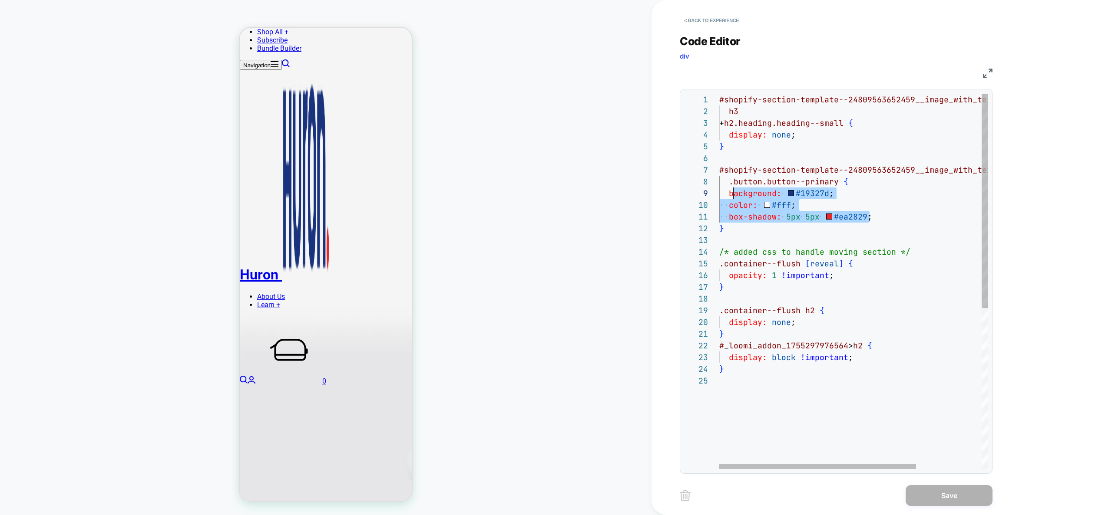
scroll to position [94, 10]
drag, startPoint x: 872, startPoint y: 219, endPoint x: 728, endPoint y: 191, distance: 146.9
click at [728, 191] on div "#shopify-section-template--24809563652459__image_w ith_text_block_yGfmUj h3 + h…" at bounding box center [898, 422] width 358 height 657
click at [796, 369] on div "#shopify-section-template--24809563652459__image_w ith_text_block_yGfmUj h3 + h…" at bounding box center [898, 422] width 358 height 657
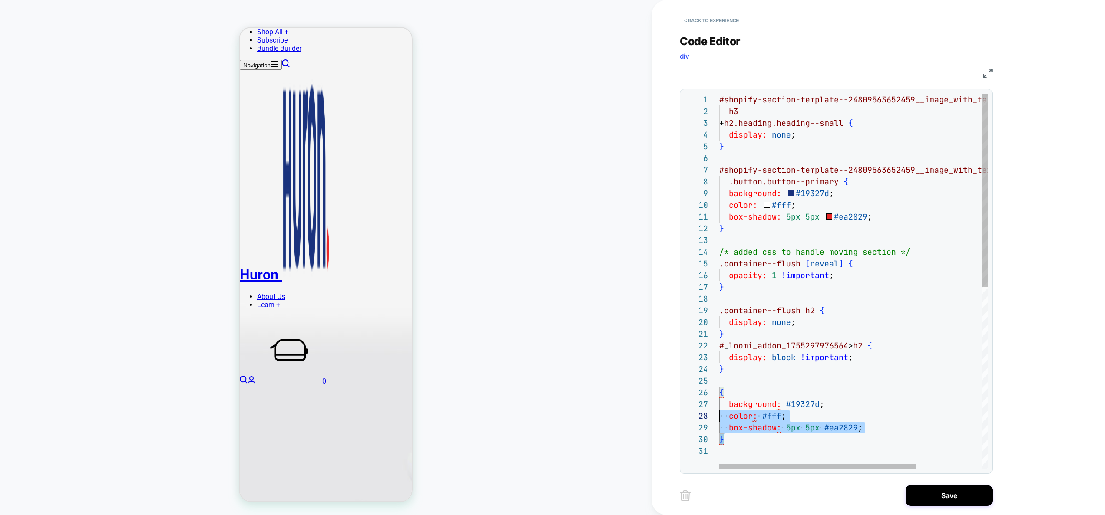
scroll to position [59, 0]
drag, startPoint x: 735, startPoint y: 441, endPoint x: 706, endPoint y: 389, distance: 58.9
click at [719, 389] on div "#shopify-section-template--24809563652459__image_w ith_text_block_yGfmUj h3 + h…" at bounding box center [898, 457] width 358 height 727
click at [836, 183] on div "#shopify-section-template--24809563652459__image_w ith_text_block_yGfmUj h3 + h…" at bounding box center [898, 434] width 358 height 680
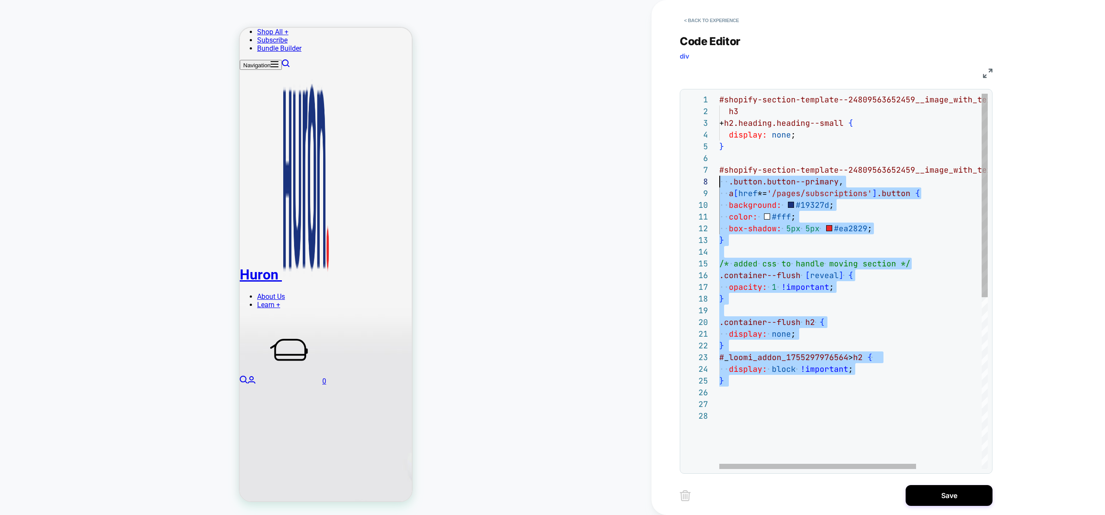
scroll to position [70, 0]
drag, startPoint x: 760, startPoint y: 394, endPoint x: 700, endPoint y: 167, distance: 235.3
click at [719, 167] on div "#shopify-section-template--24809563652459__image_w ith_text_block_yGfmUj h3 + h…" at bounding box center [898, 440] width 358 height 692
click at [920, 264] on div "#shopify-section-template--24809563652459__image_w ith_text_block_yGfmUj h3 + h…" at bounding box center [898, 440] width 358 height 692
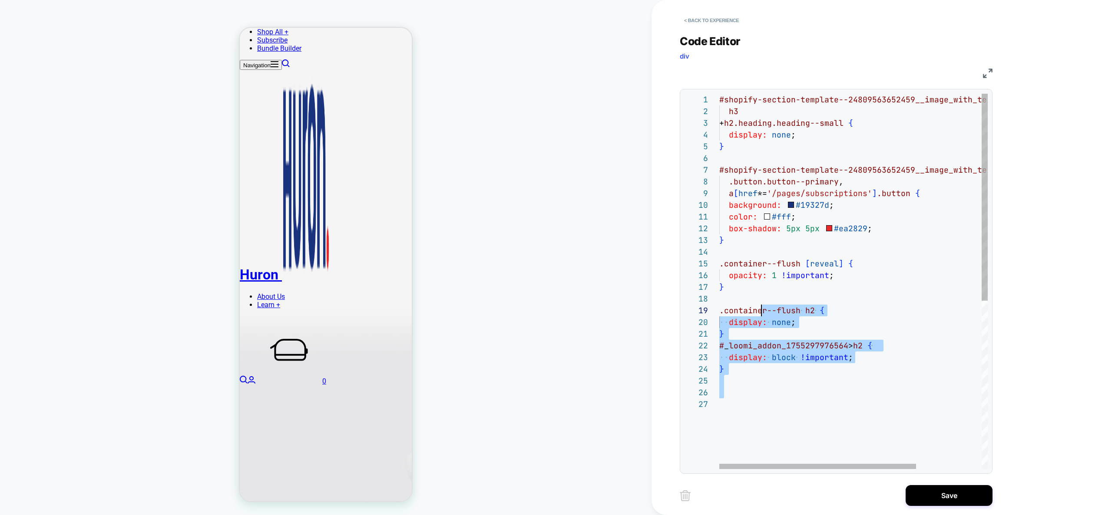
scroll to position [35, 0]
type textarea "**********"
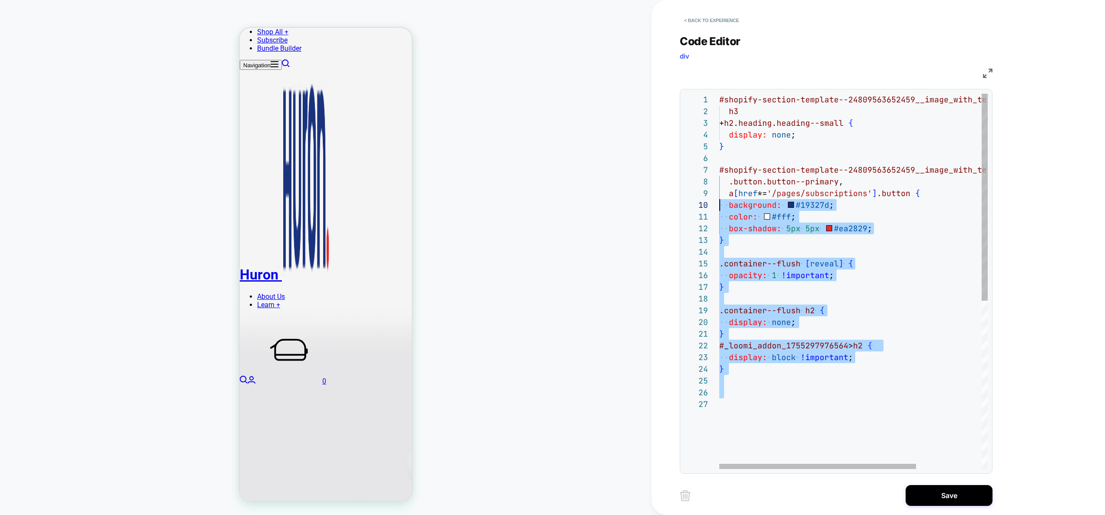
scroll to position [94, 0]
drag, startPoint x: 811, startPoint y: 399, endPoint x: 709, endPoint y: 196, distance: 227.4
click at [719, 196] on div "#shopify-section-template--24809563652459__image_w ith_text_block_yGfmUj h3 + h…" at bounding box center [898, 434] width 358 height 680
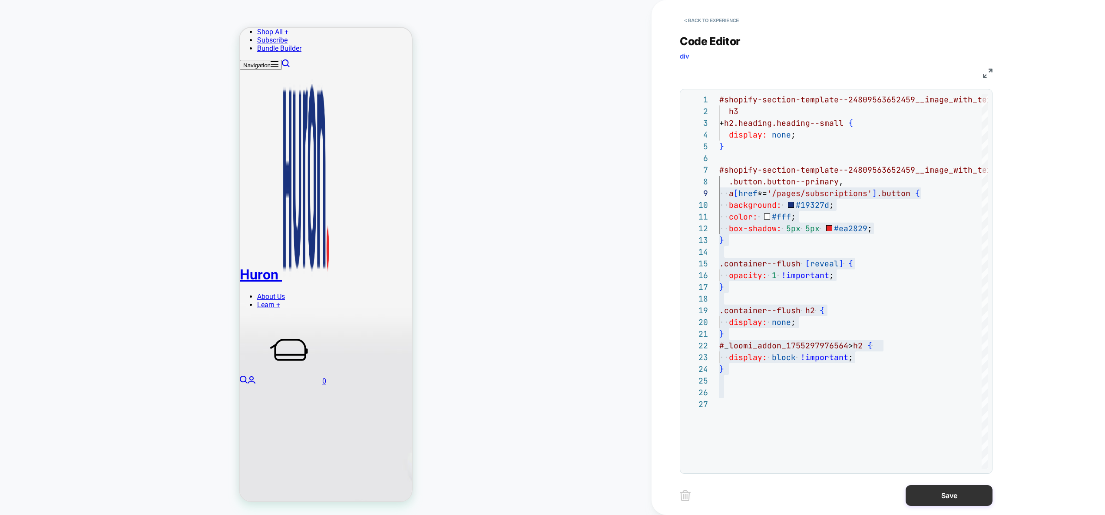
click at [945, 496] on button "Save" at bounding box center [948, 495] width 87 height 21
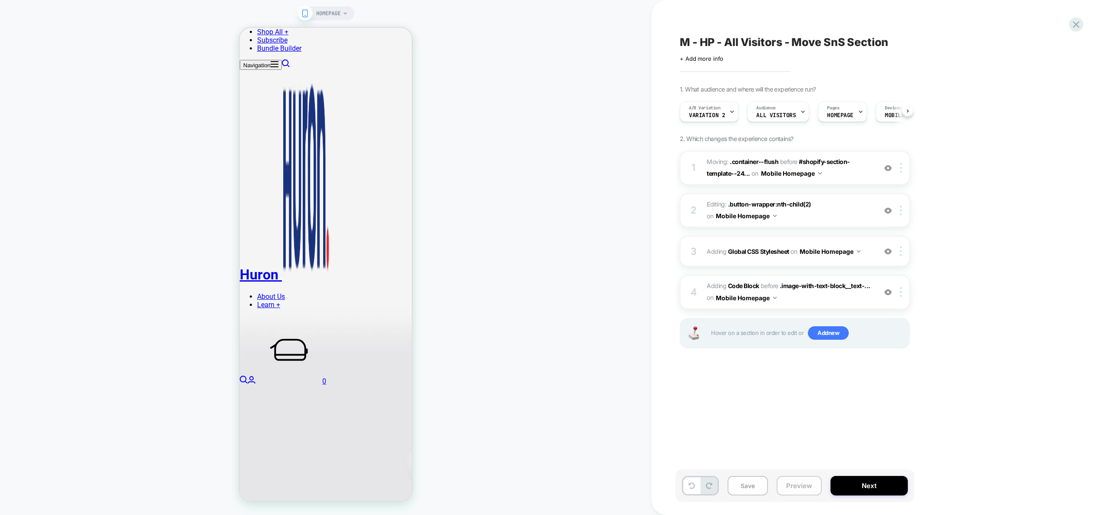
scroll to position [0, 0]
click at [813, 486] on button "Preview" at bounding box center [798, 486] width 45 height 20
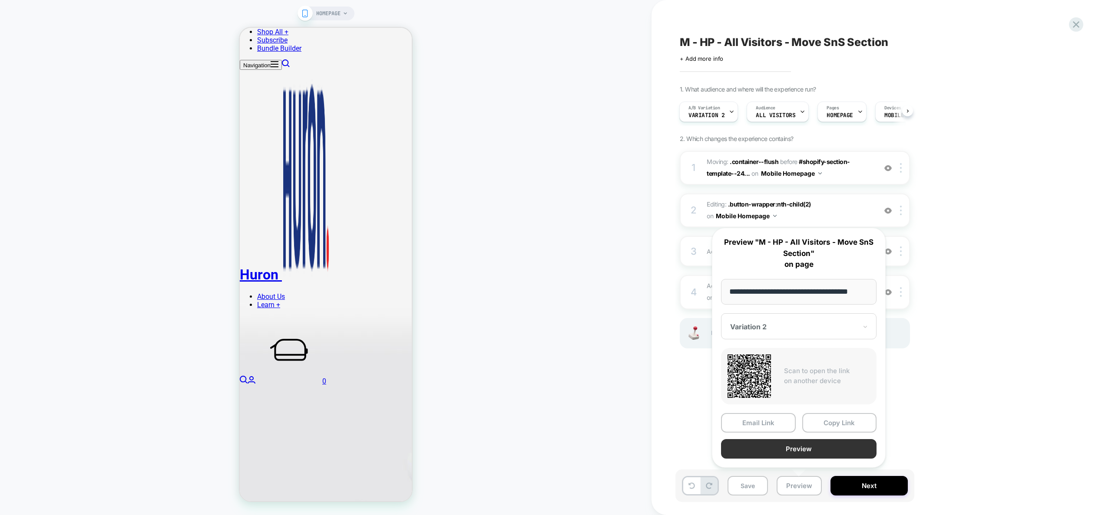
scroll to position [0, 0]
click at [801, 448] on button "Preview" at bounding box center [798, 449] width 155 height 20
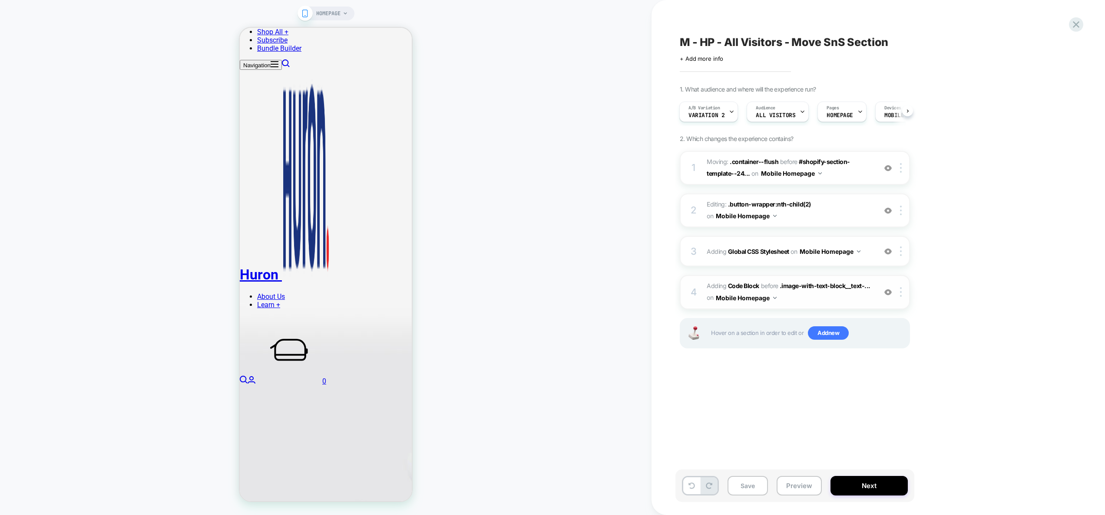
click at [839, 307] on div "4 Adding Code Block BEFORE .image-with-text-block__text-... .image-with-text-bl…" at bounding box center [794, 292] width 230 height 34
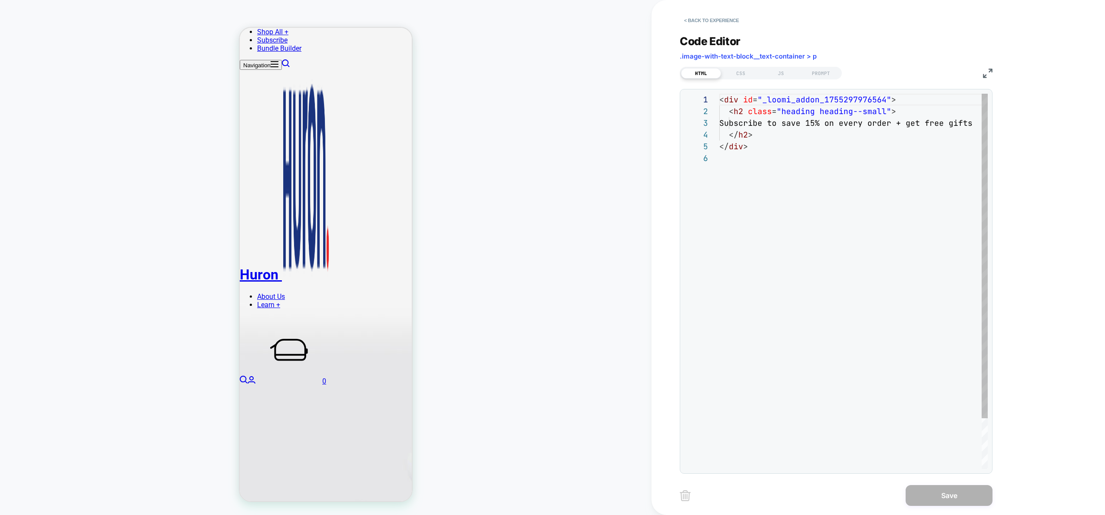
scroll to position [59, 0]
click at [696, 23] on button "< Back to experience" at bounding box center [710, 20] width 63 height 14
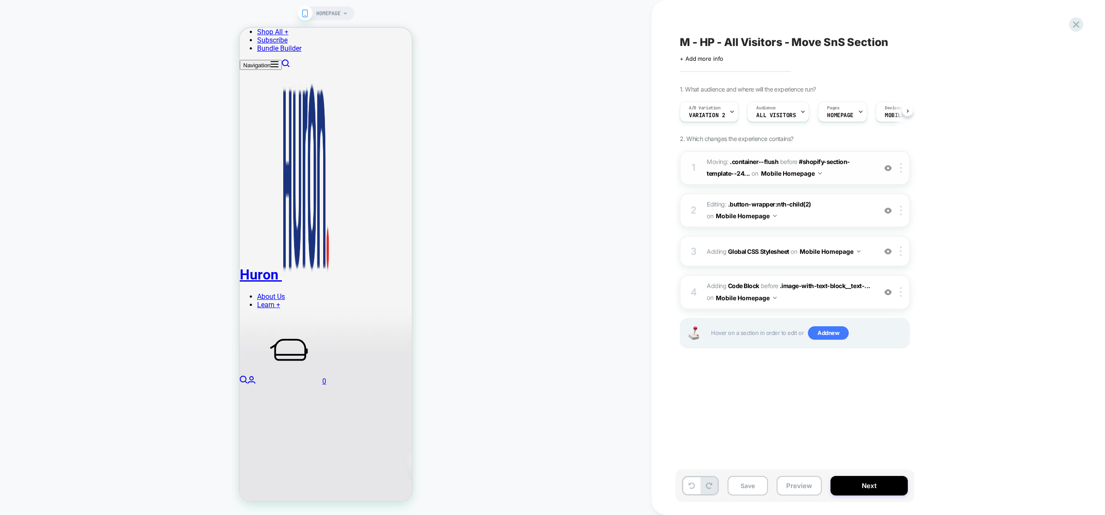
scroll to position [0, 0]
click at [868, 260] on div "3 Adding Global CSS Stylesheet on Mobile Homepage Add Before Add After Copy to …" at bounding box center [794, 251] width 230 height 30
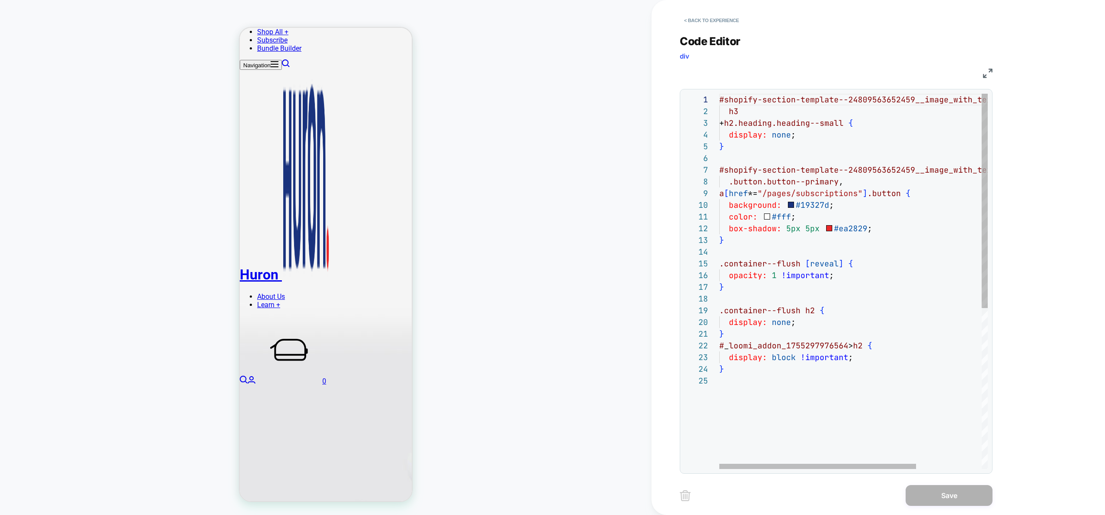
click at [767, 389] on div "#shopify-section-template--24809563652459__image_w ith_text_block_yGfmUj h3 + h…" at bounding box center [898, 422] width 358 height 657
click at [719, 395] on div "#shopify-section-template--24809563652459__image_w ith_text_block_yGfmUj h3 + h…" at bounding box center [898, 446] width 358 height 704
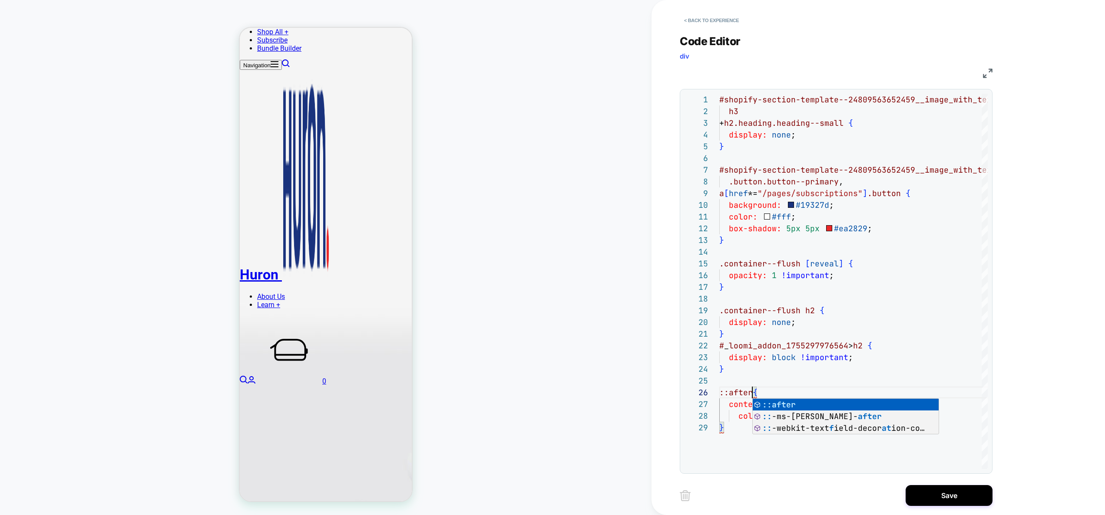
scroll to position [59, 33]
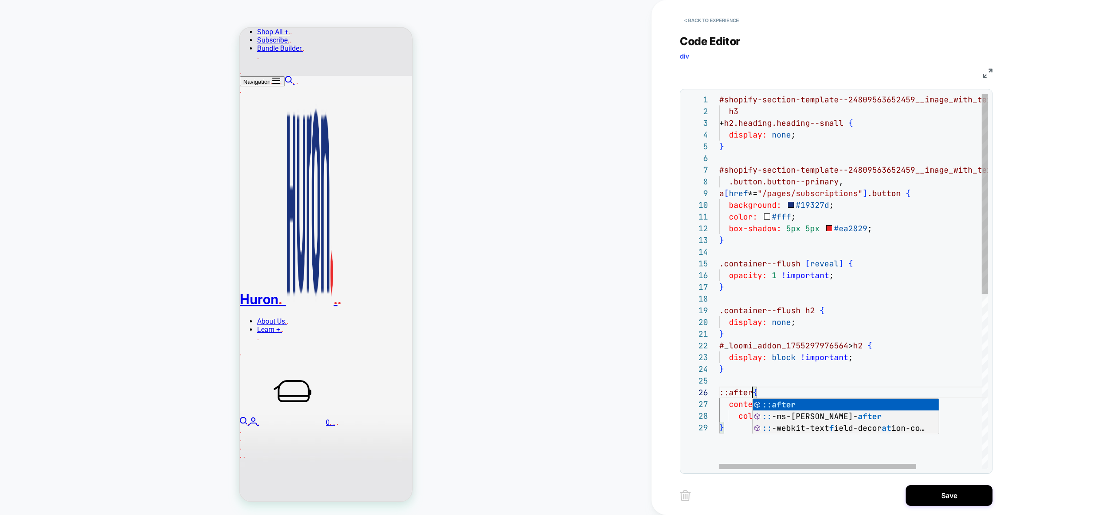
click at [814, 380] on div "#shopify-section-template--24809563652459__image_w ith_text_block_yGfmUj h3 + h…" at bounding box center [898, 446] width 358 height 704
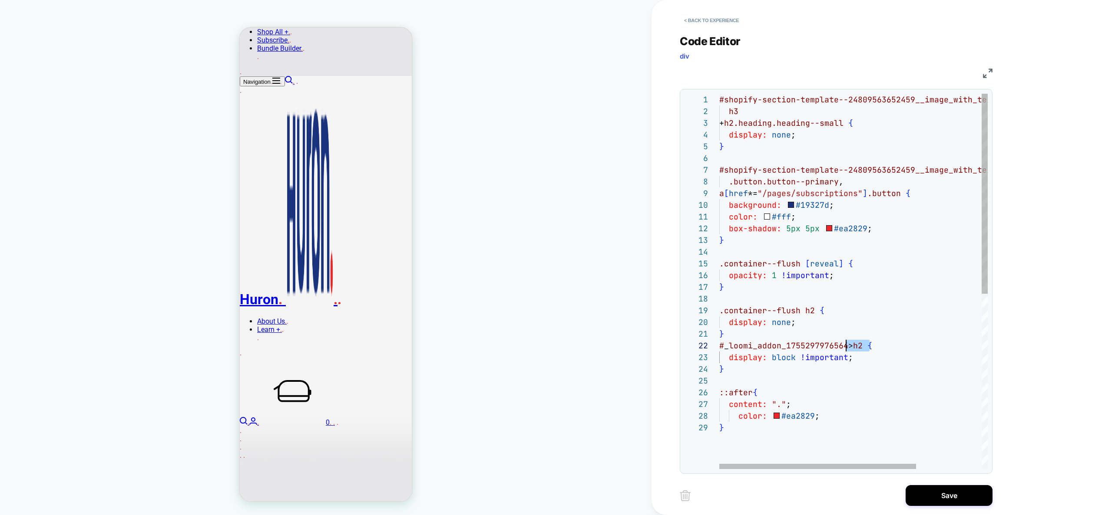
scroll to position [12, 0]
drag, startPoint x: 870, startPoint y: 348, endPoint x: 693, endPoint y: 346, distance: 176.3
click at [719, 346] on div "#shopify-section-template--24809563652459__image_w ith_text_block_yGfmUj h3 + h…" at bounding box center [898, 446] width 358 height 704
click at [722, 395] on div "#shopify-section-template--24809563652459__image_w ith_text_block_yGfmUj h3 + h…" at bounding box center [898, 446] width 358 height 704
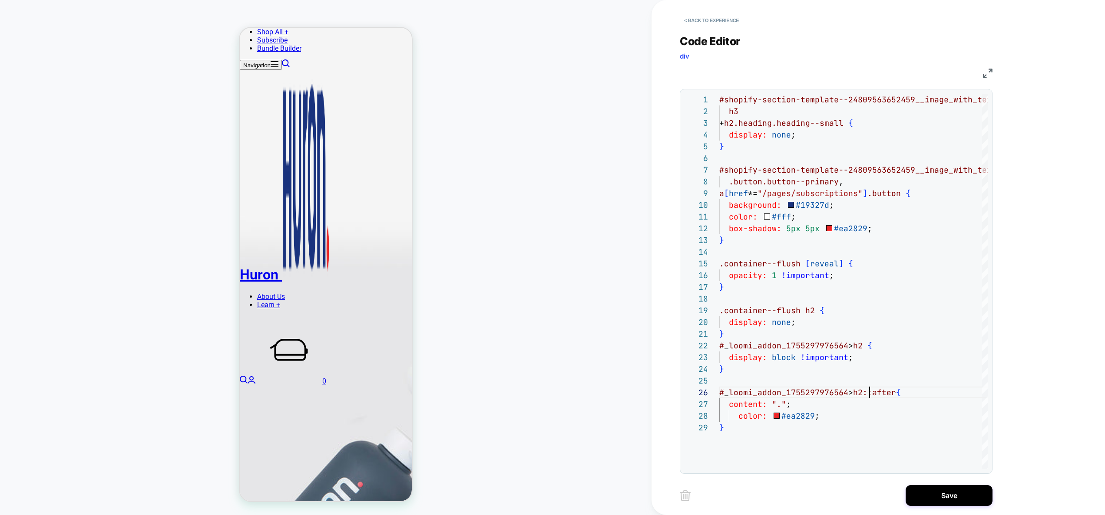
scroll to position [1052, 0]
click at [868, 393] on div "#shopify-section-template--24809563652459__image_w ith_text_block_yGfmUj h3 + h…" at bounding box center [898, 446] width 358 height 704
drag, startPoint x: 849, startPoint y: 392, endPoint x: 870, endPoint y: 394, distance: 21.4
click at [870, 394] on div "#shopify-section-template--24809563652459__image_w ith_text_block_yGfmUj h3 + h…" at bounding box center [898, 446] width 358 height 704
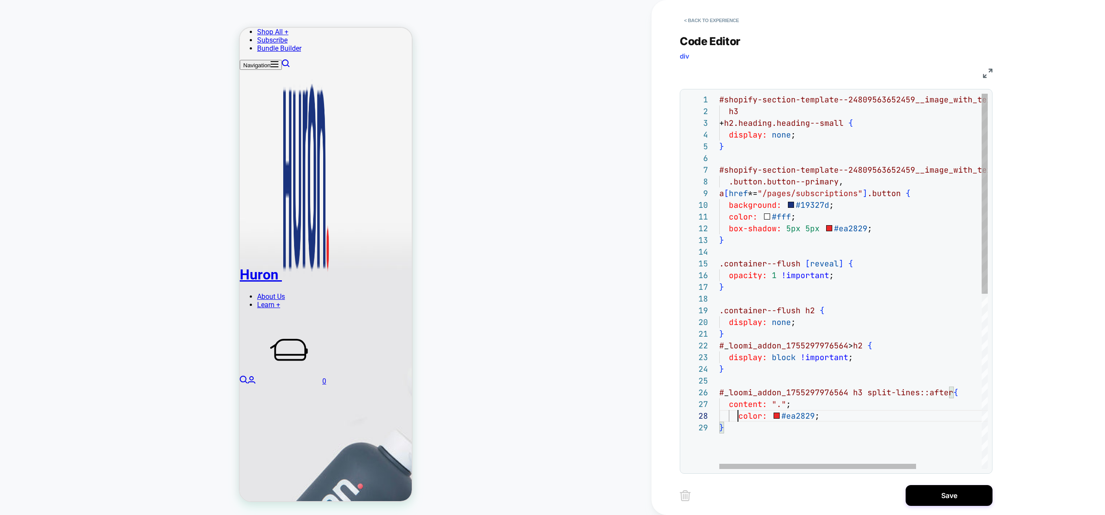
click at [738, 415] on div "#shopify-section-template--24809563652459__image_w ith_text_block_yGfmUj h3 + h…" at bounding box center [898, 446] width 358 height 704
click at [785, 404] on div "#shopify-section-template--24809563652459__image_w ith_text_block_yGfmUj h3 + h…" at bounding box center [898, 446] width 358 height 704
drag, startPoint x: 788, startPoint y: 403, endPoint x: 834, endPoint y: 406, distance: 46.1
click at [838, 406] on div "#shopify-section-template--24809563652459__image_w ith_text_block_yGfmUj h3 + h…" at bounding box center [898, 446] width 358 height 704
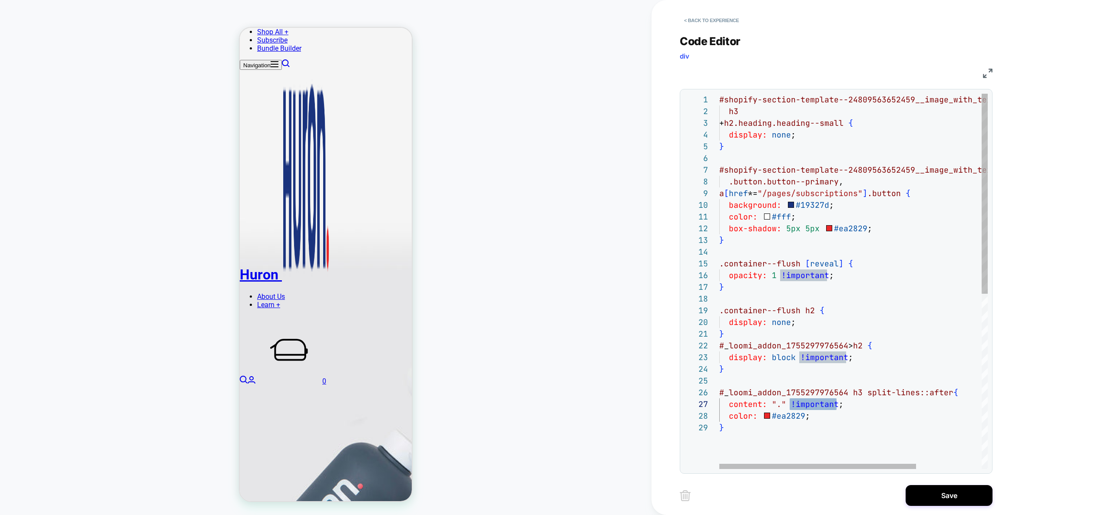
click at [804, 418] on div "#shopify-section-template--24809563652459__image_w ith_text_block_yGfmUj h3 + h…" at bounding box center [898, 446] width 358 height 704
click at [804, 416] on div "#shopify-section-template--24809563652459__image_w ith_text_block_yGfmUj h3 + h…" at bounding box center [898, 446] width 358 height 704
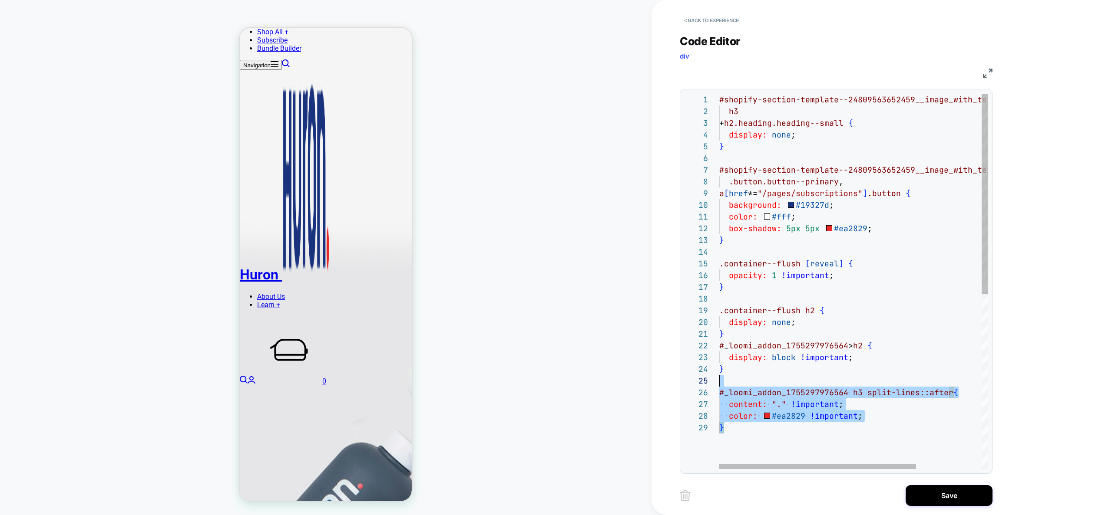
drag, startPoint x: 751, startPoint y: 448, endPoint x: 694, endPoint y: 380, distance: 88.1
click at [719, 380] on div "#shopify-section-template--24809563652459__image_w ith_text_block_yGfmUj h3 + h…" at bounding box center [898, 446] width 358 height 704
type textarea "**********"
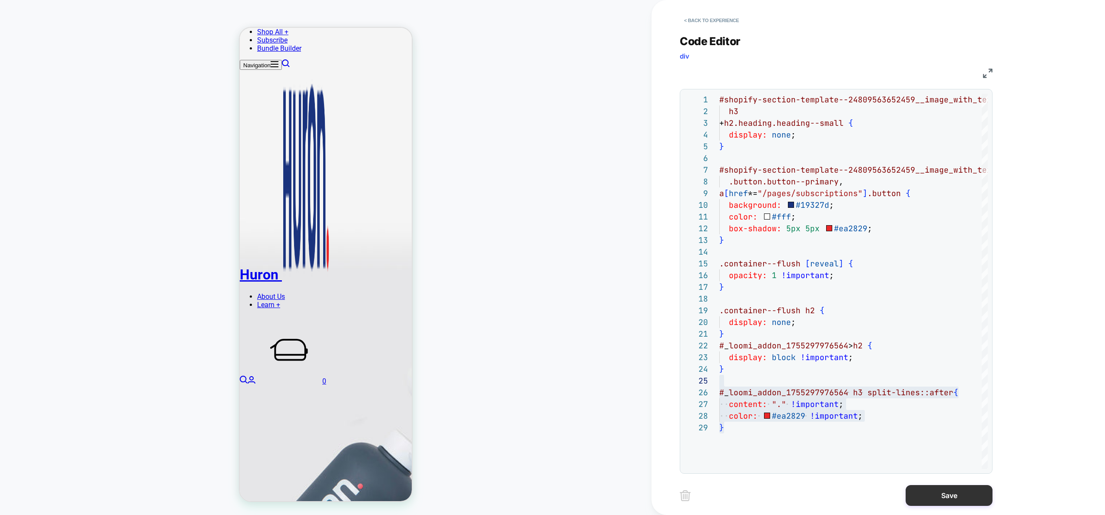
click at [946, 489] on button "Save" at bounding box center [948, 495] width 87 height 21
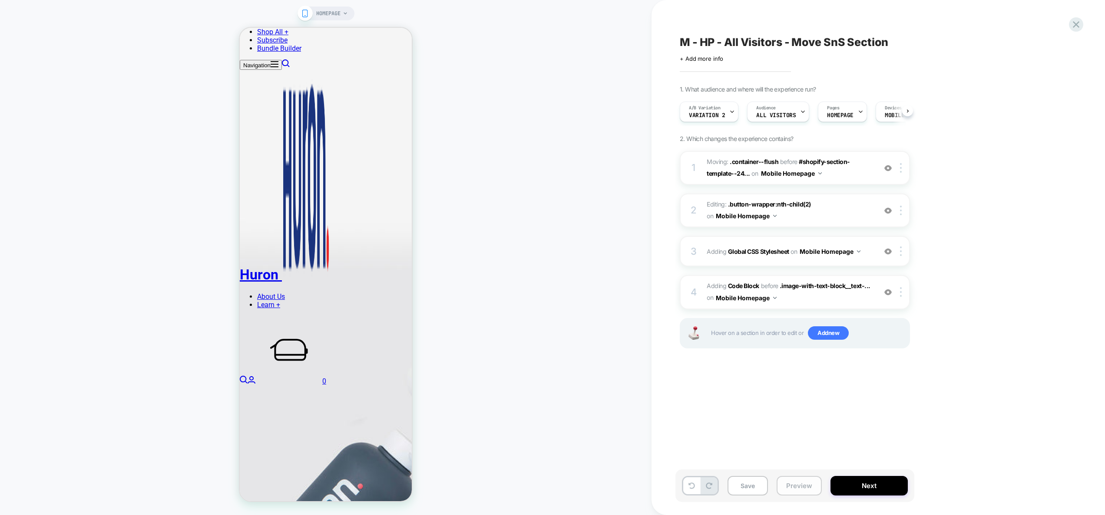
click at [800, 486] on button "Preview" at bounding box center [798, 486] width 45 height 20
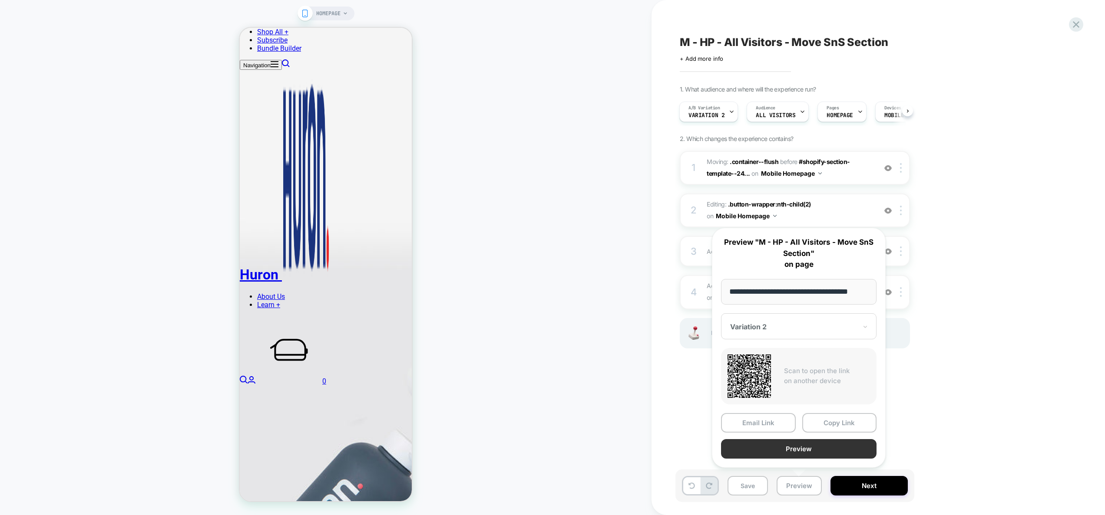
scroll to position [0, 0]
click at [802, 454] on button "Preview" at bounding box center [798, 449] width 155 height 20
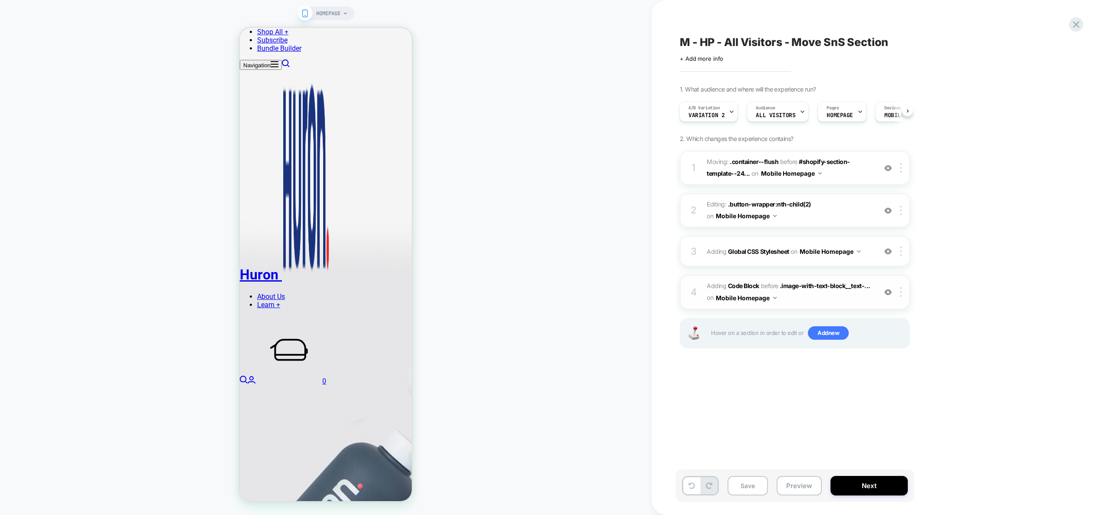
click at [824, 296] on span "Adding Code Block BEFORE .image-with-text-block__text-... .image-with-text-bloc…" at bounding box center [788, 291] width 165 height 23
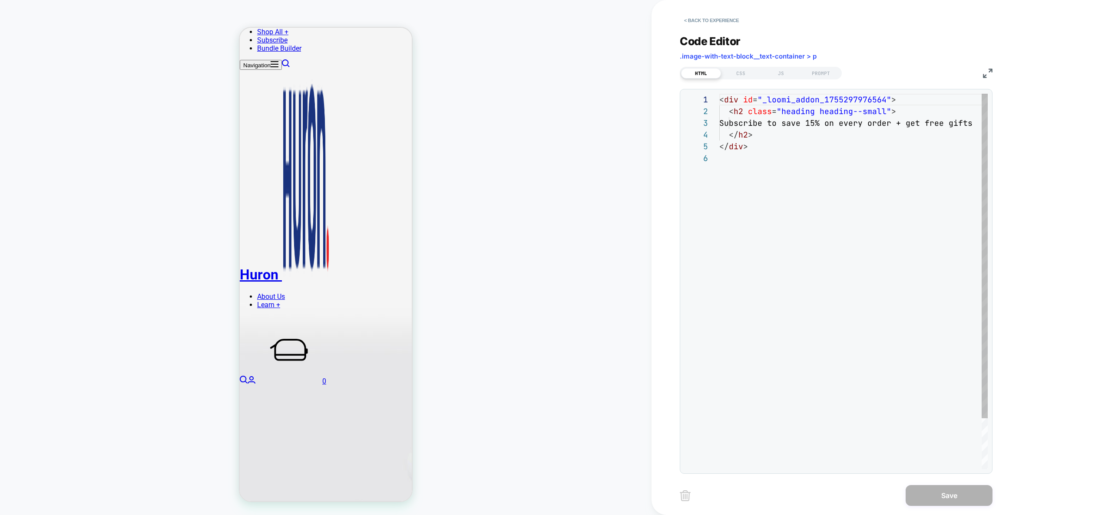
scroll to position [59, 0]
click at [724, 22] on button "< Back to experience" at bounding box center [710, 20] width 63 height 14
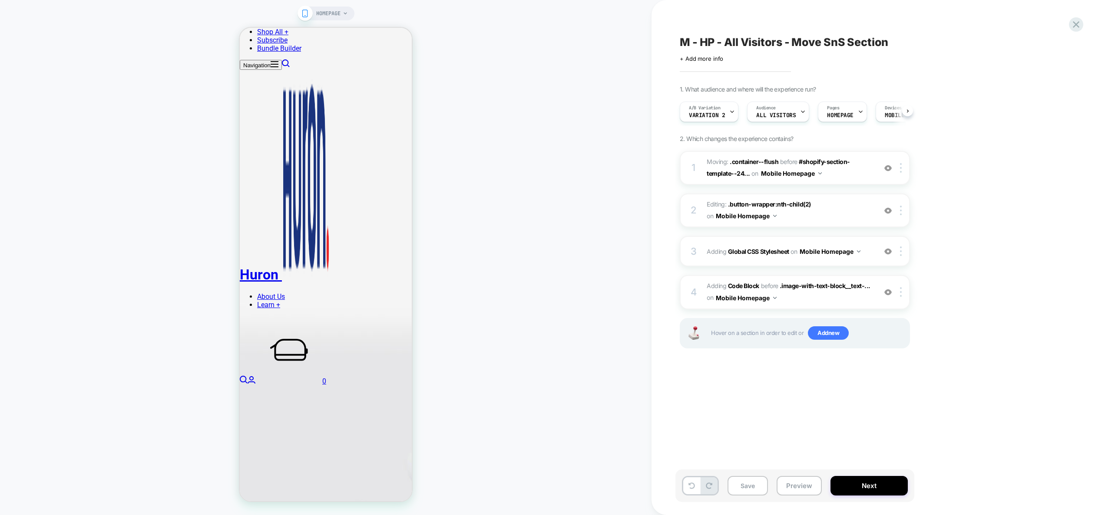
scroll to position [0, 0]
click at [864, 261] on div "3 Adding Global CSS Stylesheet on Mobile Homepage Add Before Add After Copy to …" at bounding box center [794, 251] width 230 height 30
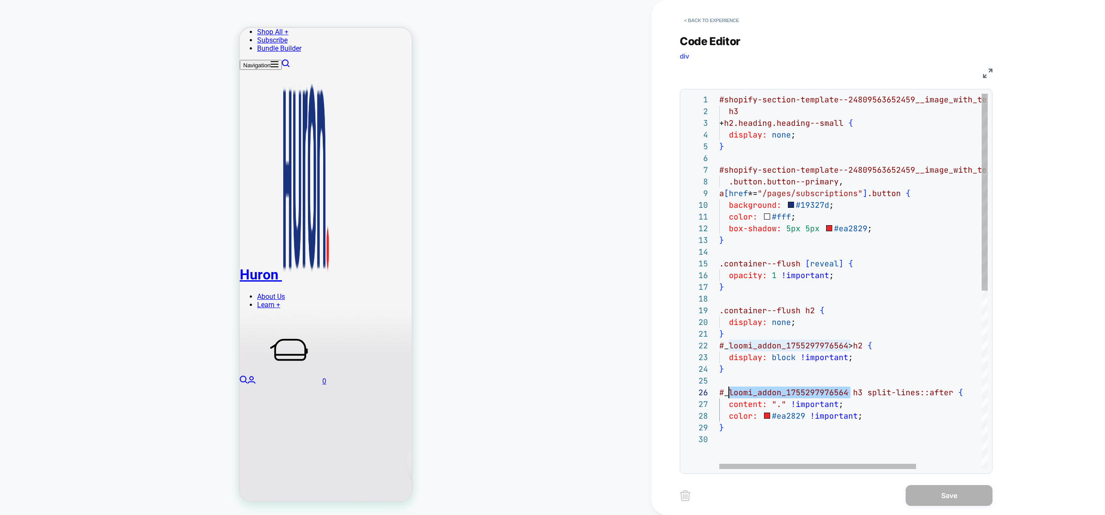
scroll to position [59, 0]
drag, startPoint x: 843, startPoint y: 394, endPoint x: 704, endPoint y: 393, distance: 139.4
click at [719, 393] on div "#shopify-section-template--24809563652459__image_w ith_text_block_yGfmUj h3 + h…" at bounding box center [898, 451] width 358 height 715
drag, startPoint x: 799, startPoint y: 312, endPoint x: 704, endPoint y: 310, distance: 95.5
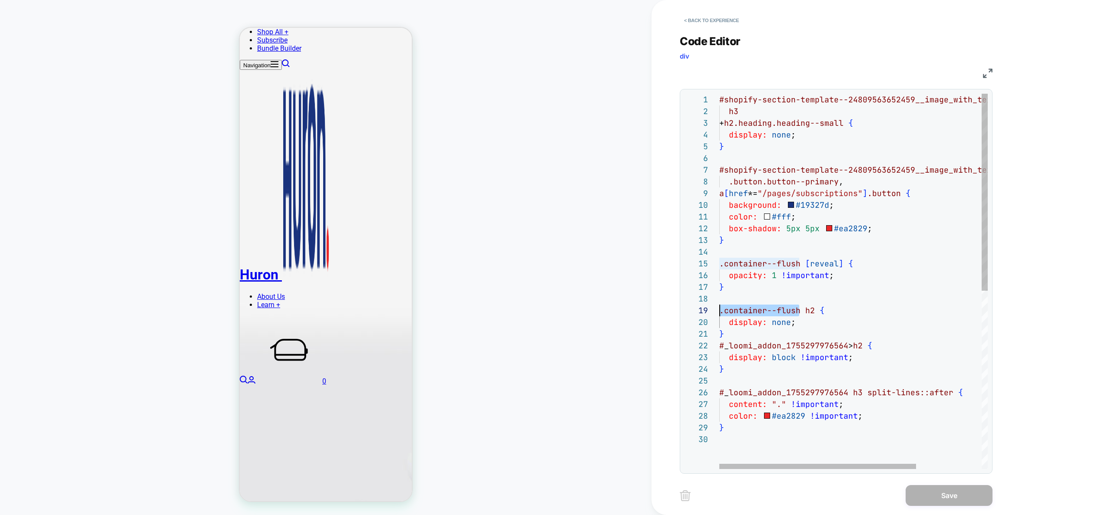
click at [719, 310] on div "#shopify-section-template--24809563652459__image_w ith_text_block_yGfmUj h3 + h…" at bounding box center [898, 451] width 358 height 715
drag, startPoint x: 846, startPoint y: 393, endPoint x: 623, endPoint y: 391, distance: 222.7
click at [719, 391] on div "#shopify-section-template--24809563652459__image_w ith_text_block_yGfmUj h3 + h…" at bounding box center [898, 451] width 358 height 715
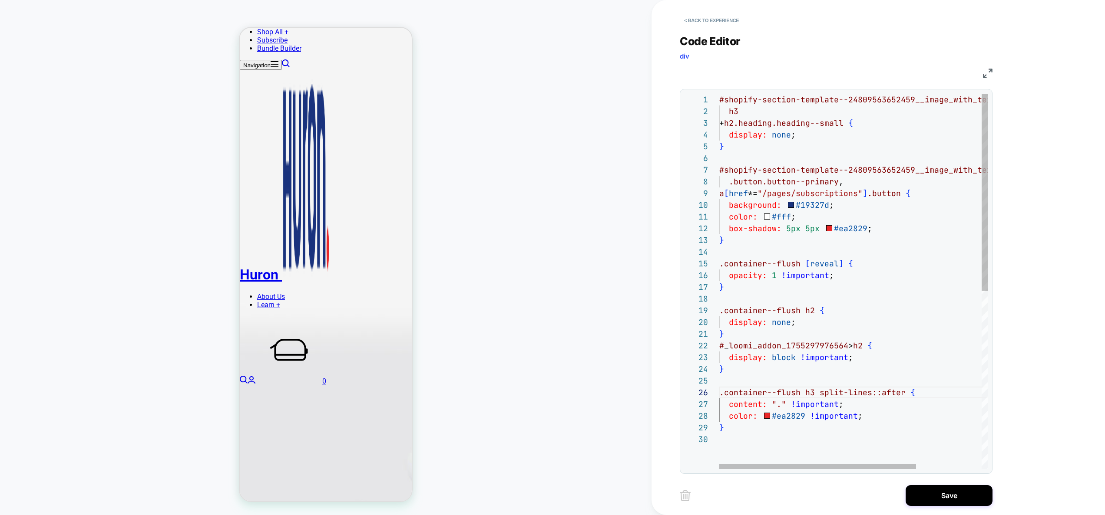
click at [937, 432] on div "#shopify-section-template--24809563652459__image_w ith_text_block_yGfmUj h3 + h…" at bounding box center [898, 451] width 358 height 715
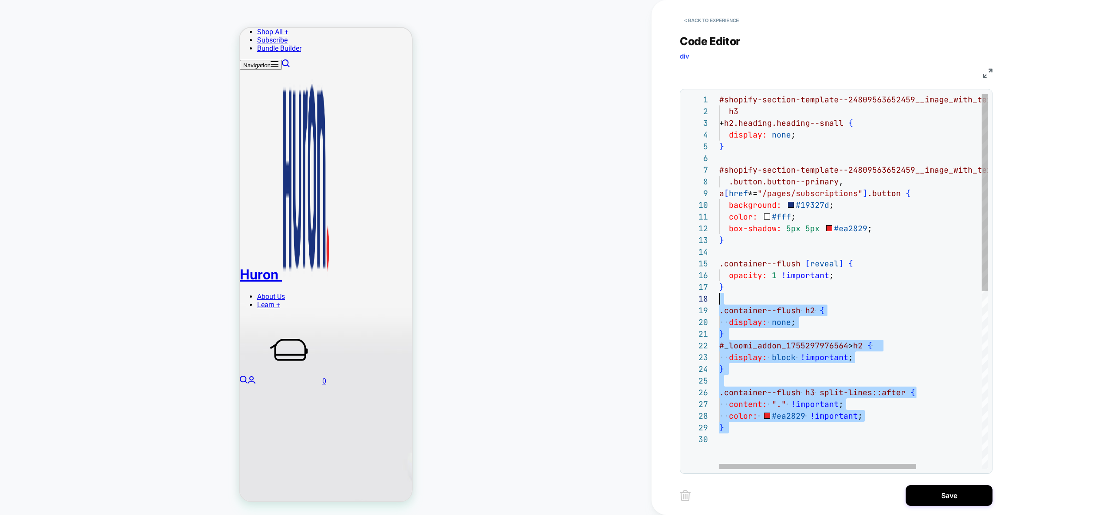
scroll to position [0, 0]
type textarea "**********"
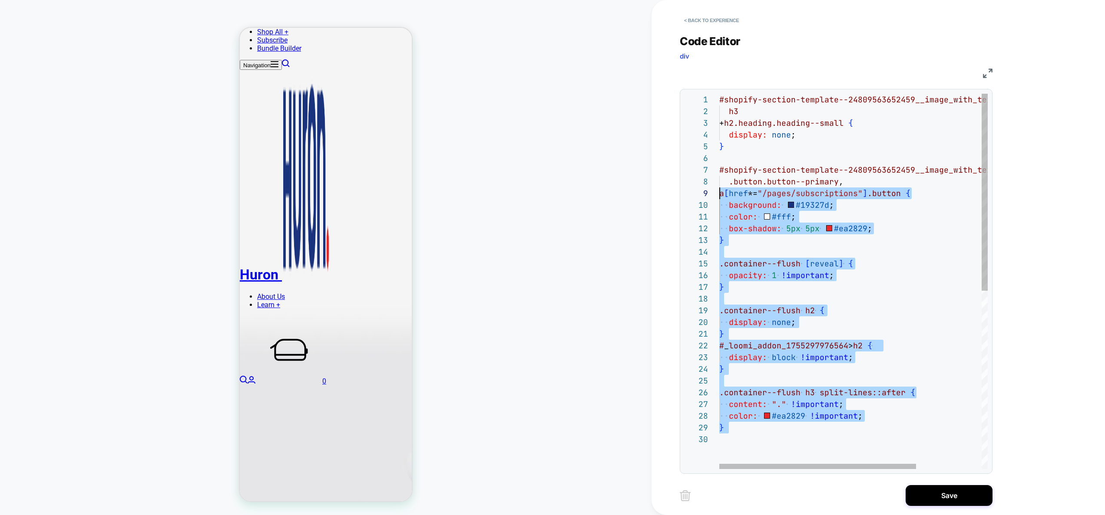
scroll to position [94, 0]
drag, startPoint x: 752, startPoint y: 435, endPoint x: 680, endPoint y: 197, distance: 248.6
click at [719, 197] on div "#shopify-section-template--24809563652459__image_w ith_text_block_yGfmUj h3 + h…" at bounding box center [898, 451] width 358 height 715
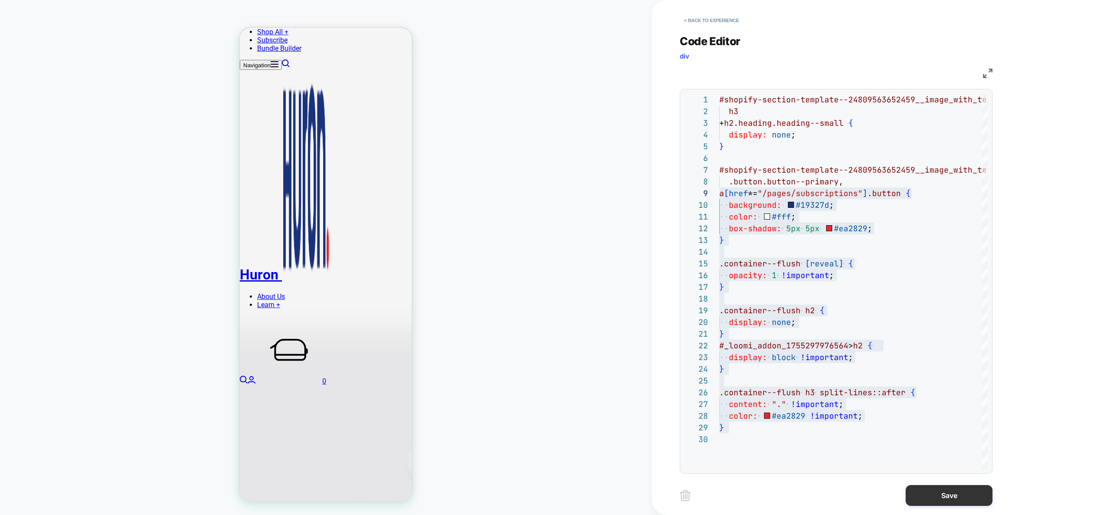
click at [949, 496] on button "Save" at bounding box center [948, 495] width 87 height 21
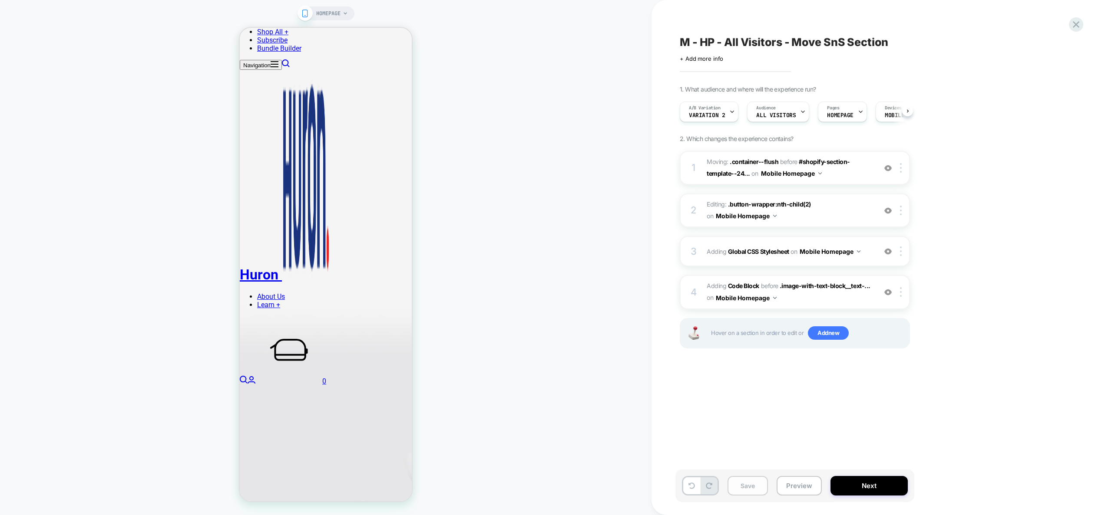
click at [756, 486] on button "Save" at bounding box center [747, 486] width 40 height 20
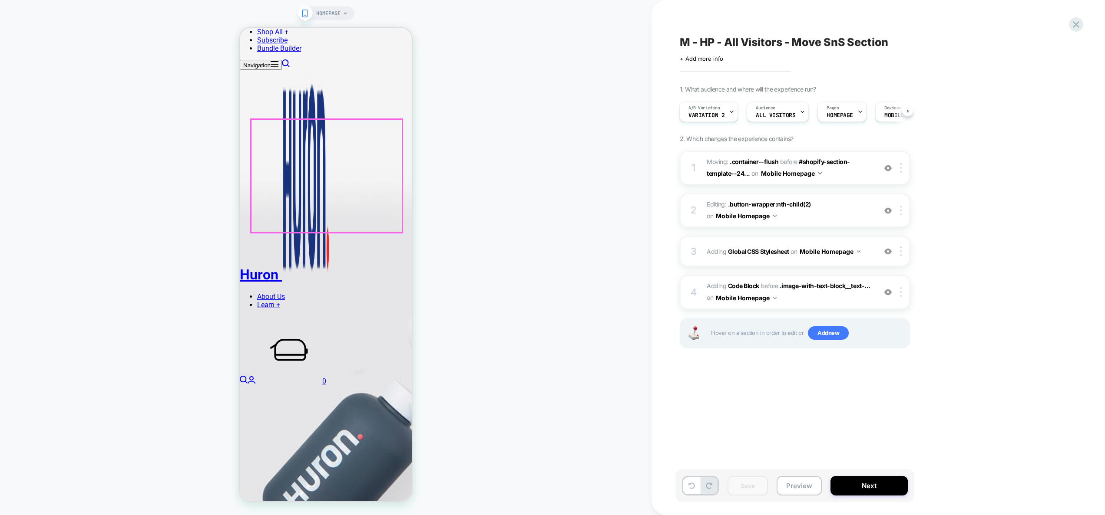
scroll to position [1103, 0]
click at [805, 483] on button "Preview" at bounding box center [798, 486] width 45 height 20
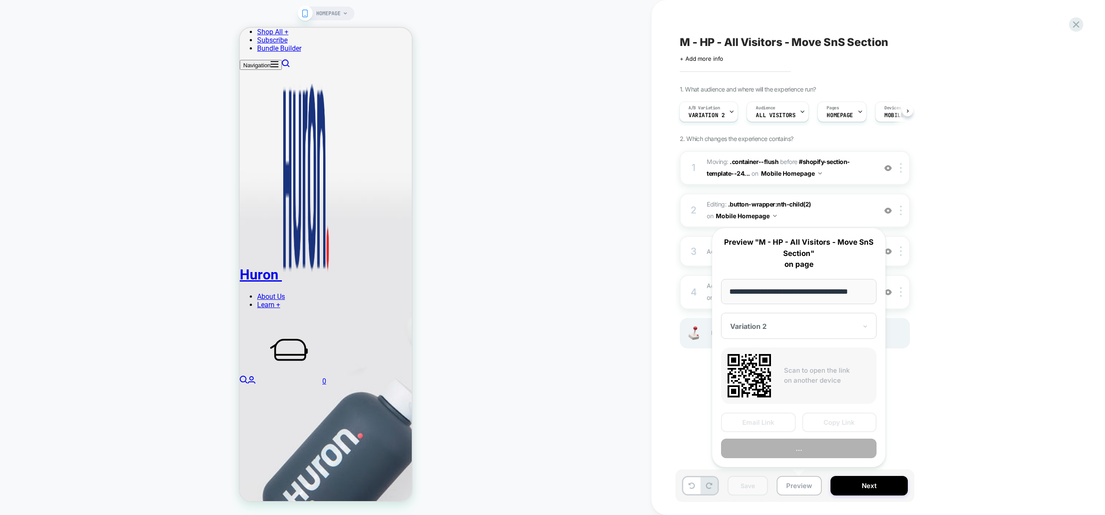
scroll to position [0, 9]
click at [795, 451] on button "Preview" at bounding box center [798, 449] width 155 height 20
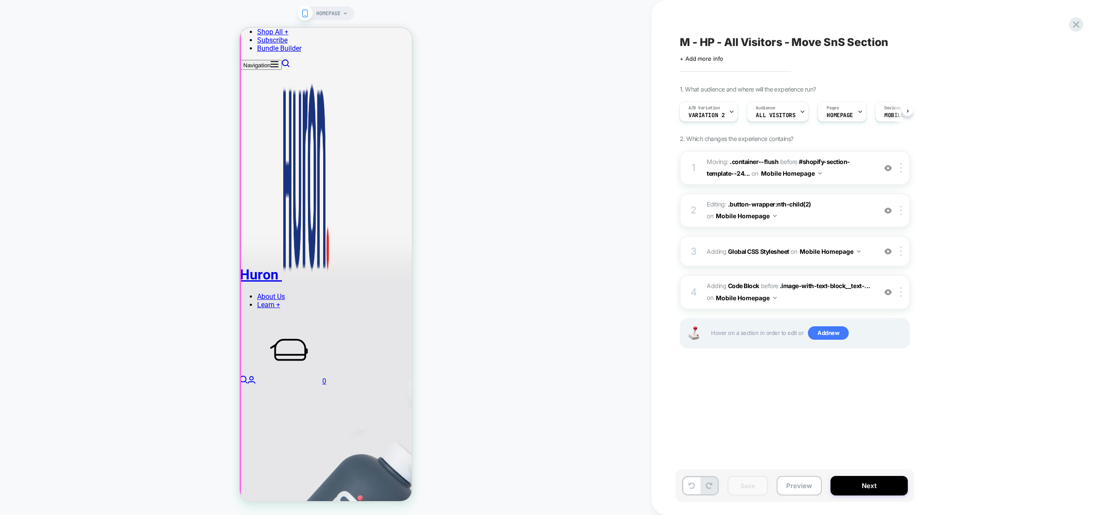
scroll to position [1045, 0]
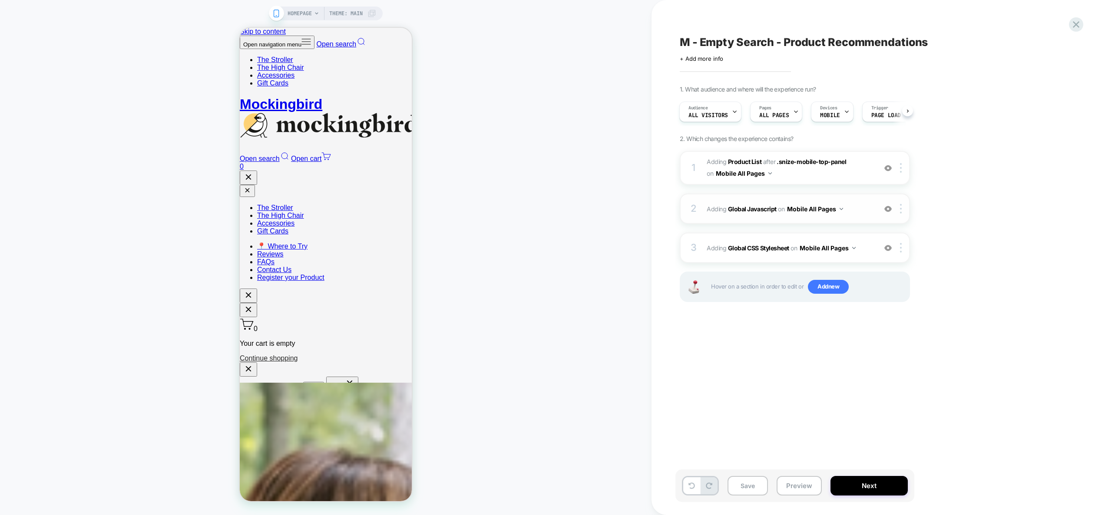
click at [858, 205] on span "Adding Global Javascript on Mobile All Pages" at bounding box center [788, 209] width 165 height 13
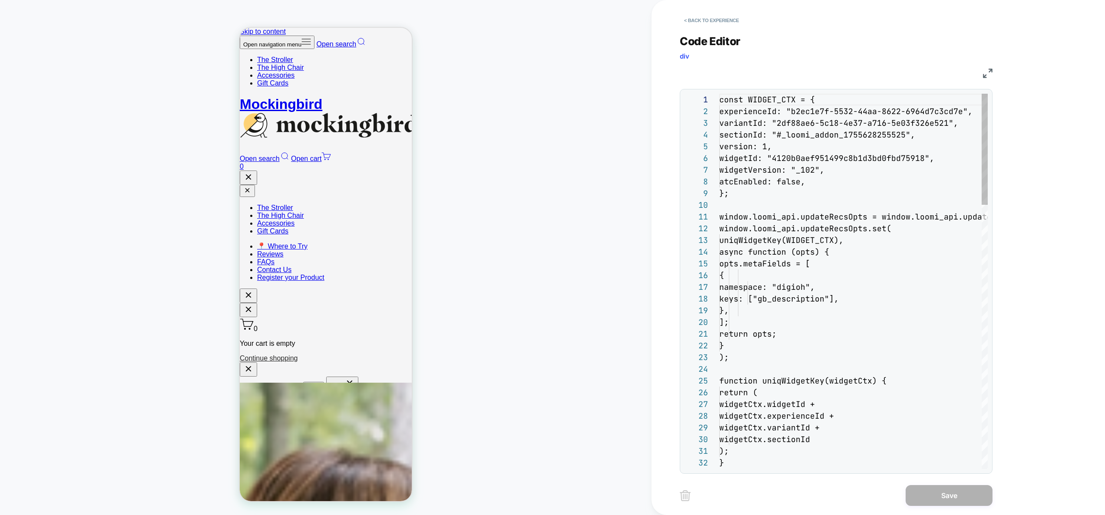
scroll to position [117, 0]
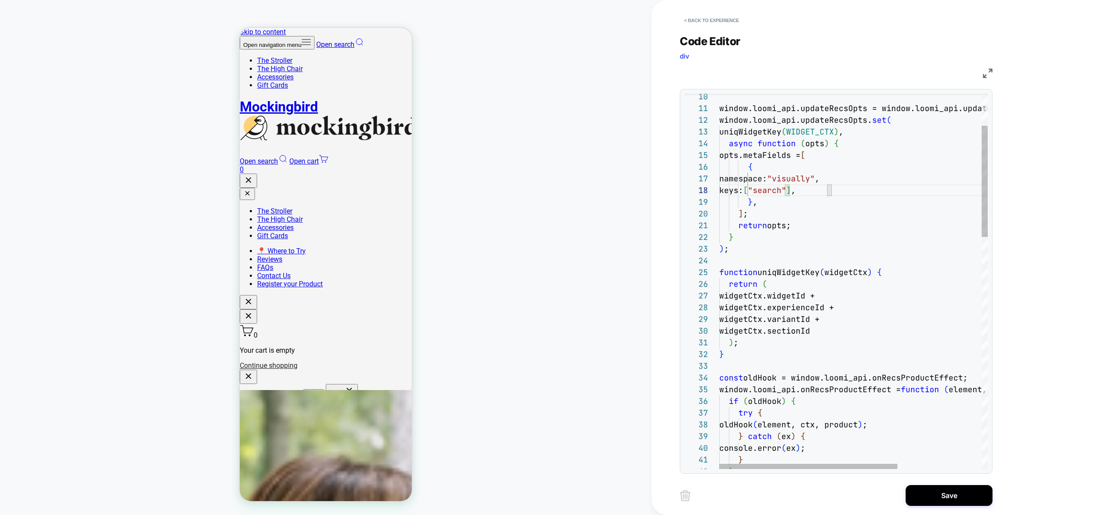
scroll to position [82, 141]
drag, startPoint x: 798, startPoint y: 191, endPoint x: 794, endPoint y: 191, distance: 4.8
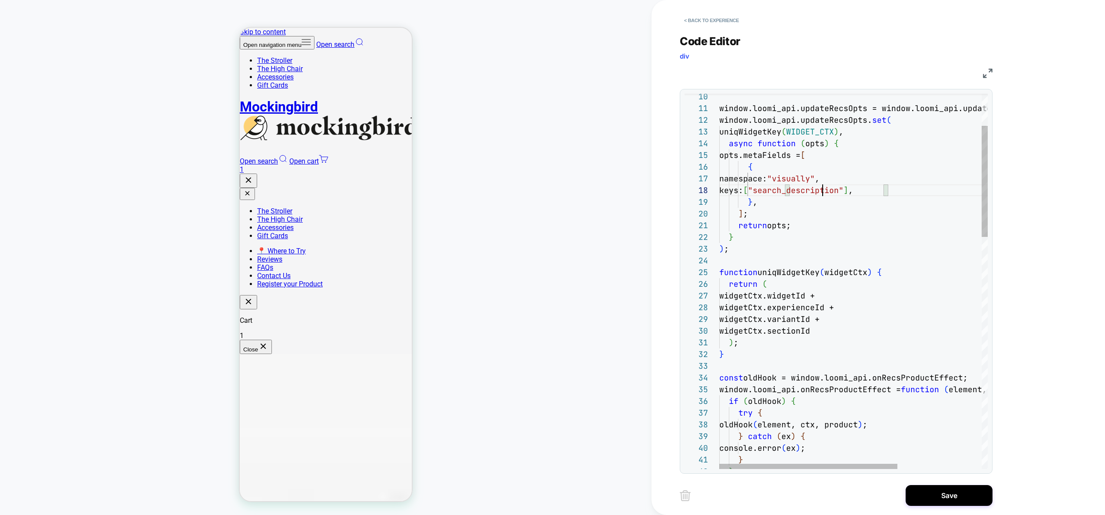
scroll to position [82, 112]
drag, startPoint x: 835, startPoint y: 192, endPoint x: 877, endPoint y: 191, distance: 42.6
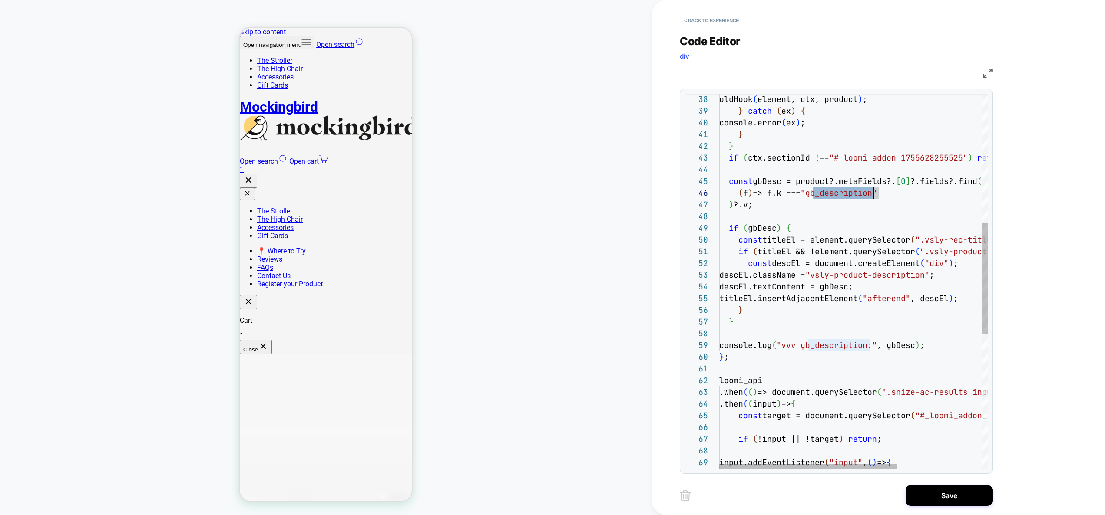
scroll to position [59, 159]
drag, startPoint x: 811, startPoint y: 194, endPoint x: 879, endPoint y: 192, distance: 67.3
click at [879, 192] on div "if ( ctx.sectionId !== "#_loomi_addon_1755628255525" ) return ; const gbDesc = …" at bounding box center [916, 293] width 395 height 1266
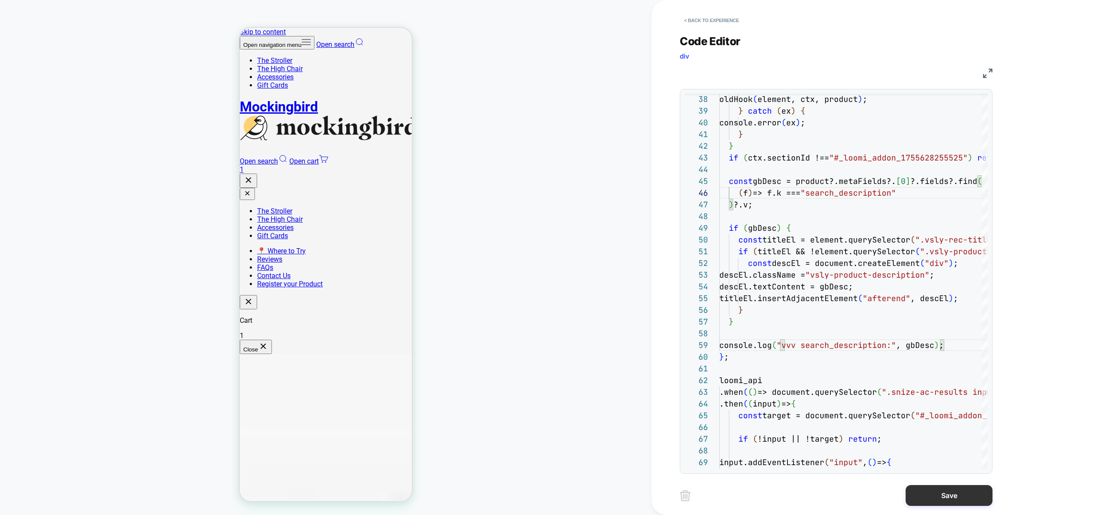
type textarea "**********"
click at [953, 495] on button "Save" at bounding box center [948, 495] width 87 height 21
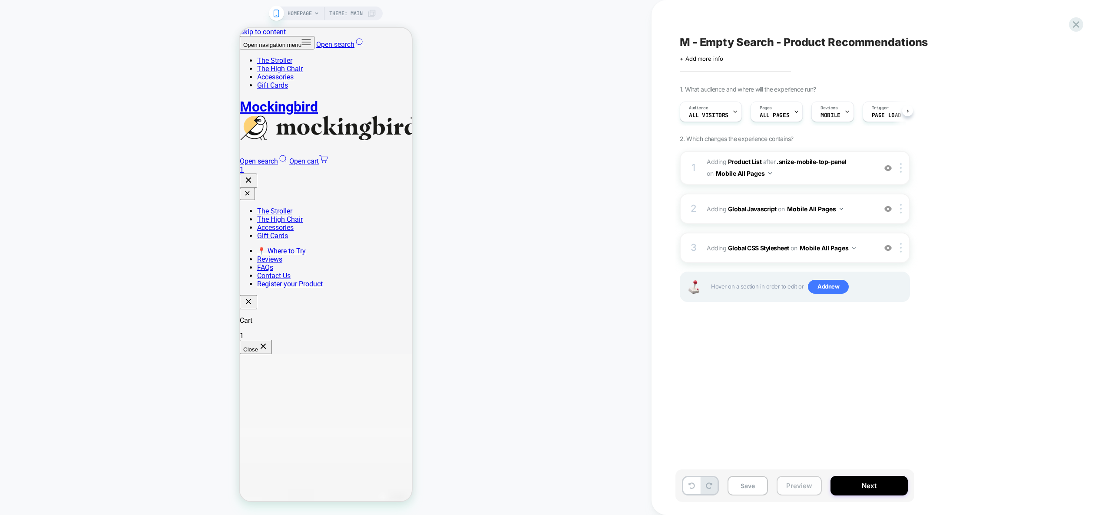
scroll to position [0, 0]
click at [804, 486] on button "Preview" at bounding box center [798, 486] width 45 height 20
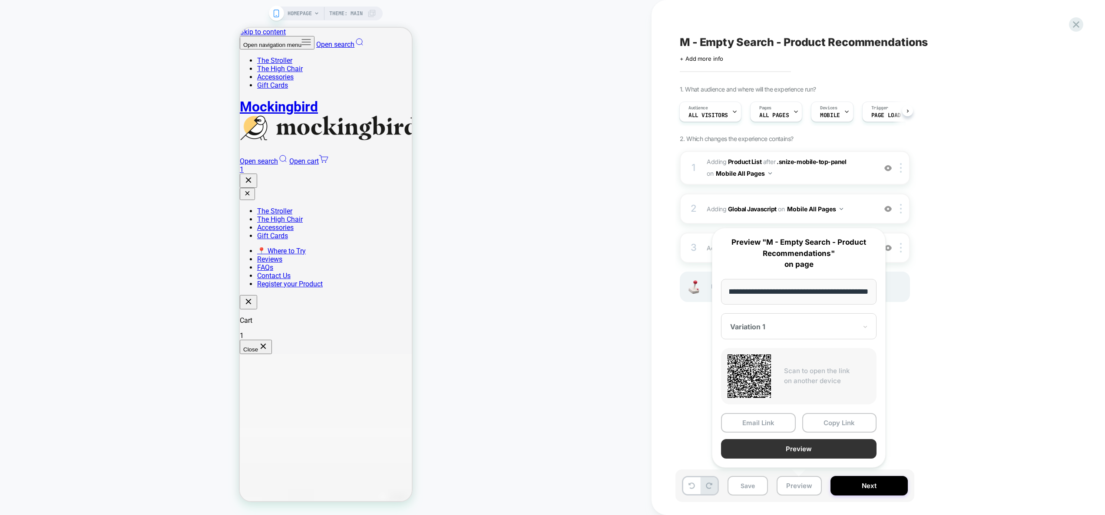
scroll to position [0, 0]
click at [800, 446] on button "Preview" at bounding box center [798, 449] width 155 height 20
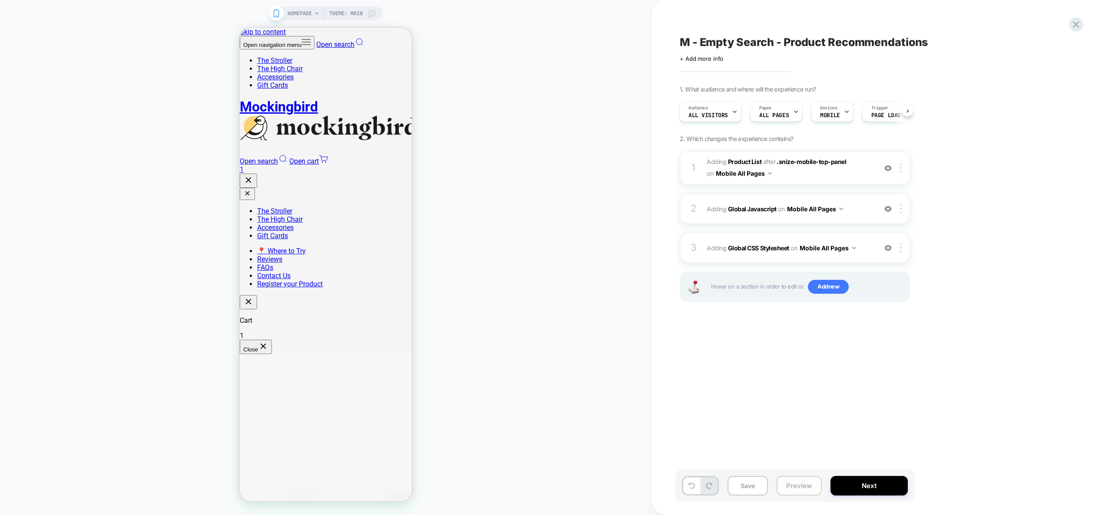
click at [796, 482] on button "Preview" at bounding box center [798, 486] width 45 height 20
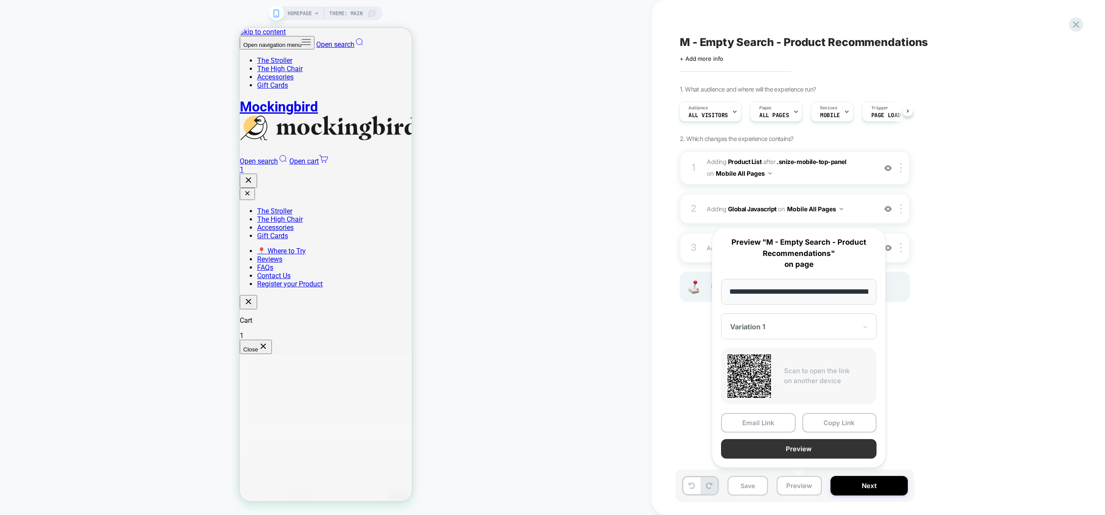
click at [796, 455] on button "Preview" at bounding box center [798, 449] width 155 height 20
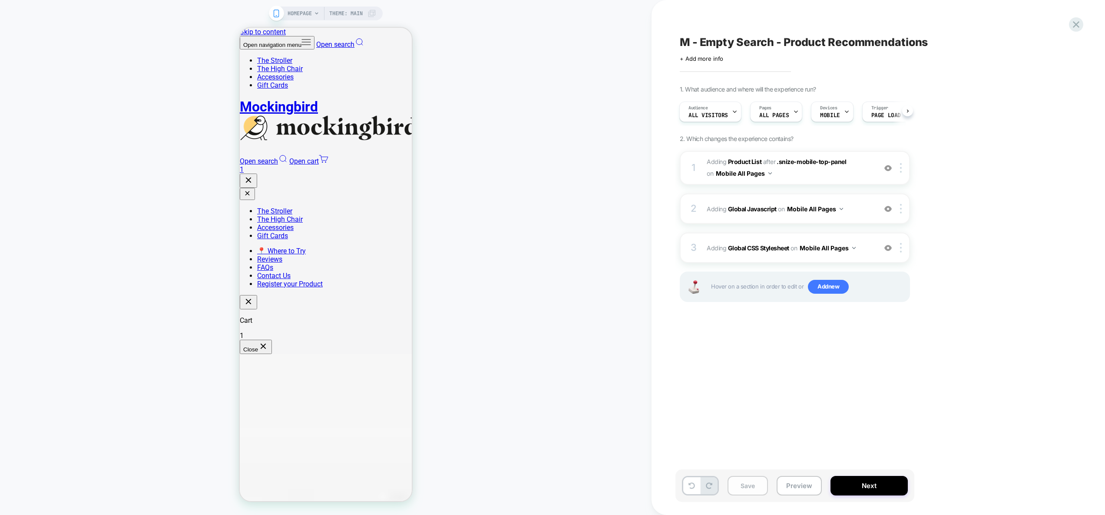
click at [754, 485] on button "Save" at bounding box center [747, 486] width 40 height 20
click at [860, 214] on span "Adding Global Javascript on Mobile All Pages" at bounding box center [788, 209] width 165 height 13
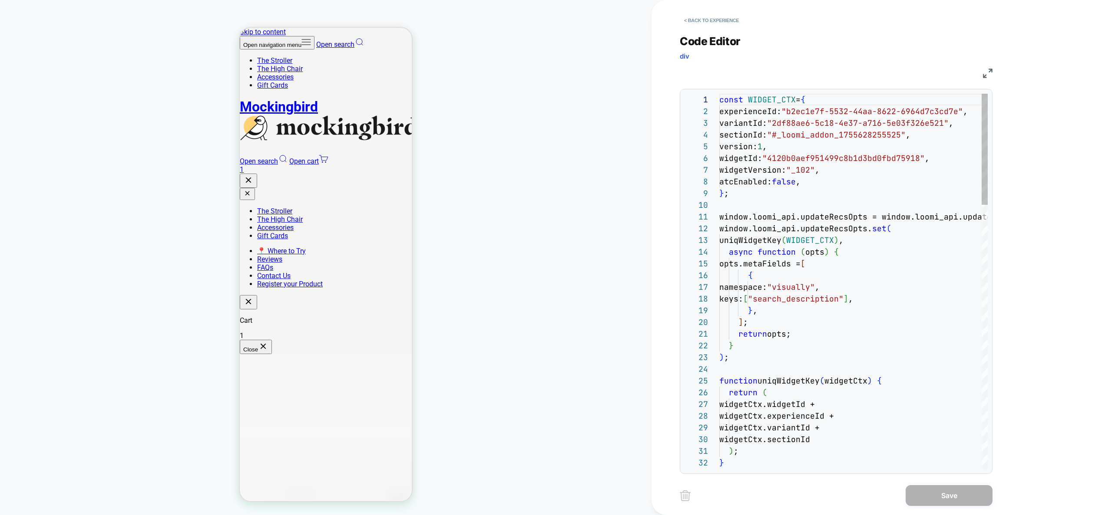
scroll to position [117, 0]
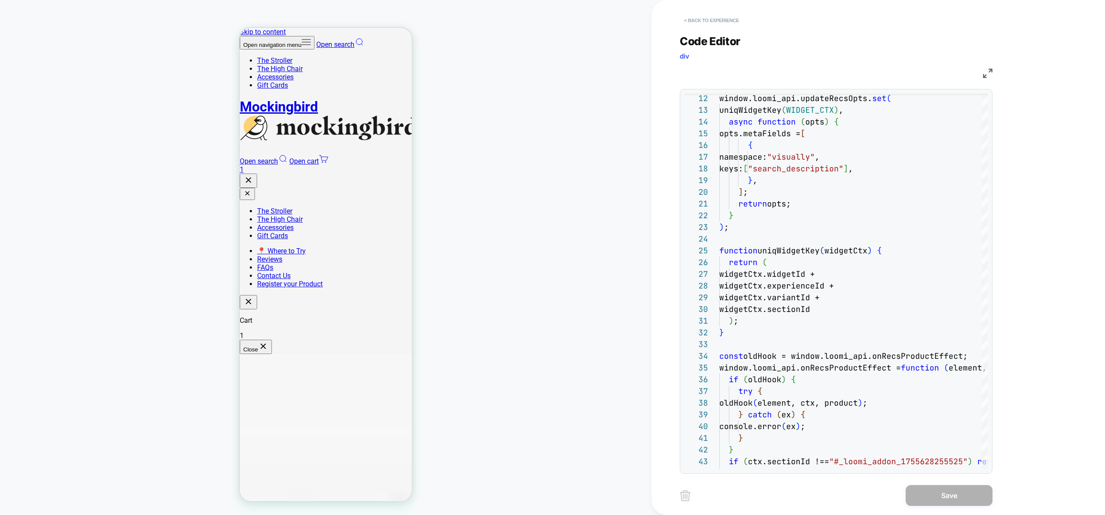
click at [715, 23] on button "< Back to experience" at bounding box center [710, 20] width 63 height 14
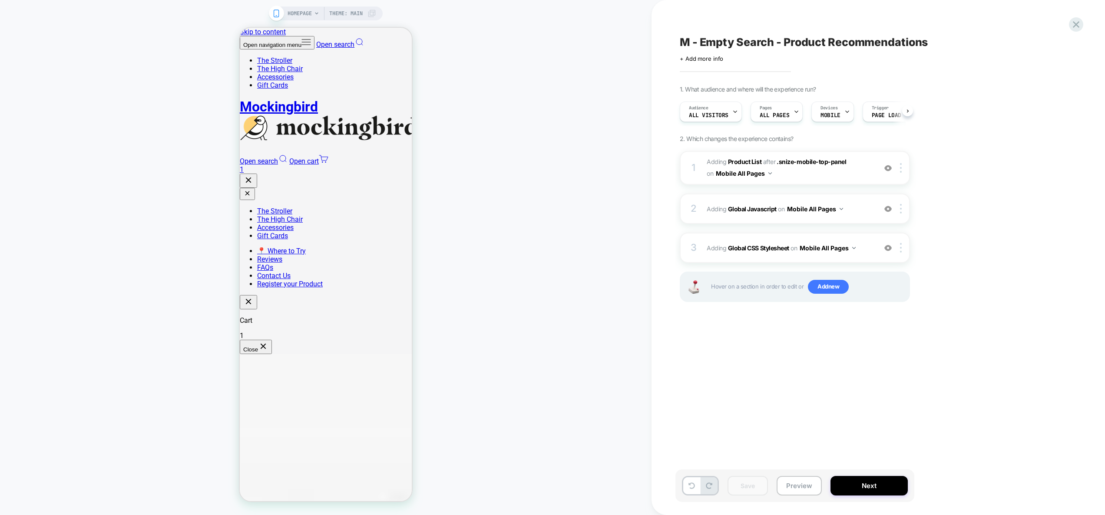
scroll to position [0, 0]
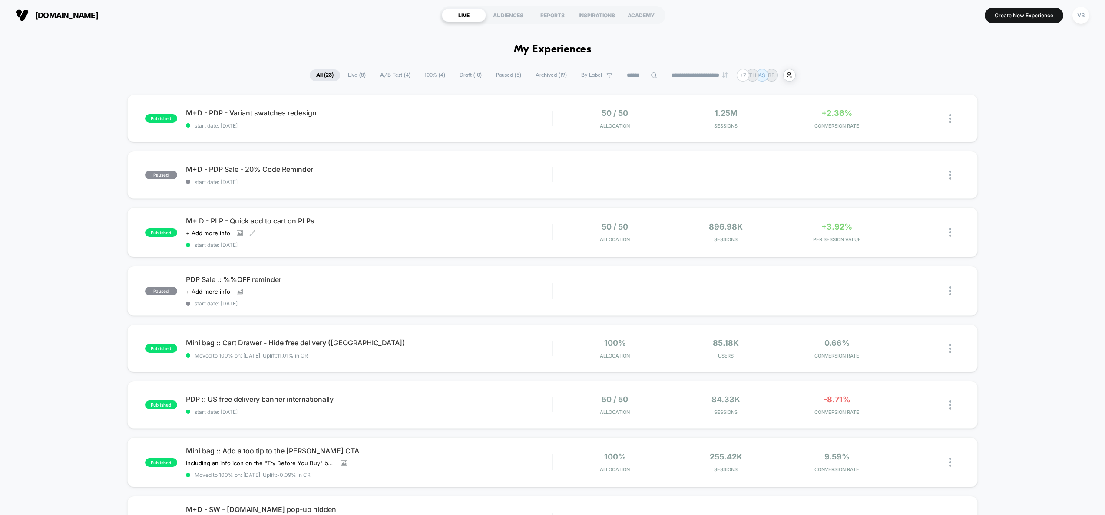
scroll to position [588, 0]
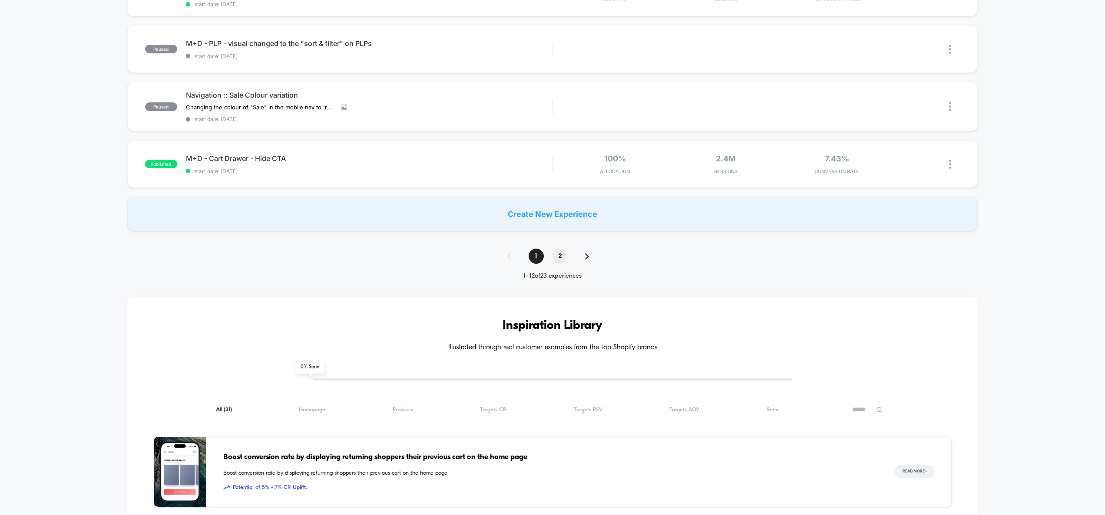
click at [561, 259] on span "2" at bounding box center [559, 256] width 15 height 15
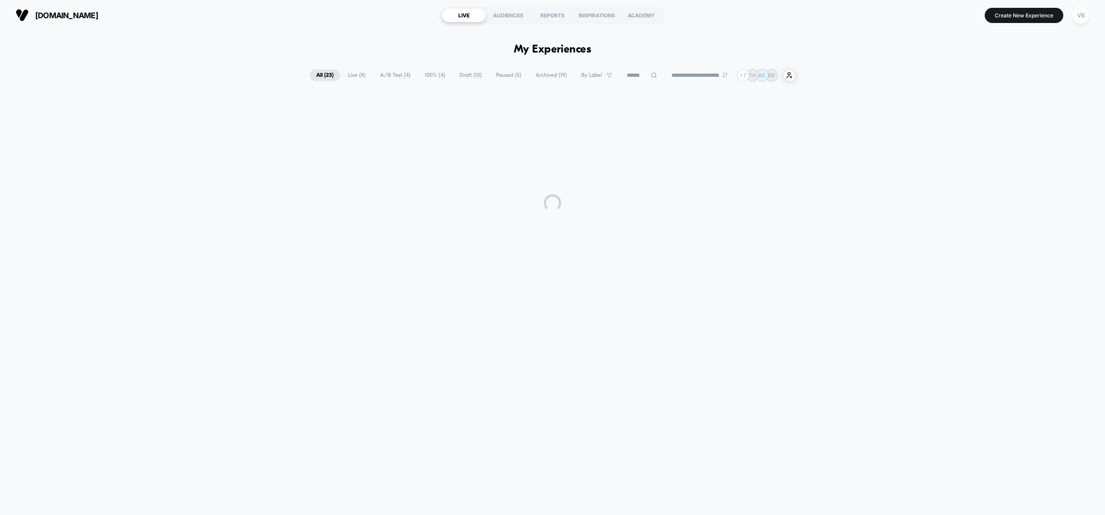
scroll to position [0, 0]
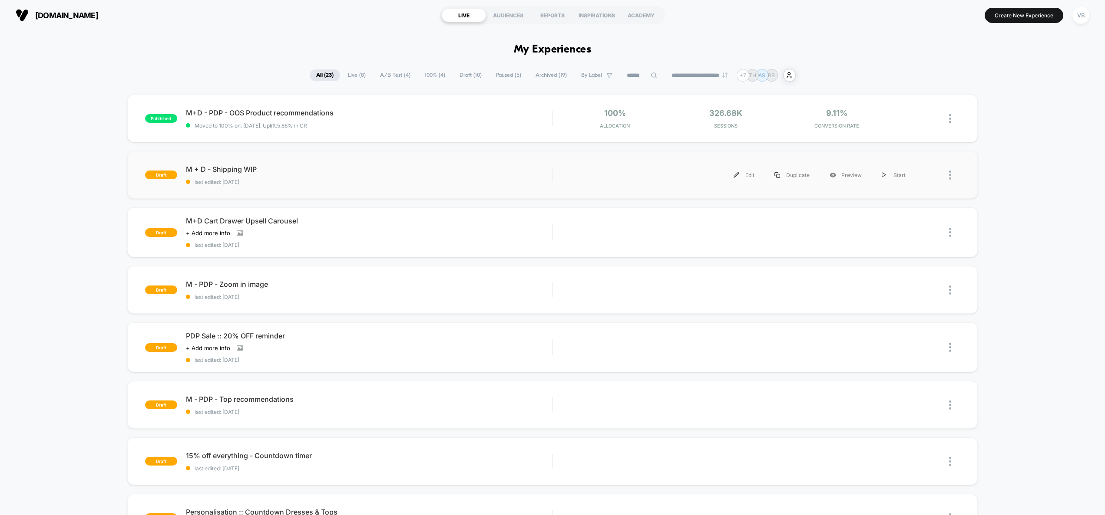
click at [333, 190] on div "draft M + D - Shipping WIP last edited: [DATE] Edit Duplicate Preview Start" at bounding box center [552, 175] width 851 height 48
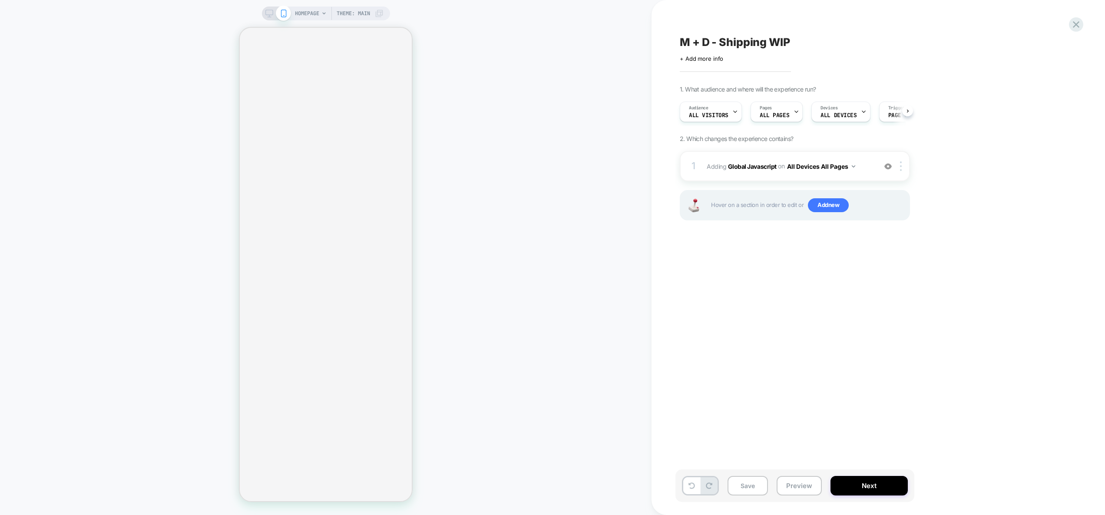
click at [804, 483] on button "Preview" at bounding box center [798, 486] width 45 height 20
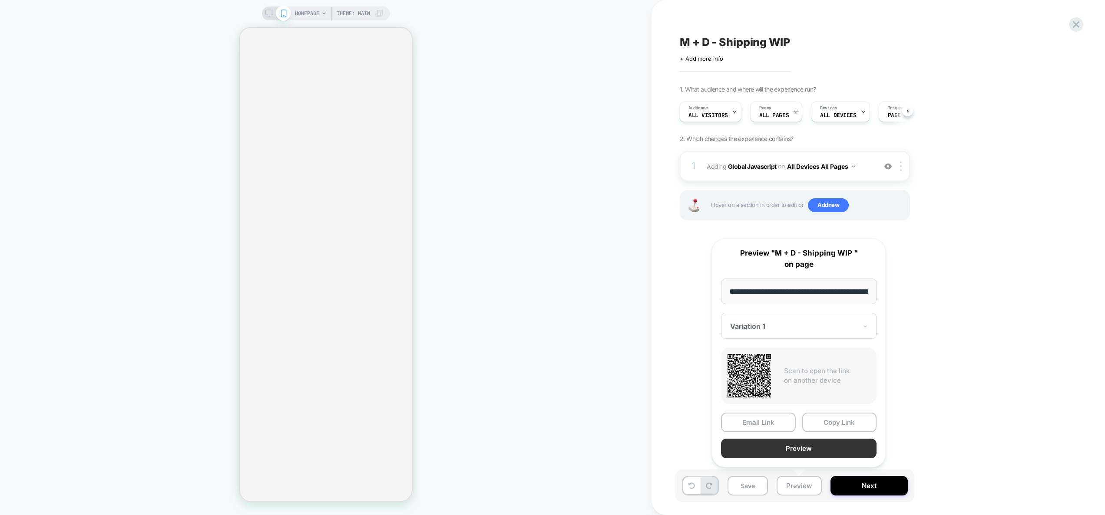
click at [803, 446] on button "Preview" at bounding box center [798, 449] width 155 height 20
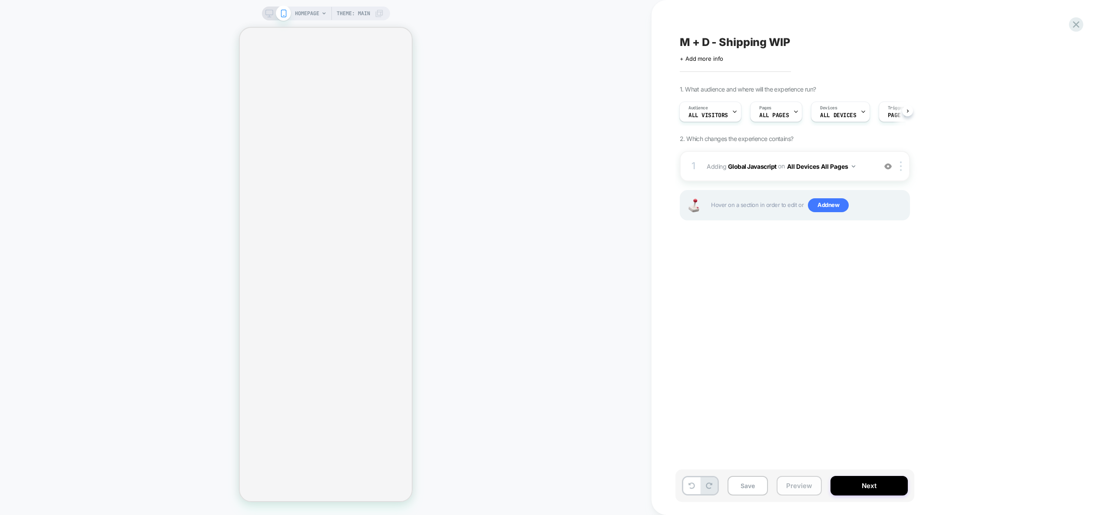
click at [804, 488] on button "Preview" at bounding box center [798, 486] width 45 height 20
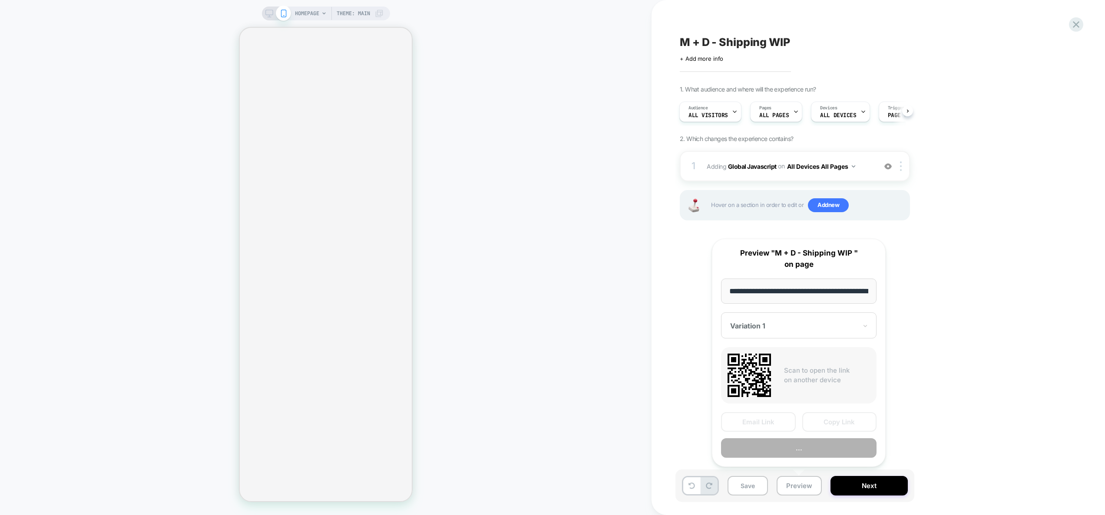
scroll to position [0, 40]
click at [801, 449] on button "Preview" at bounding box center [798, 449] width 155 height 20
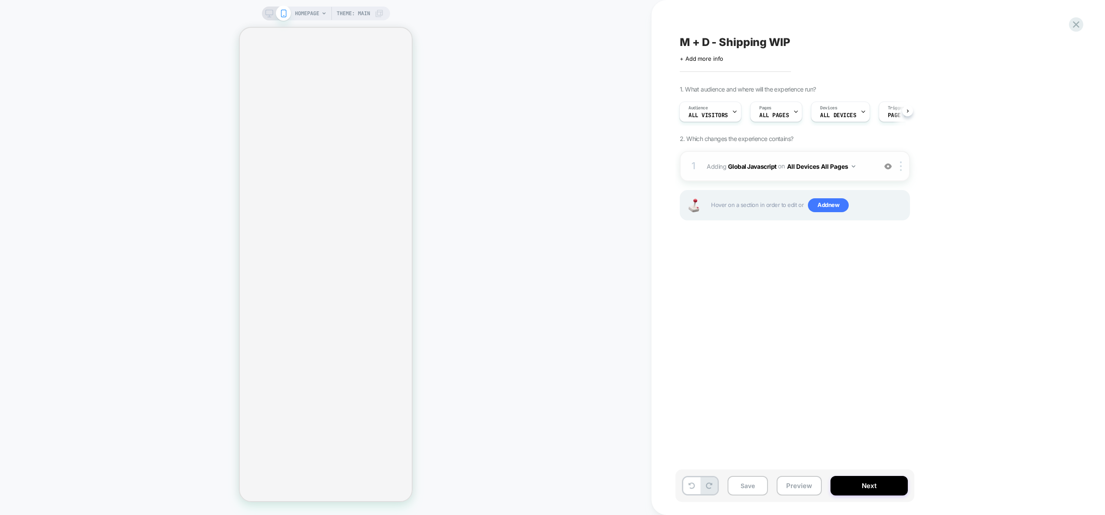
click at [876, 164] on div "1 Adding Global Javascript on All Devices All Pages Add Before Add After Target…" at bounding box center [794, 166] width 230 height 30
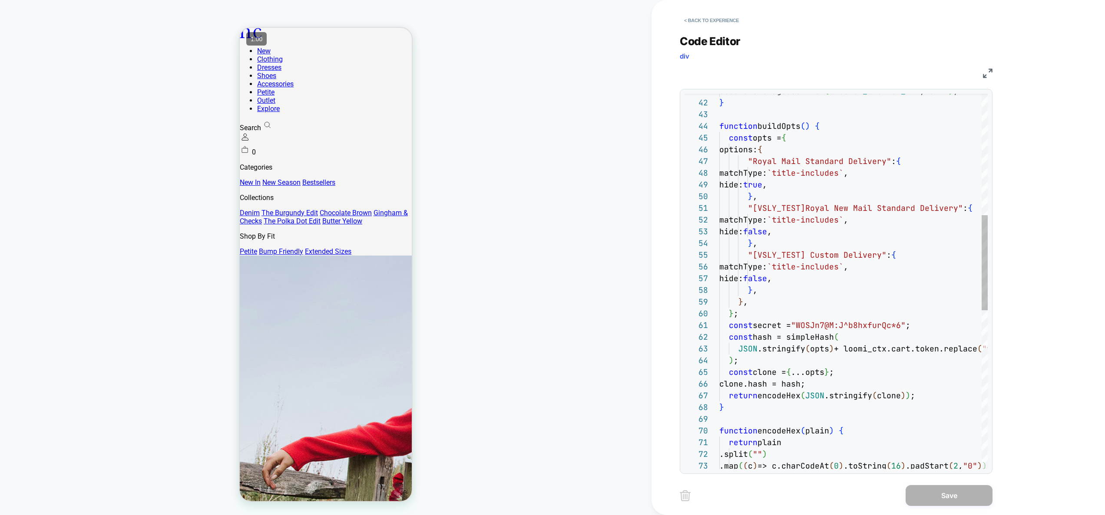
scroll to position [0, 0]
click at [725, 21] on button "< Back to experience" at bounding box center [710, 20] width 63 height 14
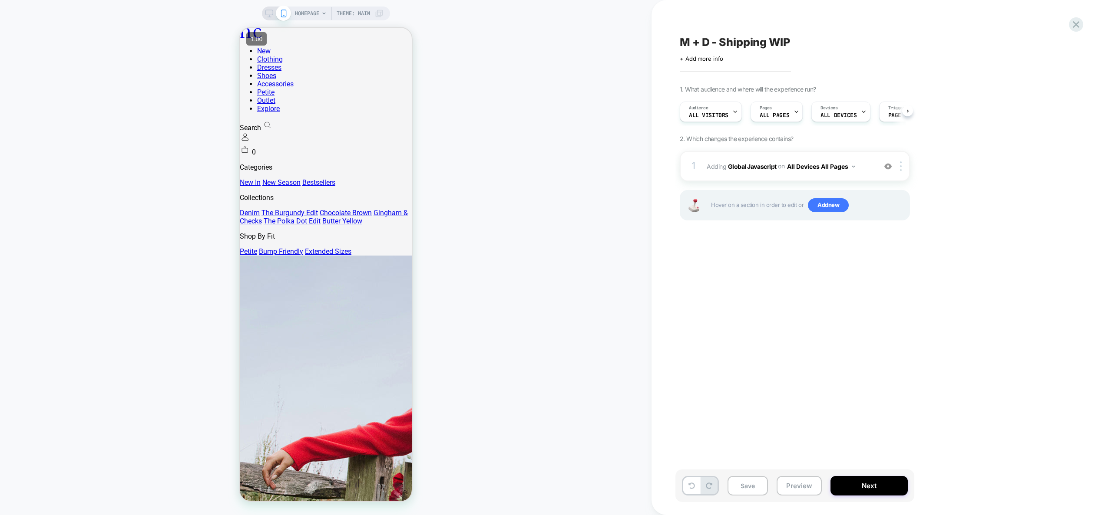
scroll to position [0, 0]
click at [795, 483] on button "Preview" at bounding box center [798, 486] width 45 height 20
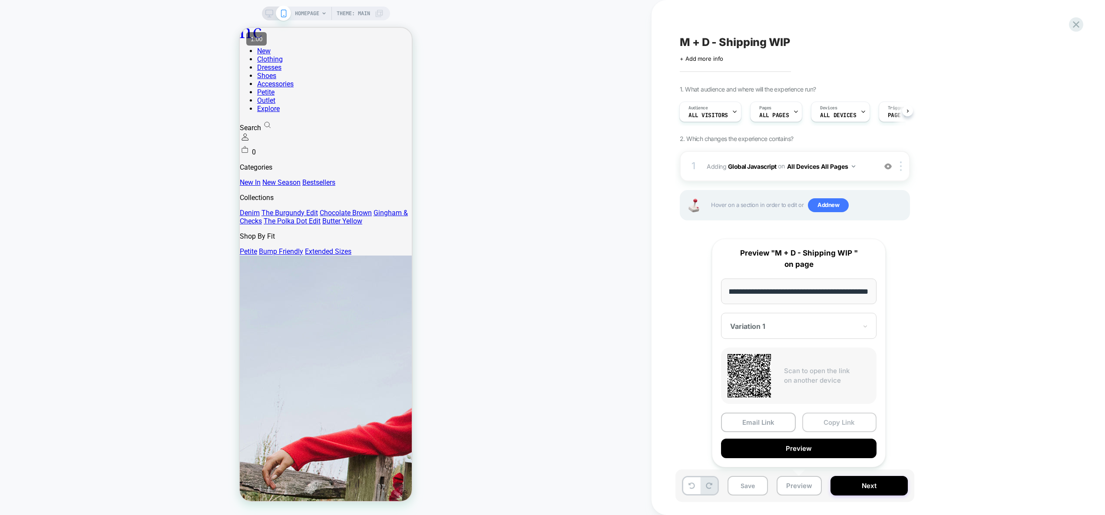
scroll to position [0, 0]
drag, startPoint x: 830, startPoint y: 422, endPoint x: 1100, endPoint y: 146, distance: 385.3
click at [830, 421] on button "Copy Link" at bounding box center [839, 423] width 75 height 20
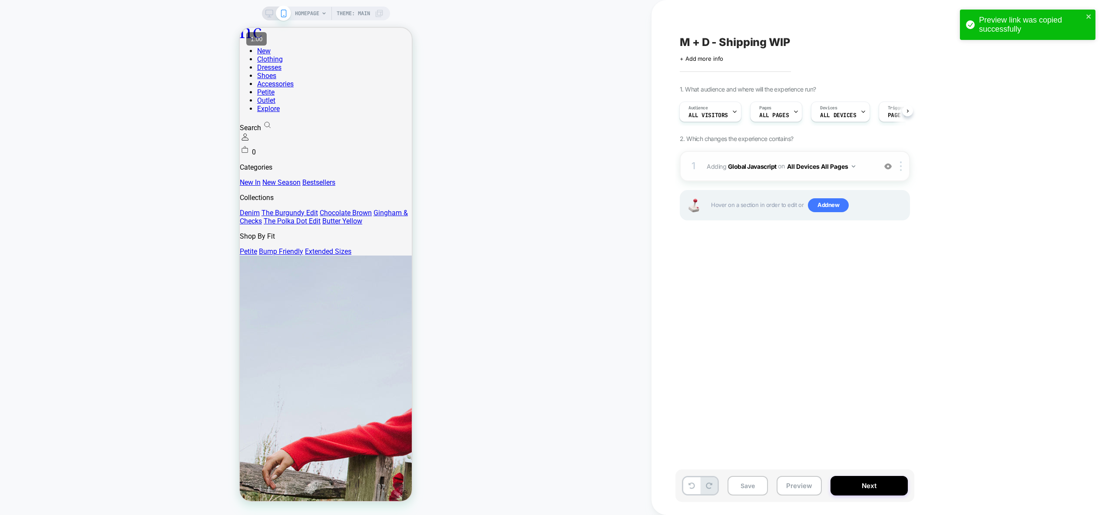
click at [862, 165] on span "Adding Global Javascript on All Devices All Pages" at bounding box center [788, 166] width 165 height 13
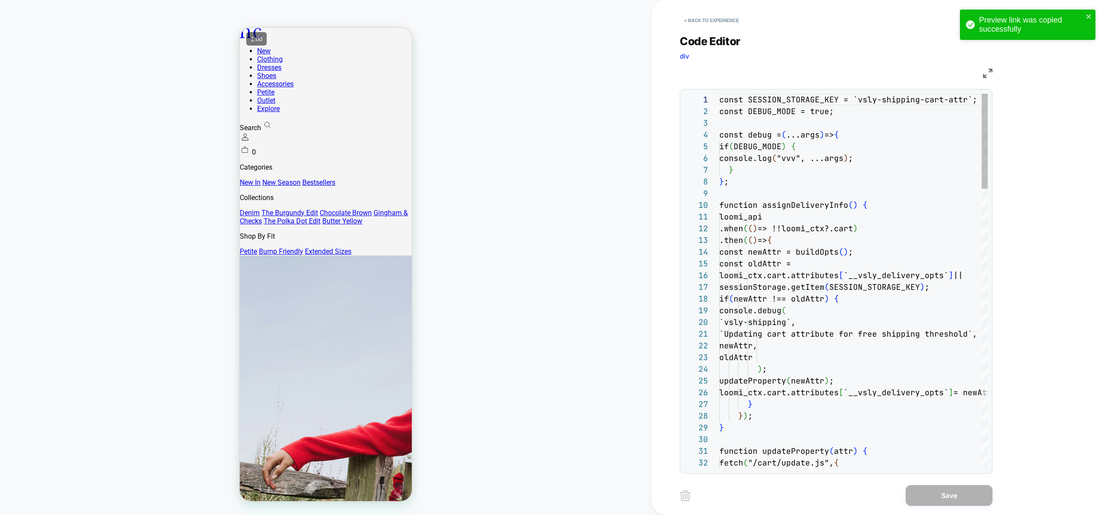
scroll to position [117, 0]
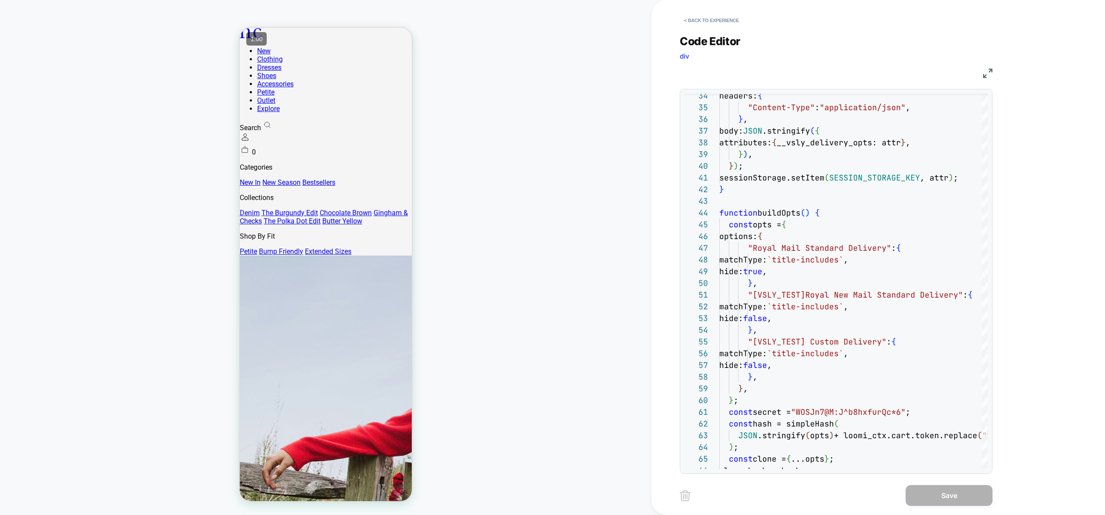
click at [691, 9] on div "< Back to experience" at bounding box center [905, 13] width 453 height 26
click at [695, 23] on button "< Back to experience" at bounding box center [710, 20] width 63 height 14
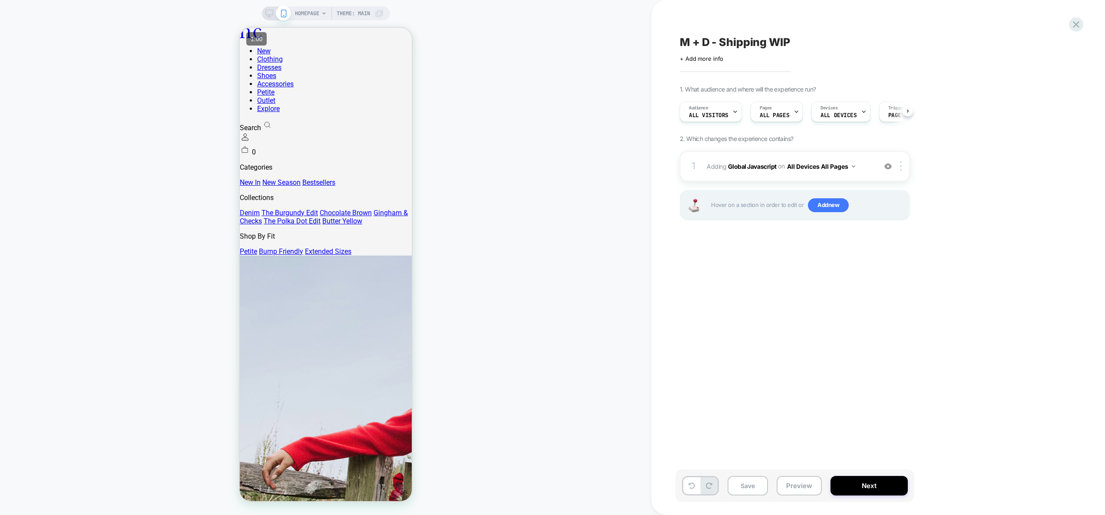
scroll to position [0, 0]
click at [759, 495] on button "Save" at bounding box center [747, 486] width 40 height 20
